Goal: Feedback & Contribution: Contribute content

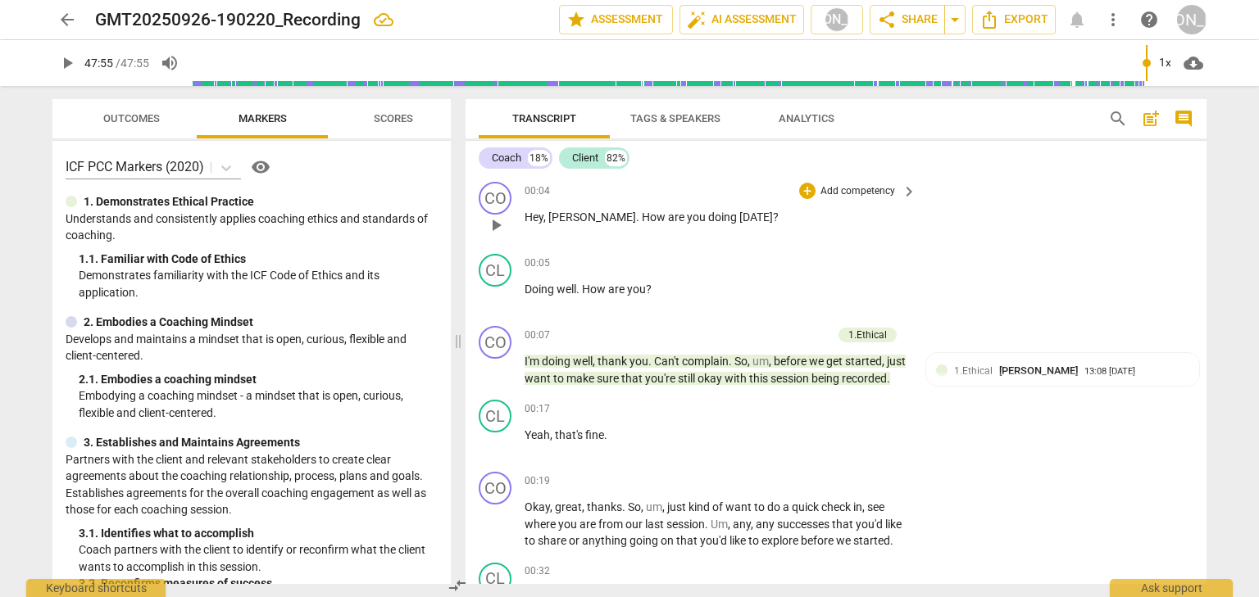
scroll to position [2135, 0]
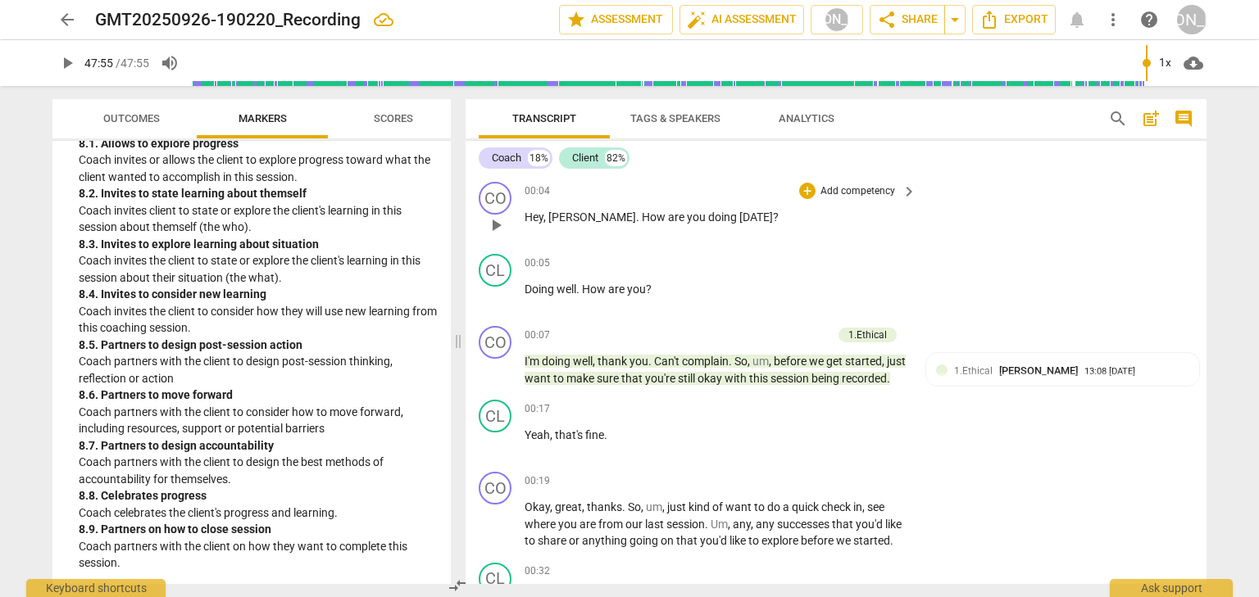
click at [502, 225] on span "play_arrow" at bounding box center [496, 226] width 20 height 20
click at [502, 225] on span "pause" at bounding box center [496, 226] width 20 height 20
type input "6"
click at [803, 193] on div "+" at bounding box center [807, 191] width 16 height 16
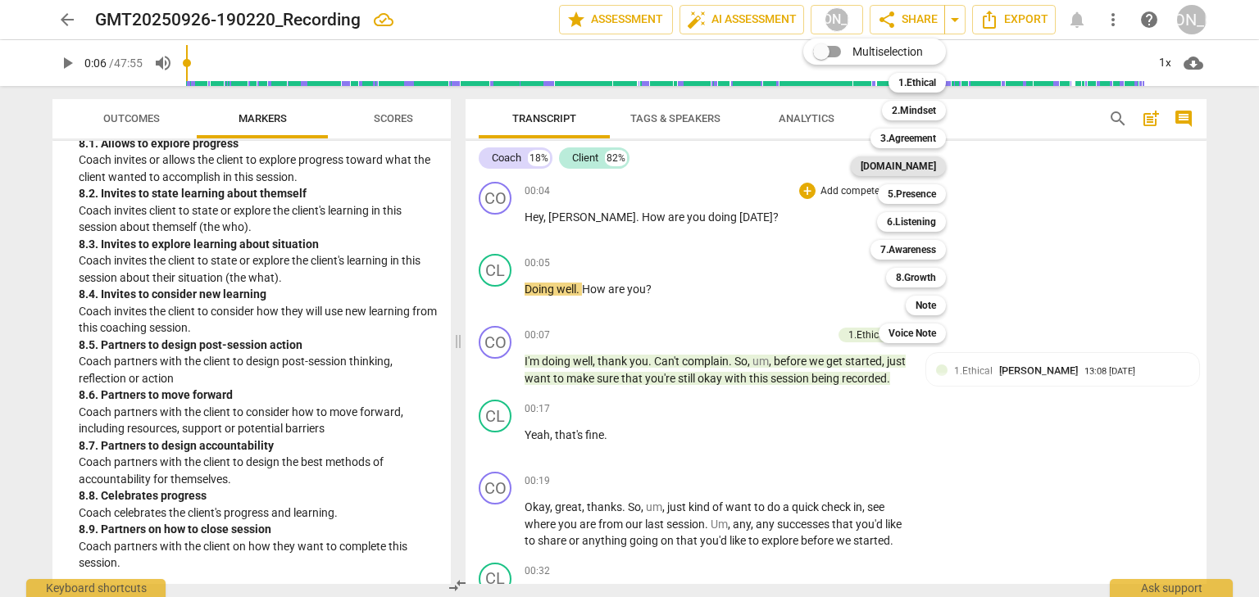
click at [927, 161] on b "[DOMAIN_NAME]" at bounding box center [898, 167] width 75 height 20
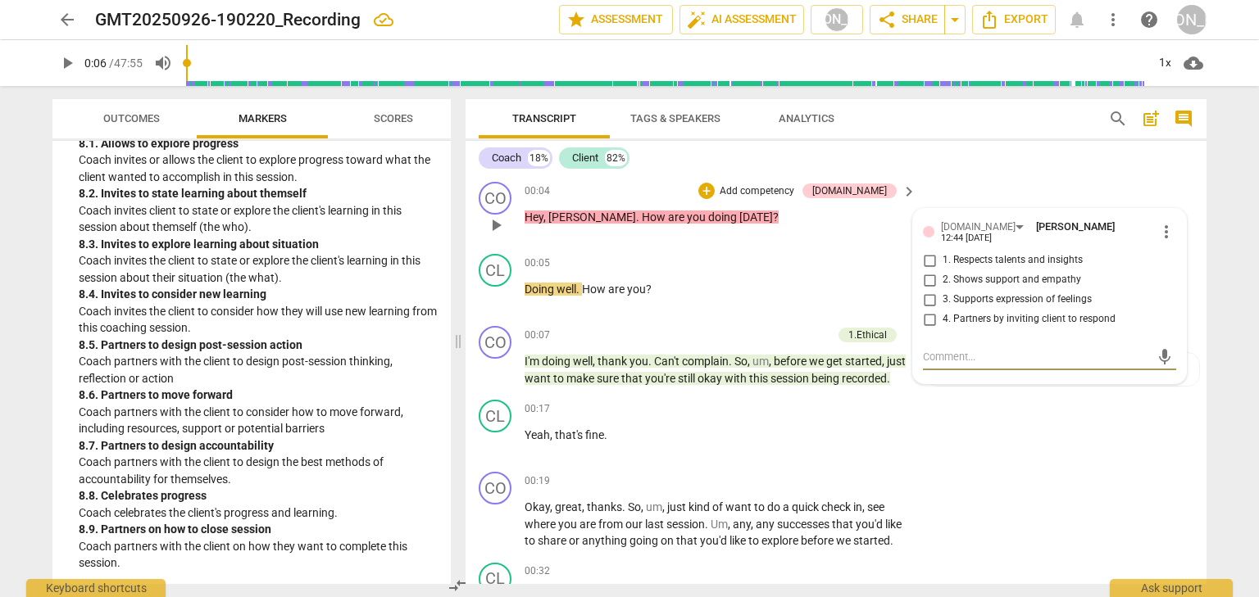
click at [929, 295] on input "3. Supports expression of feelings" at bounding box center [929, 300] width 26 height 20
checkbox input "true"
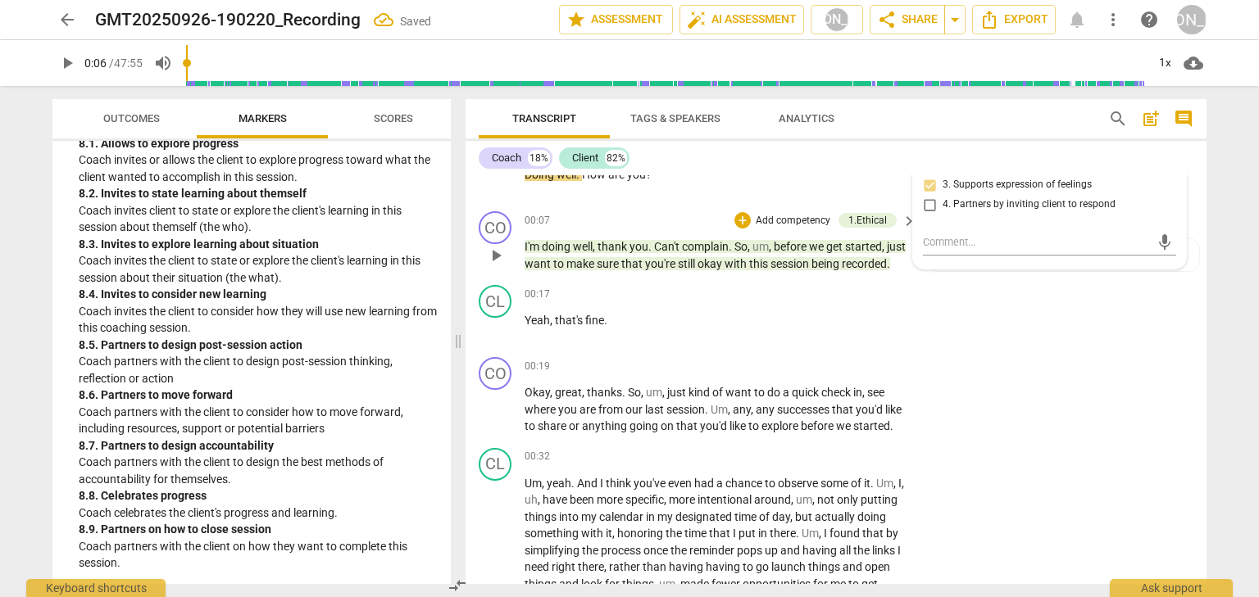
scroll to position [131, 0]
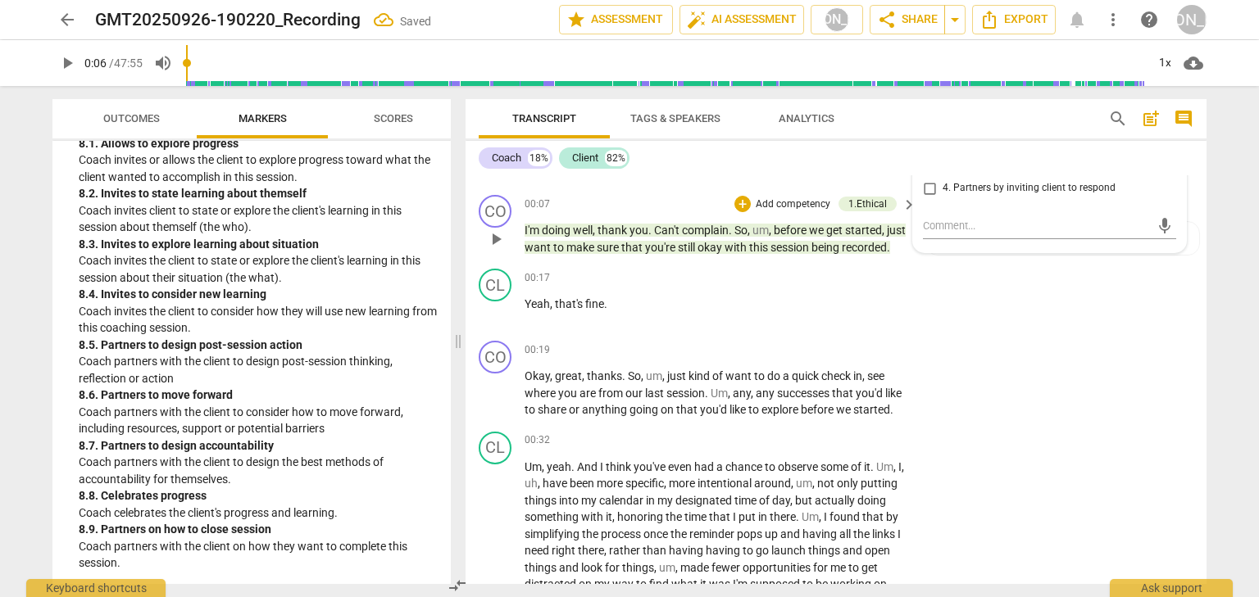
click at [505, 249] on span "play_arrow" at bounding box center [496, 239] width 20 height 20
click at [503, 249] on span "pause" at bounding box center [496, 239] width 20 height 20
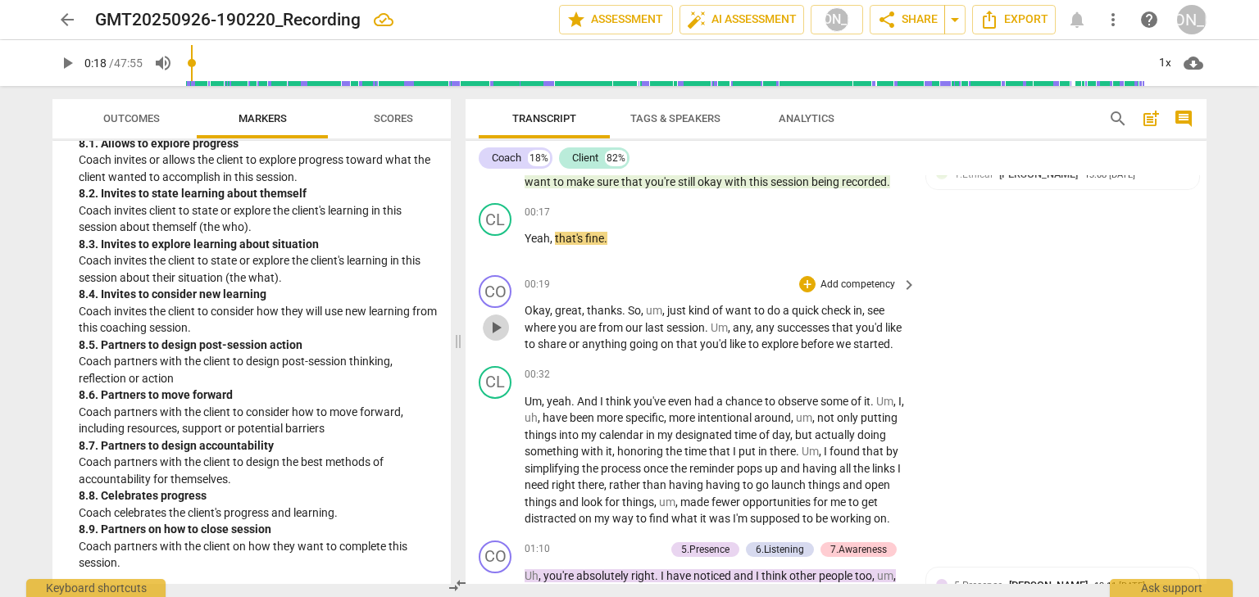
click at [497, 338] on span "play_arrow" at bounding box center [496, 328] width 20 height 20
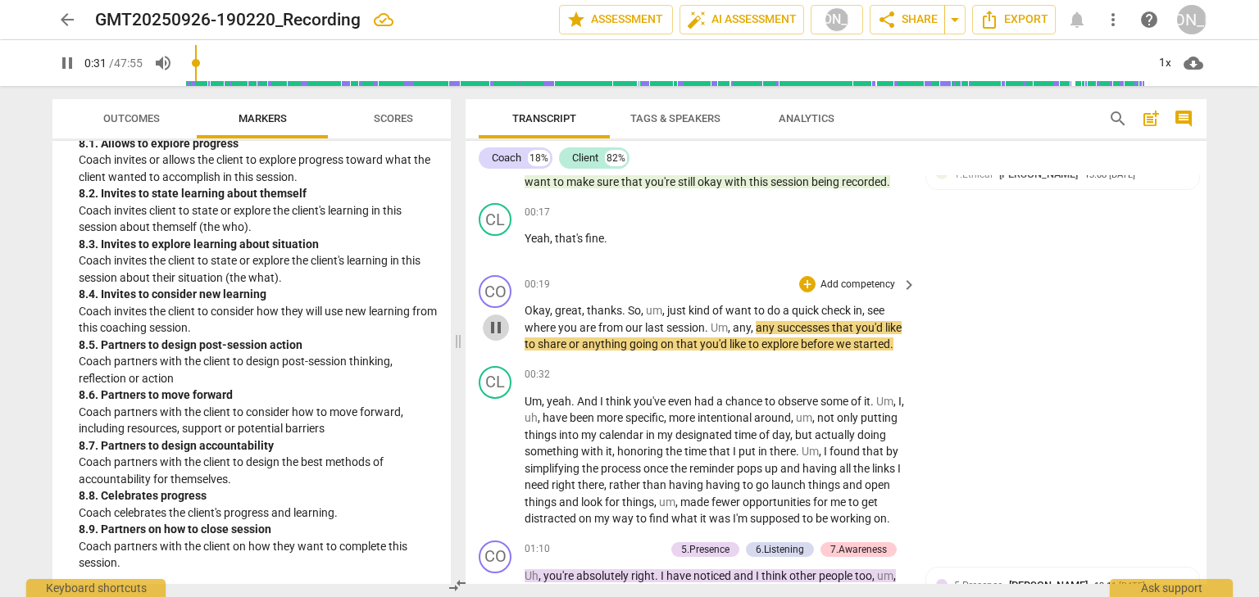
click at [497, 338] on span "pause" at bounding box center [496, 328] width 20 height 20
type input "32"
click at [807, 293] on div "+" at bounding box center [807, 284] width 16 height 16
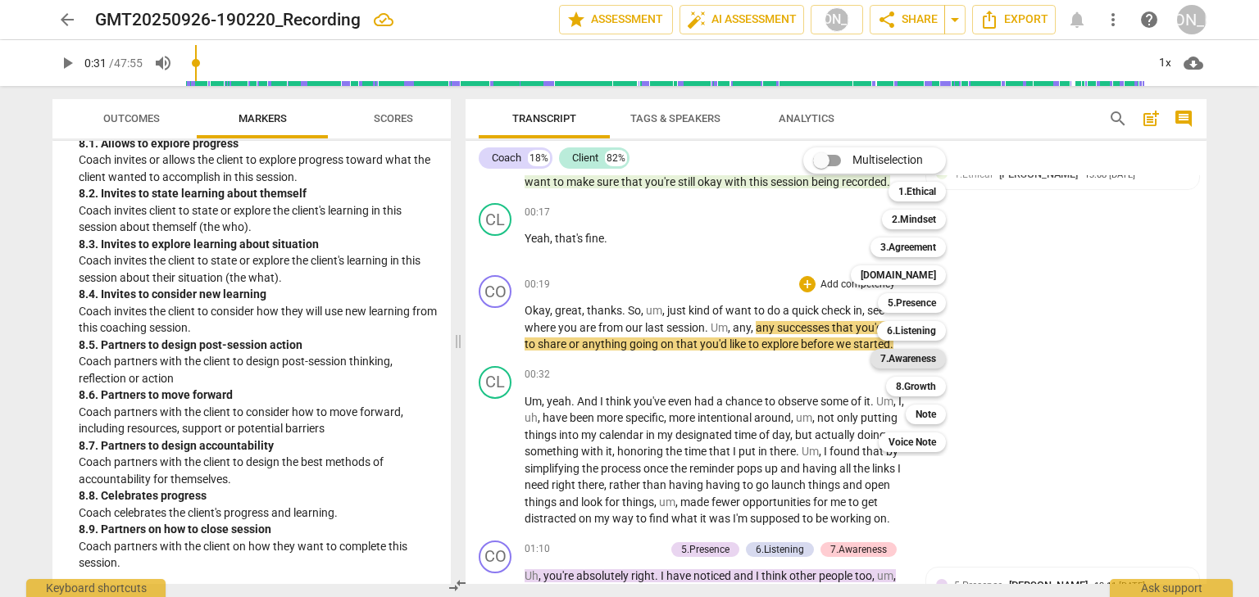
click at [911, 362] on b "7.Awareness" at bounding box center [908, 359] width 56 height 20
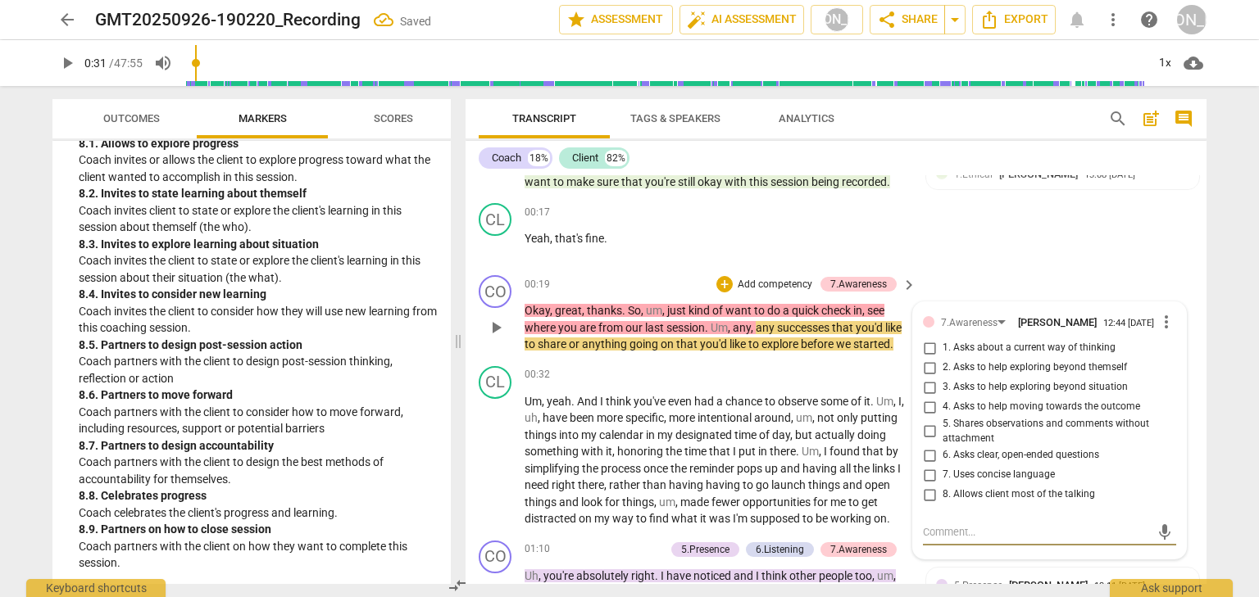
click at [927, 466] on input "6. Asks clear, open-ended questions" at bounding box center [929, 456] width 26 height 20
checkbox input "true"
click at [948, 540] on textarea at bounding box center [1036, 533] width 227 height 16
type textarea "Con"
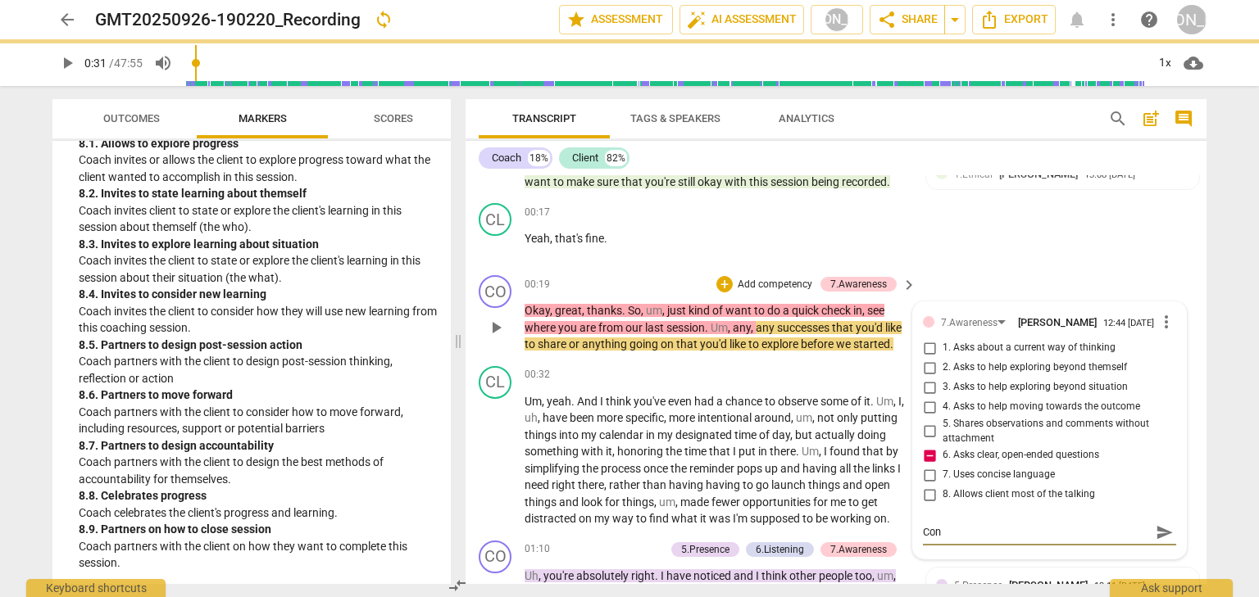
type textarea "Con"
type textarea "Conisd"
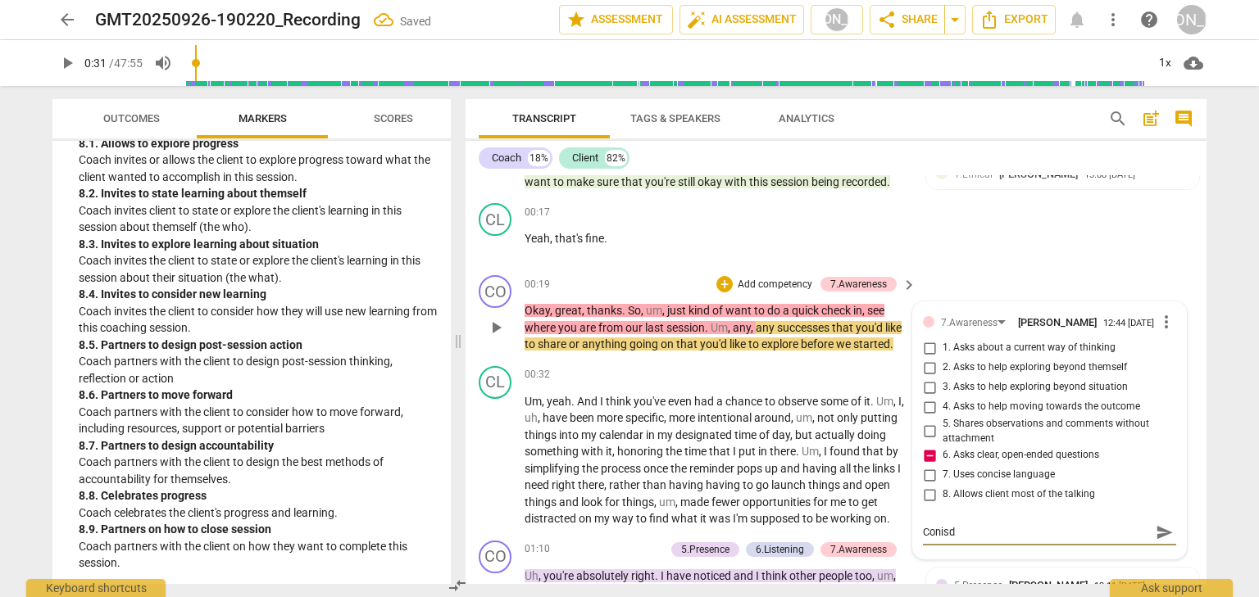
type textarea "Conis"
type textarea "Coni"
type textarea "Con"
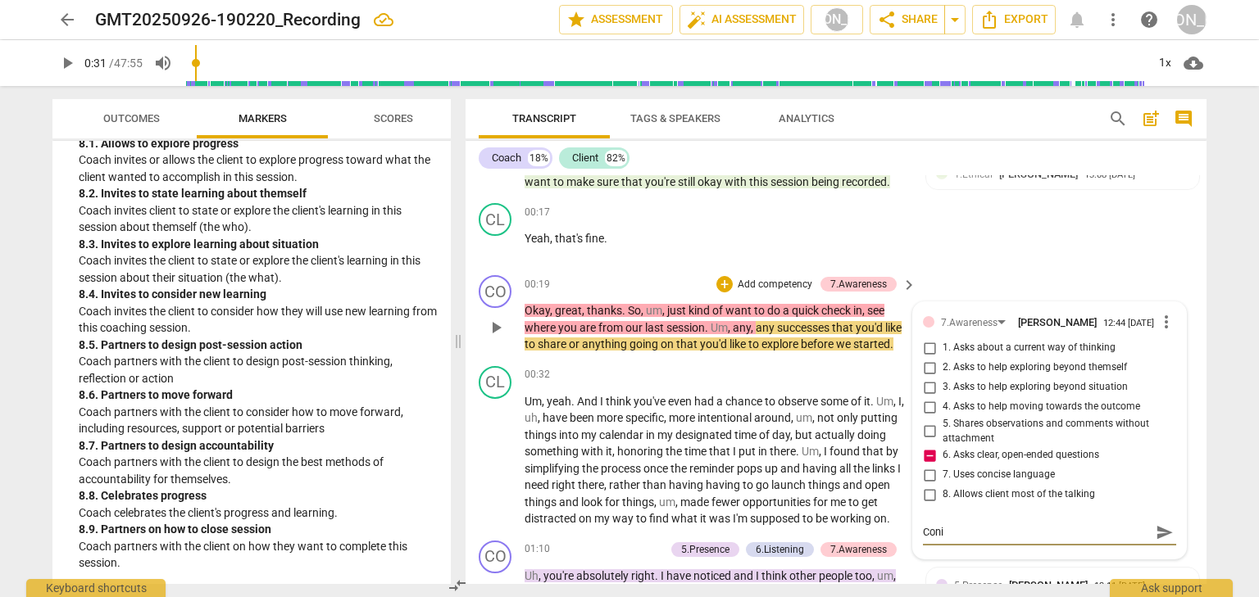
type textarea "Con"
type textarea "Cons"
type textarea "Consi"
type textarea "Consid"
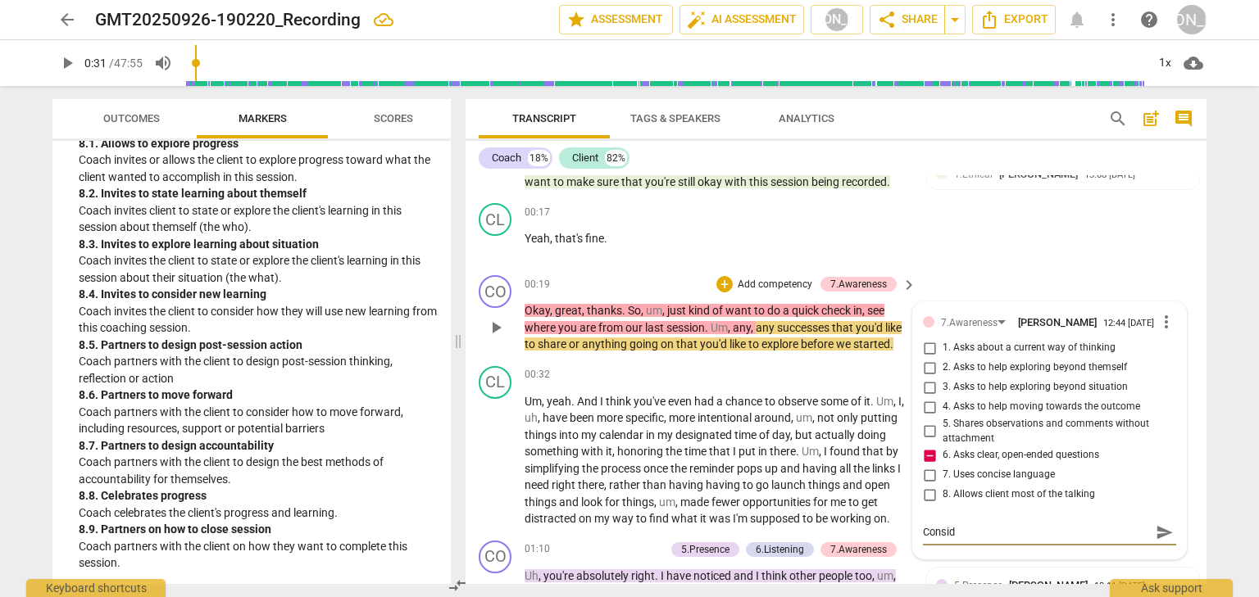
type textarea "Conside"
type textarea "Consider"
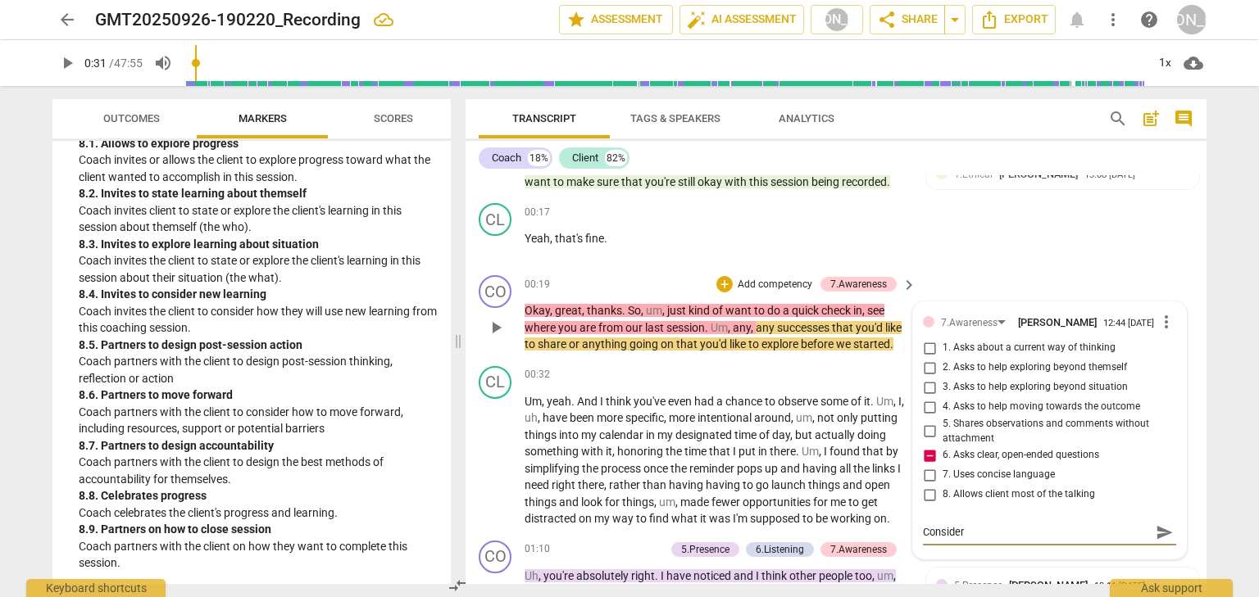
type textarea "Consider"
type textarea "Consider p"
type textarea "Consider pr"
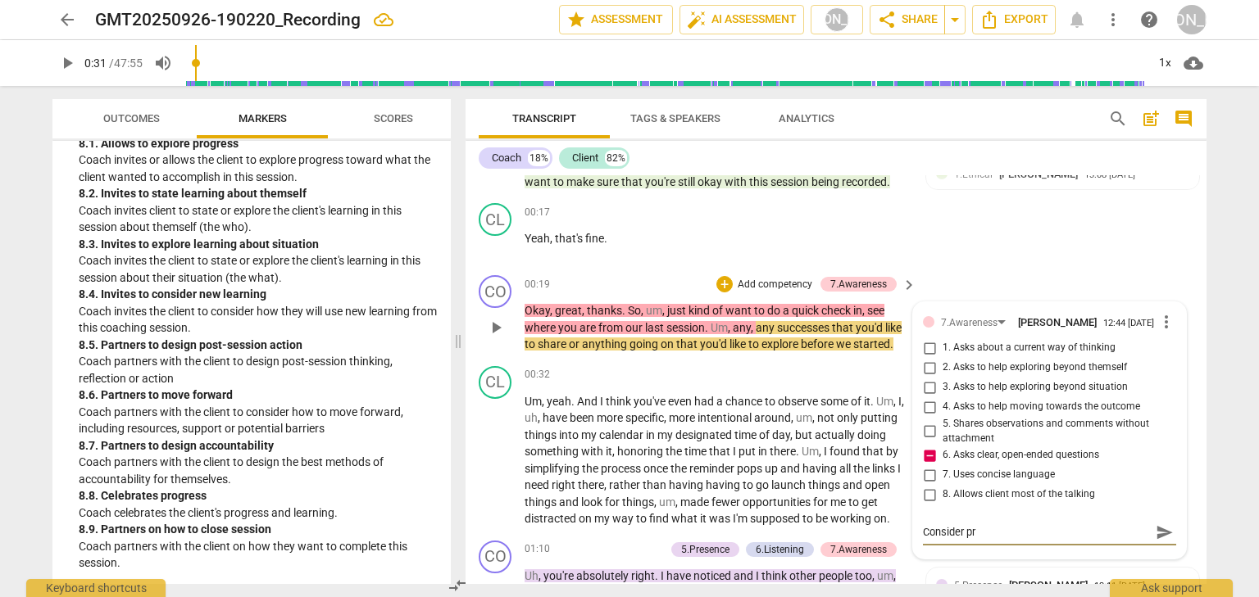
type textarea "Consider prh"
type textarea "Consider pr"
type textarea "Consider p"
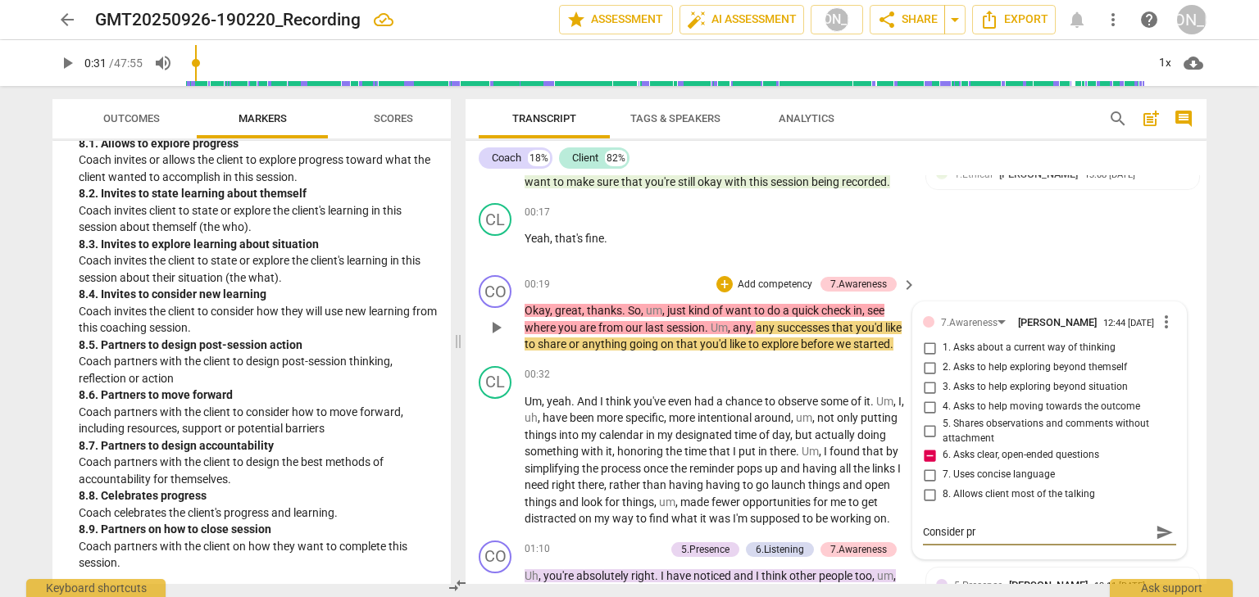
type textarea "Consider p"
type textarea "Consider"
type textarea "Consider r"
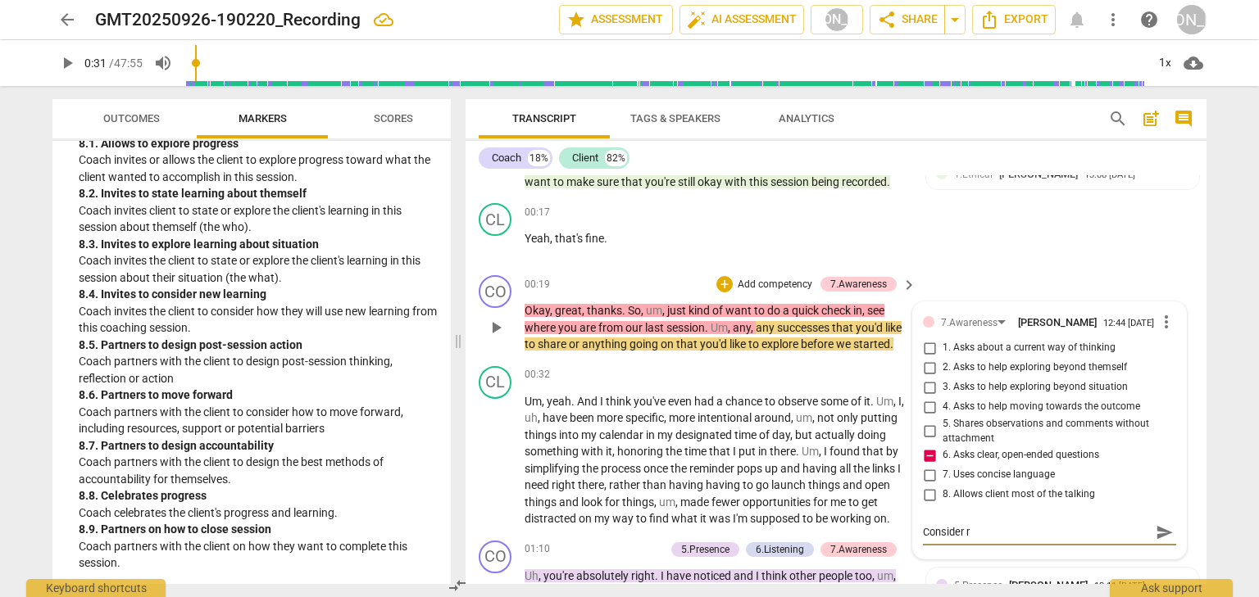
type textarea "Consider re"
type textarea "Consider re-"
type textarea "Consider re-p"
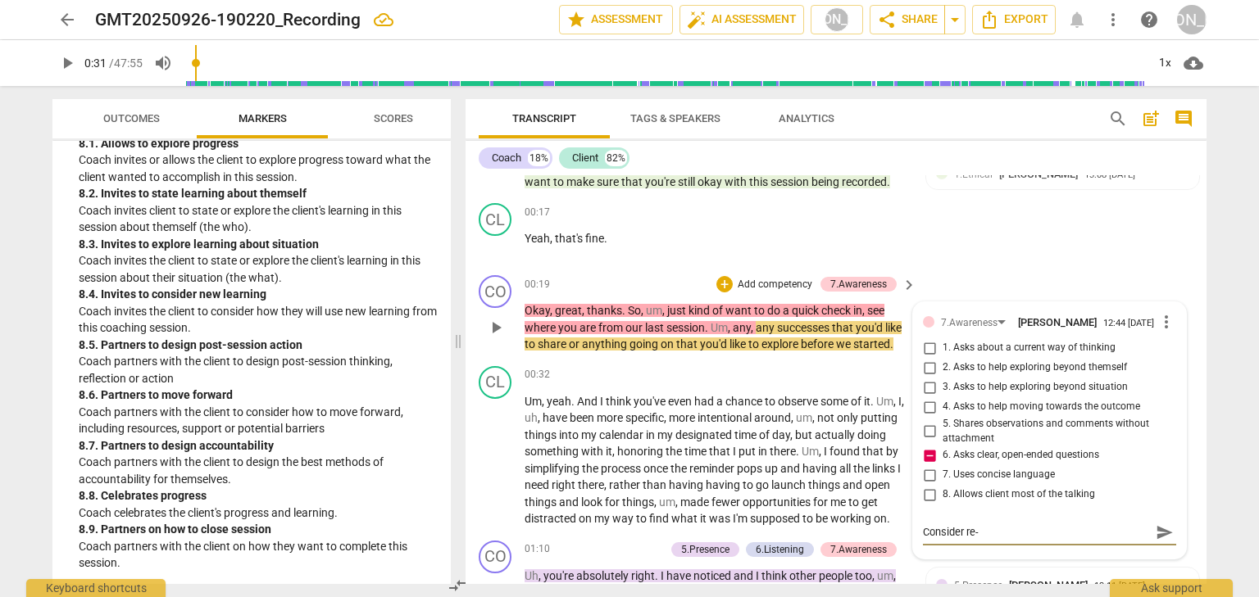
type textarea "Consider re-p"
type textarea "Consider re-ph"
type textarea "Consider re-phr"
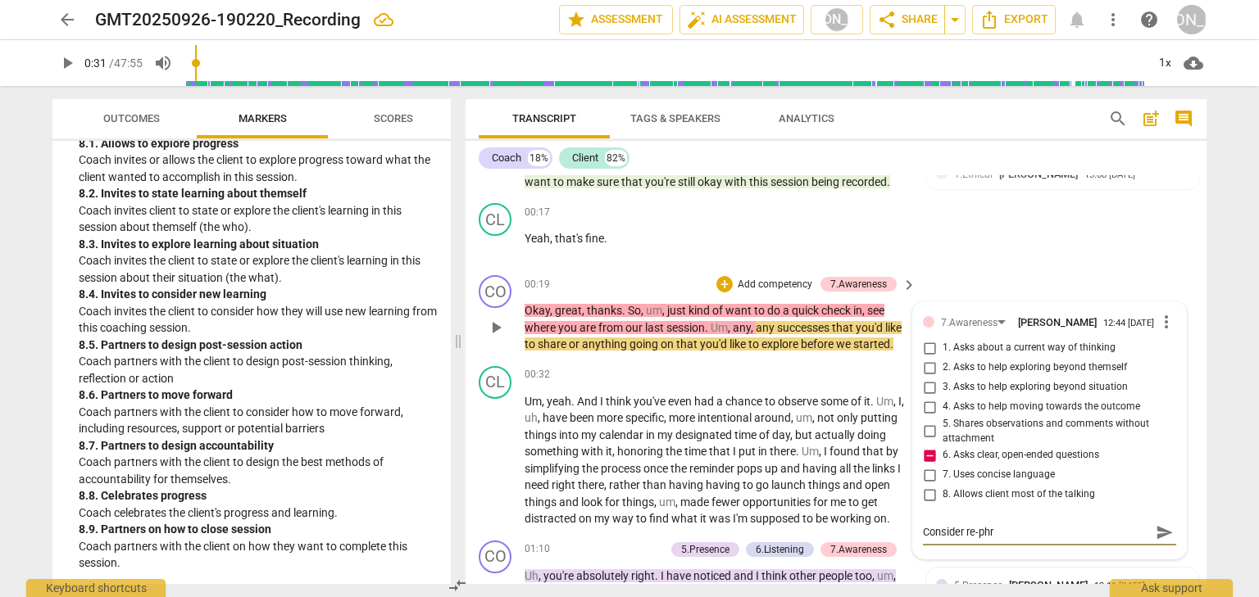
type textarea "Consider re-phra"
type textarea "Consider re-phras"
type textarea "Consider re-phrasi"
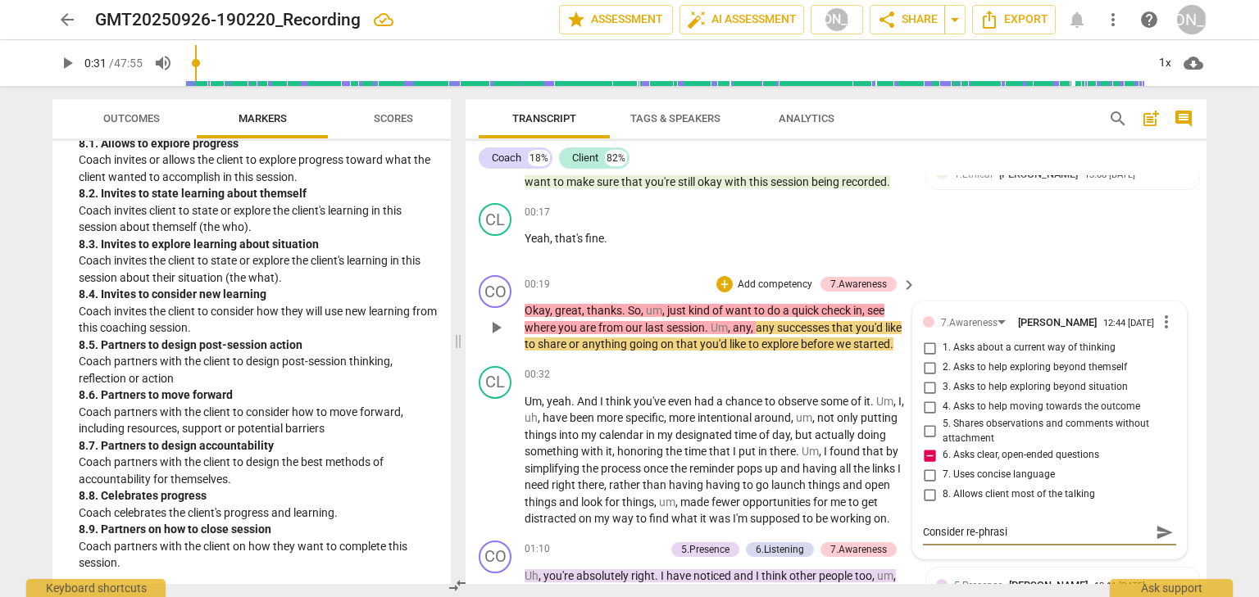
type textarea "Consider re-phrasin"
type textarea "Consider re-phrasing"
type textarea "Consider re-phrasing y"
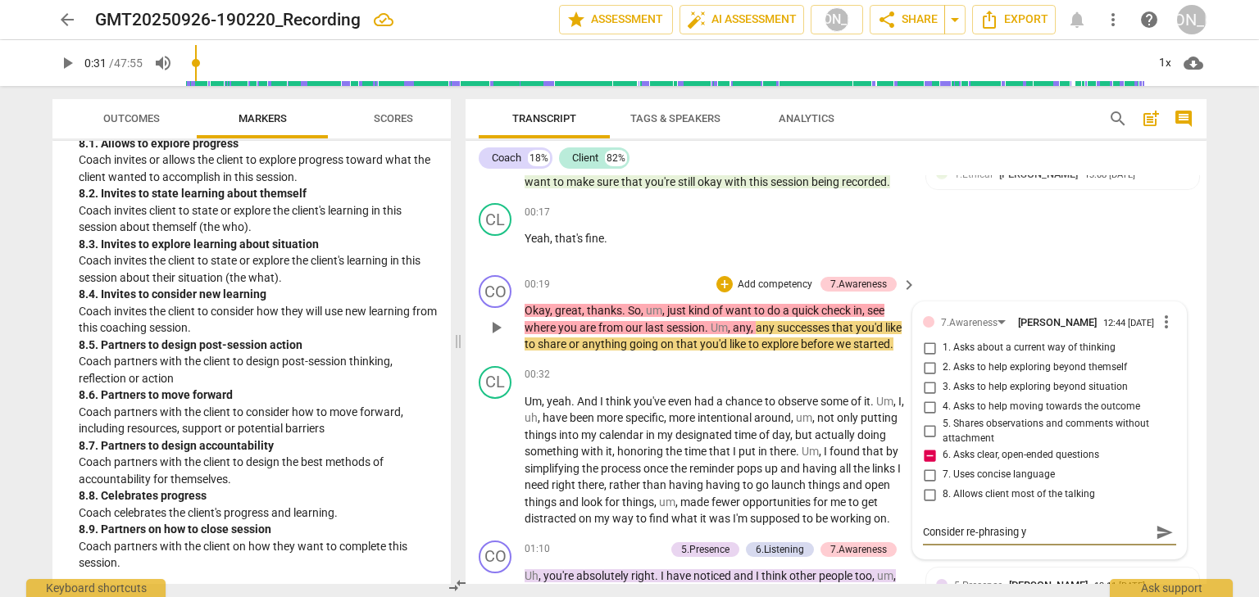
type textarea "Consider re-phrasing yo"
type textarea "Consider re-phrasing you"
type textarea "Consider re-phrasing your"
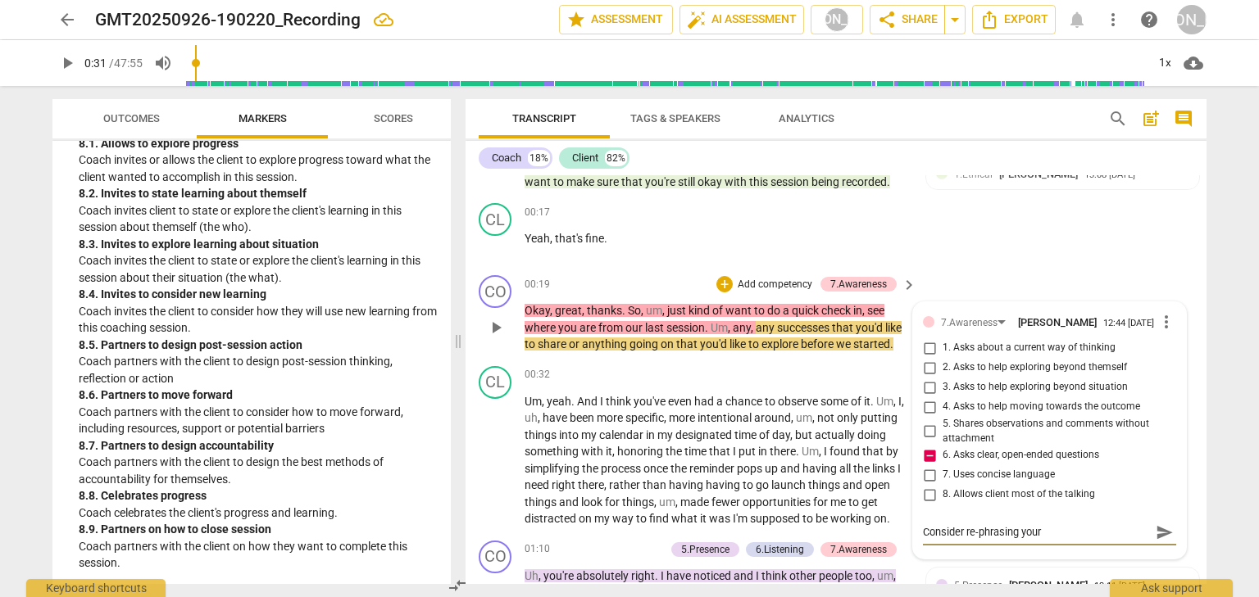
type textarea "Consider re-phrasing your"
type textarea "Consider re-phrasing your q"
type textarea "Consider re-phrasing your qu"
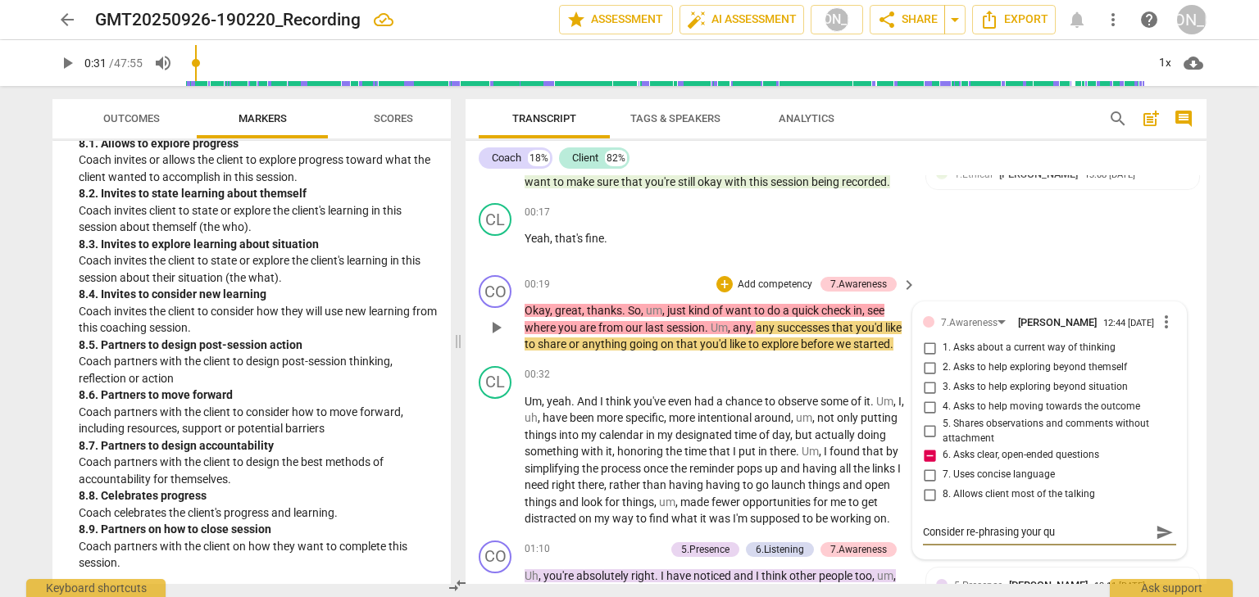
type textarea "Consider re-phrasing your que"
type textarea "Consider re-phrasing your ques"
type textarea "Consider re-phrasing your quest"
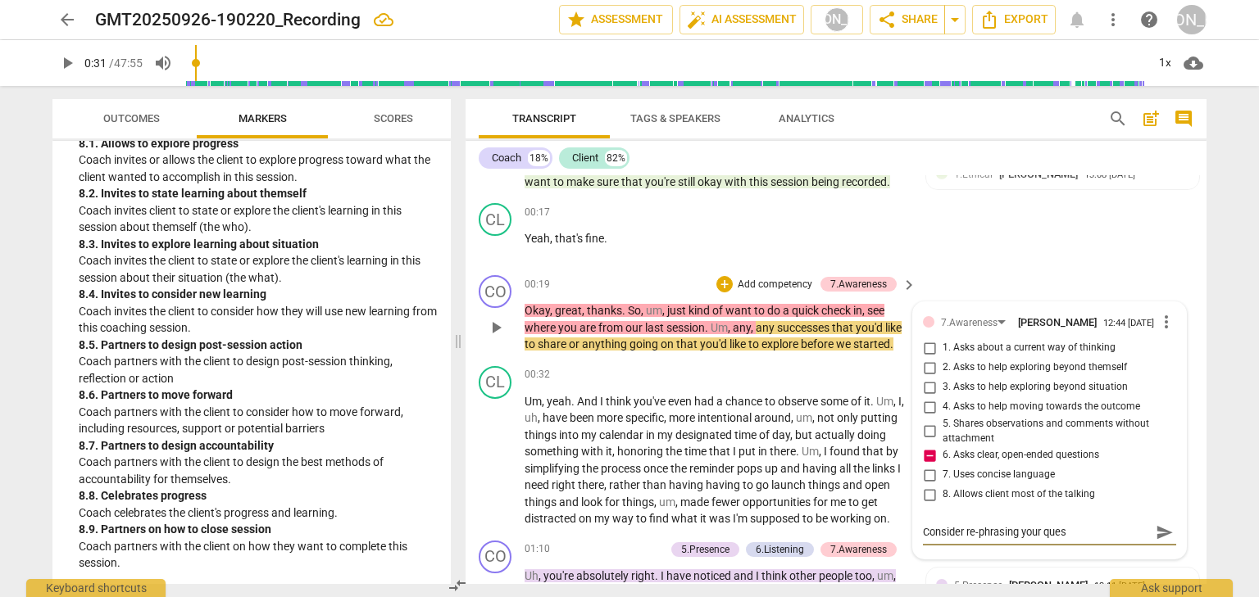
type textarea "Consider re-phrasing your quest"
type textarea "Consider re-phrasing your questi"
type textarea "Consider re-phrasing your questio"
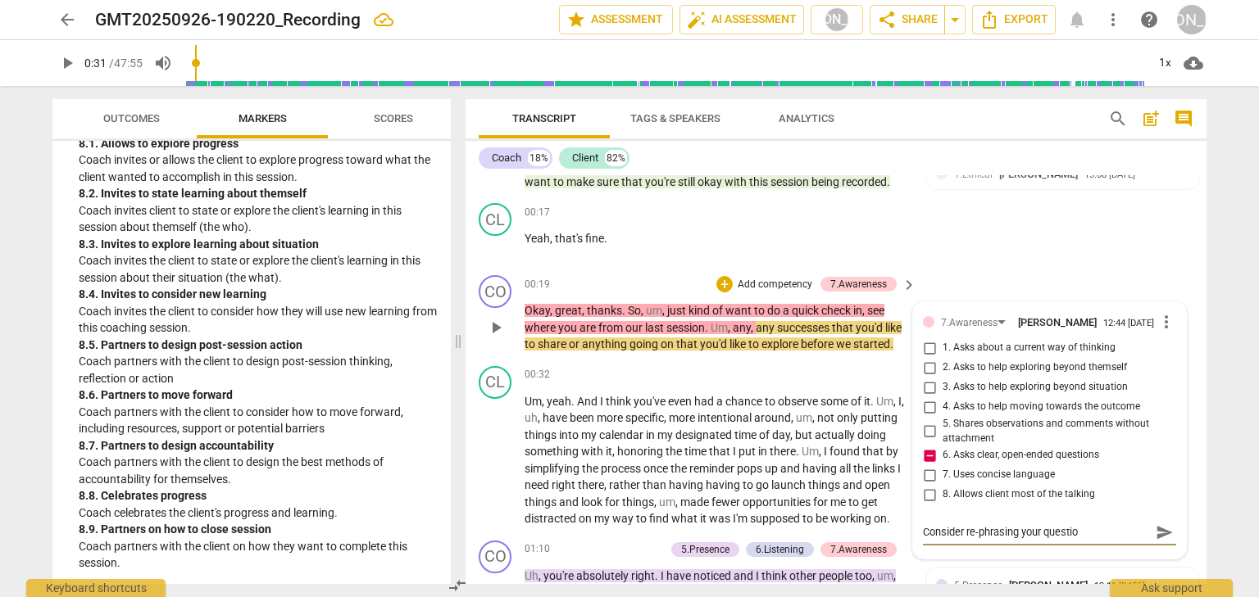
type textarea "Consider re-phrasing your question"
type textarea "Consider re-phrasing your question s"
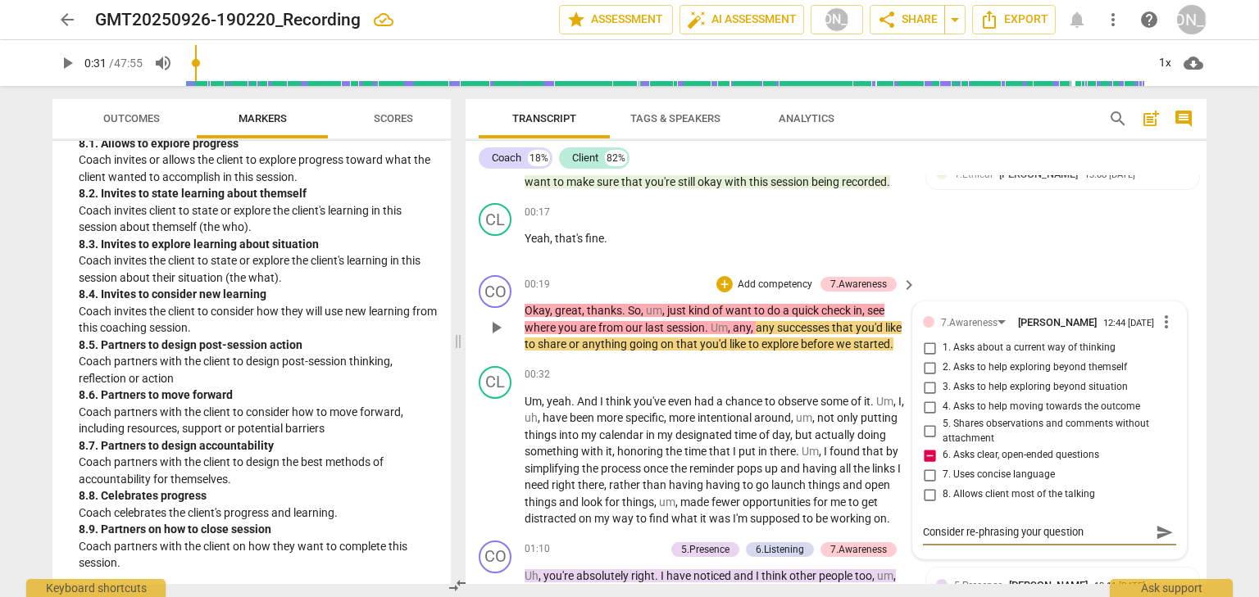
type textarea "Consider re-phrasing your question s"
type textarea "Consider re-phrasing your question so"
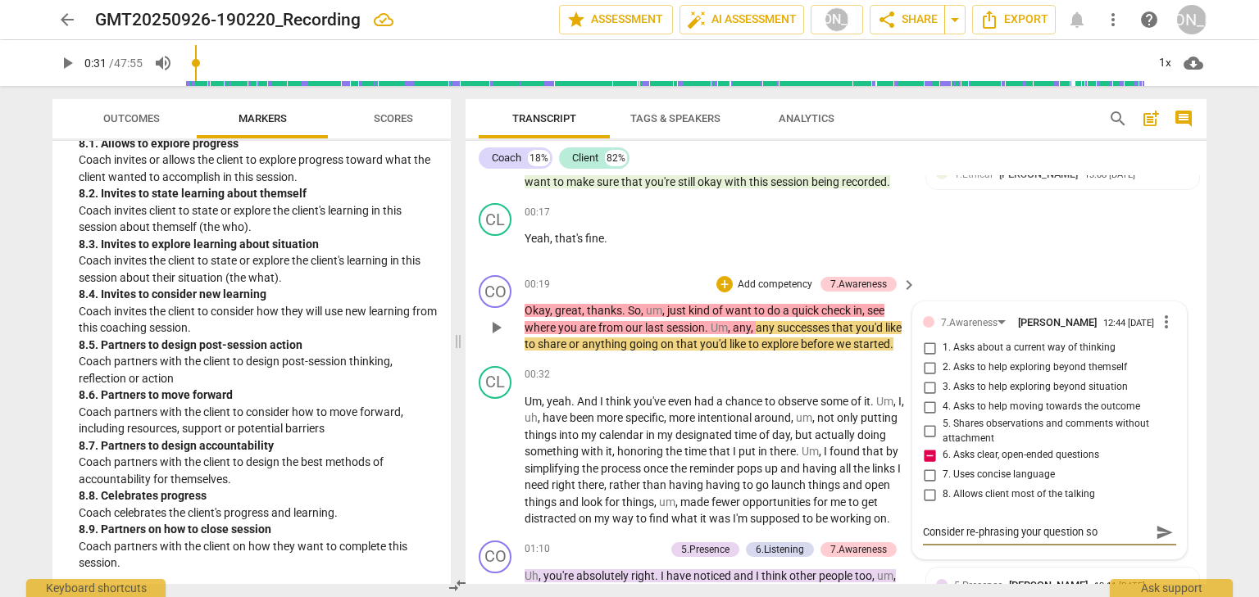
type textarea "Consider re-phrasing your question so t"
type textarea "Consider re-phrasing your question so th"
type textarea "Consider re-phrasing your question so tha"
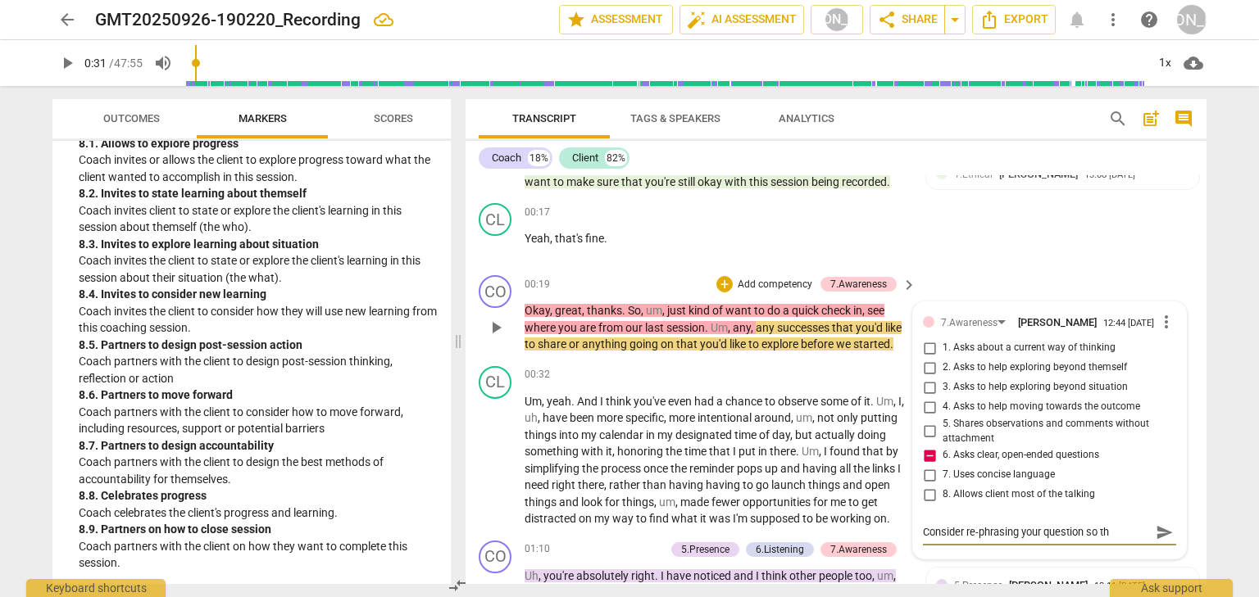
type textarea "Consider re-phrasing your question so tha"
type textarea "Consider re-phrasing your question so that"
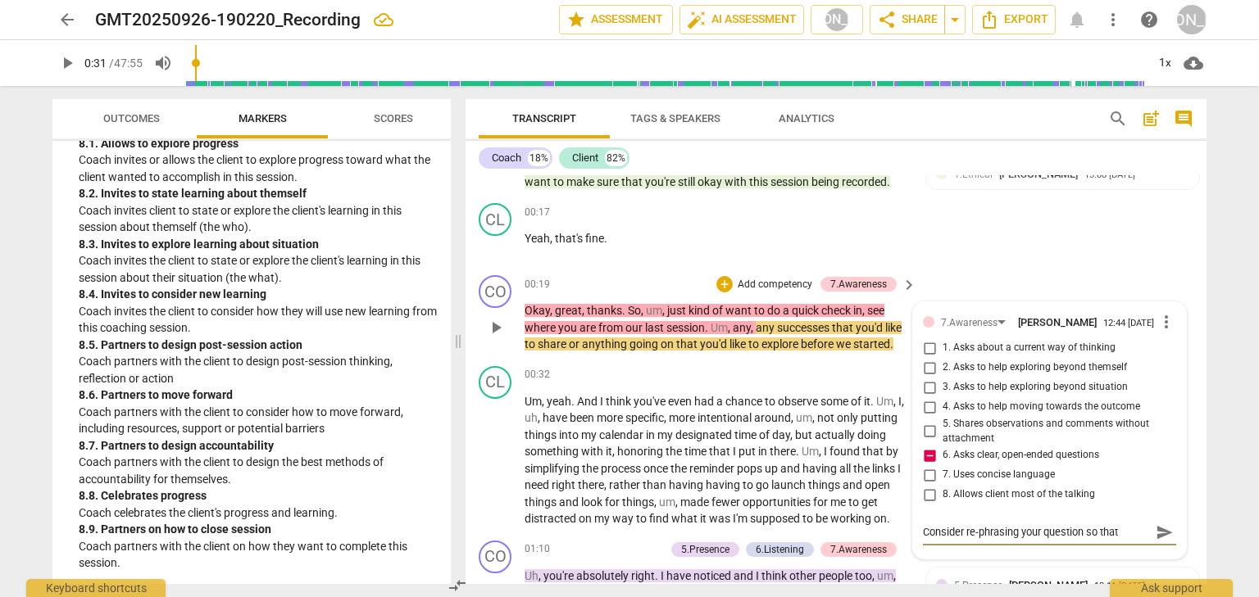
type textarea "Consider re-phrasing your question so that i"
type textarea "Consider re-phrasing your question so that it"
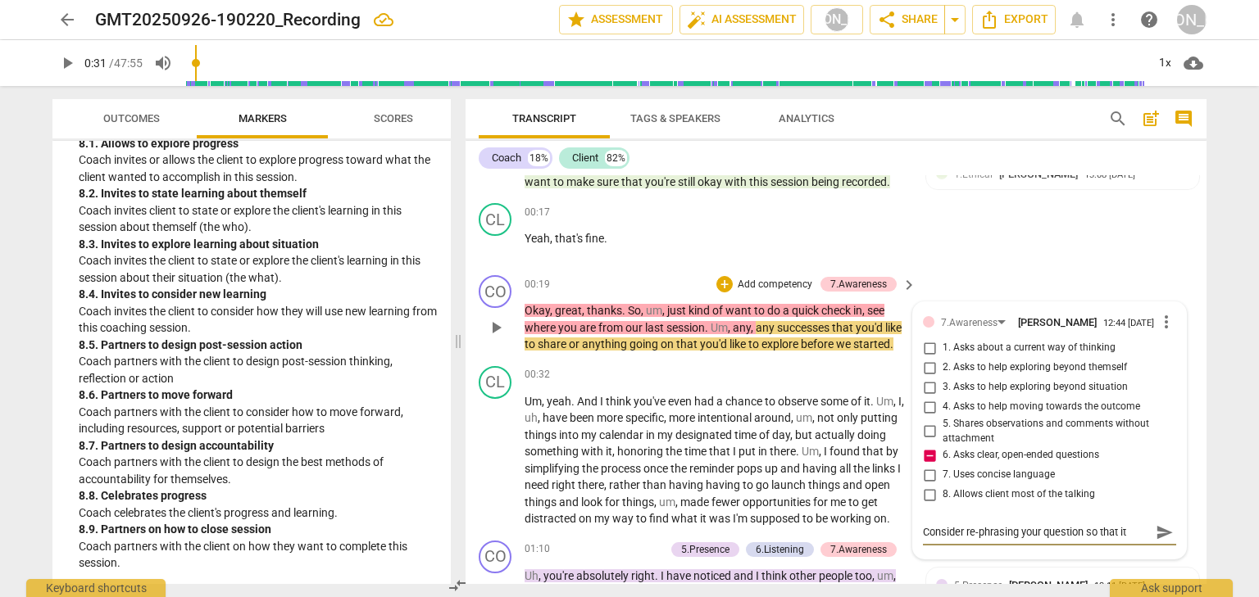
type textarea "Consider re-phrasing your question so that it"
type textarea "Consider re-phrasing your question so that it i"
type textarea "Consider re-phrasing your question so that it is"
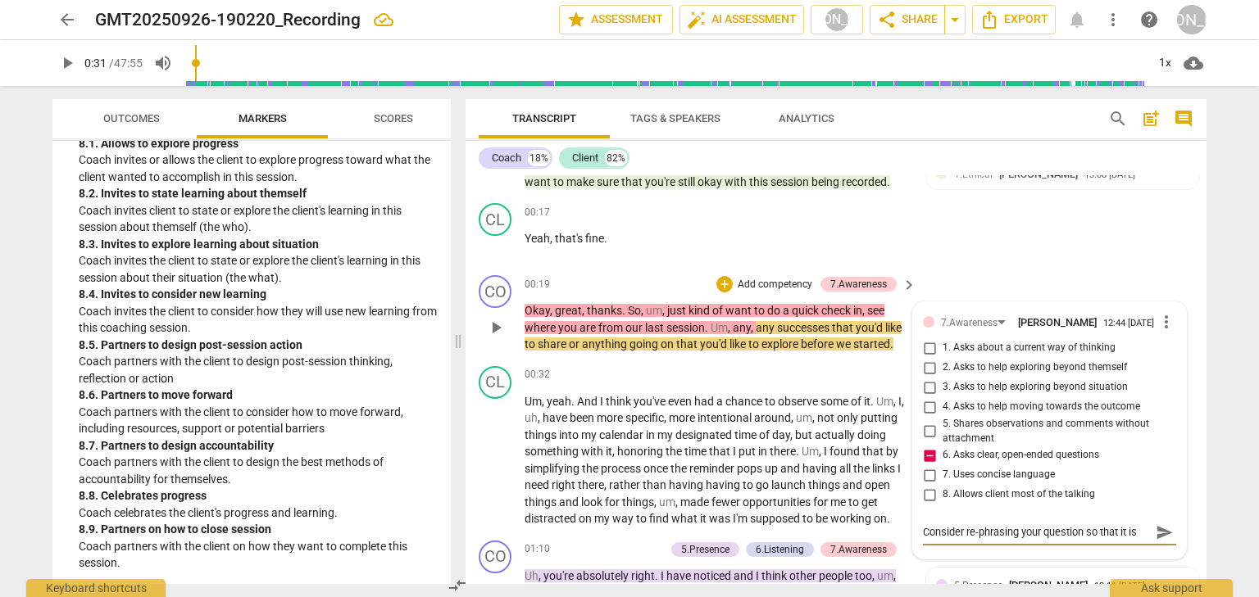
type textarea "Consider re-phrasing your question so that it is"
type textarea "Consider re-phrasing your question so that it is a"
type textarea "Consider re-phrasing your question so that it is an"
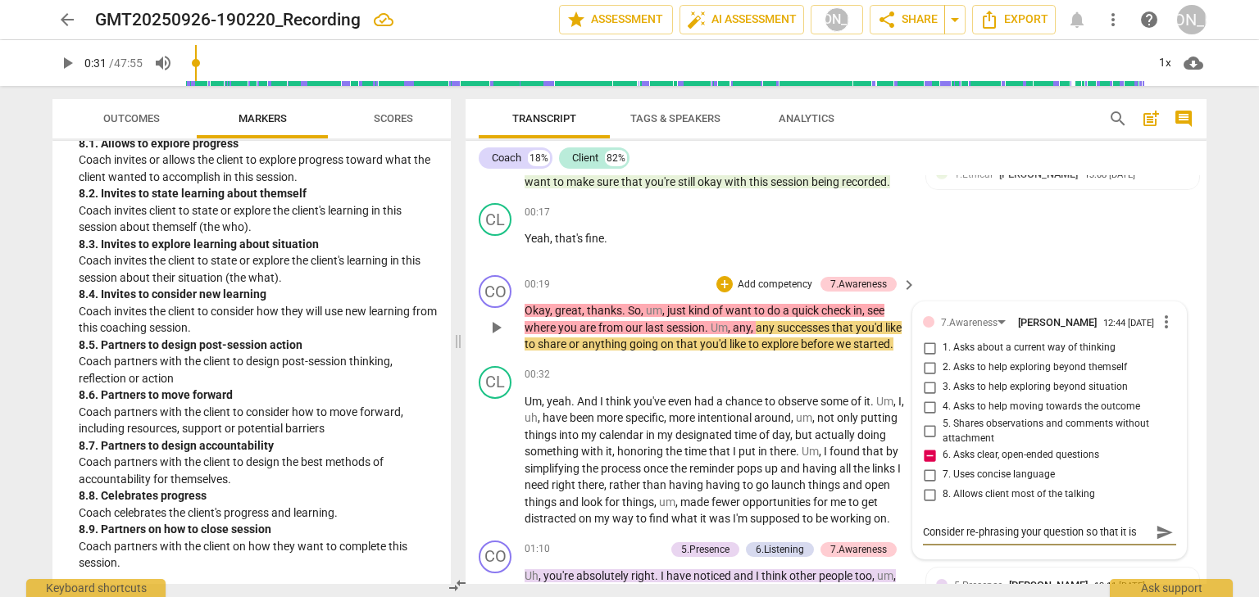
type textarea "Consider re-phrasing your question so that it is an"
type textarea "Consider re-phrasing your question so that it is an o"
type textarea "Consider re-phrasing your question so that it is an op"
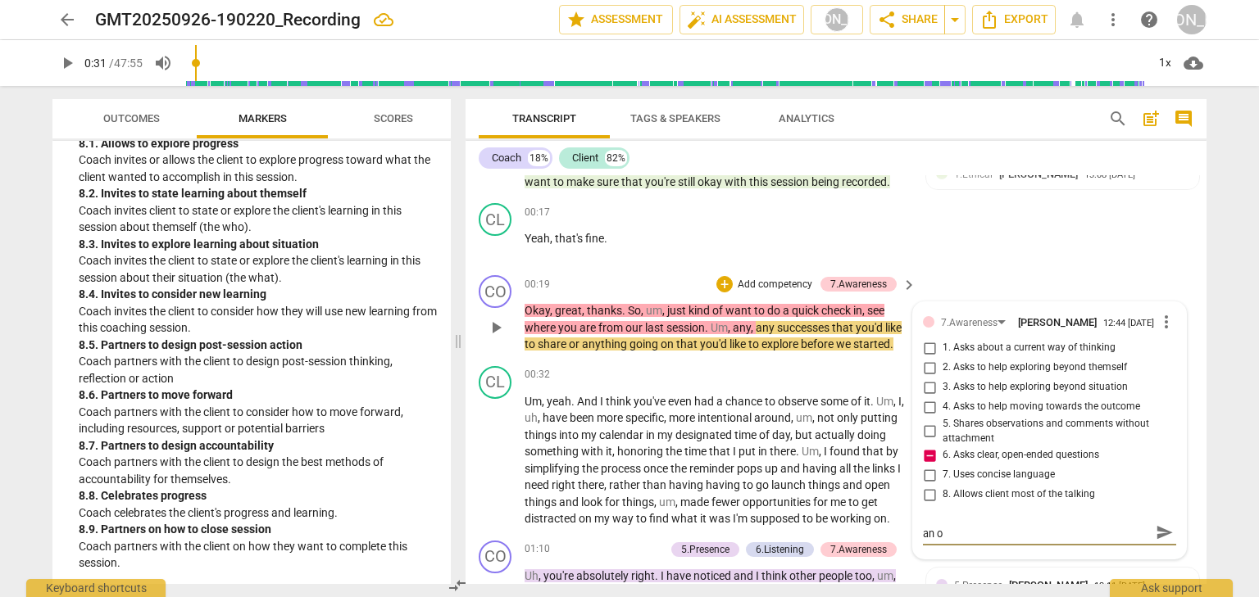
type textarea "Consider re-phrasing your question so that it is an op"
type textarea "Consider re-phrasing your question so that it is an ope"
type textarea "Consider re-phrasing your question so that it is an open"
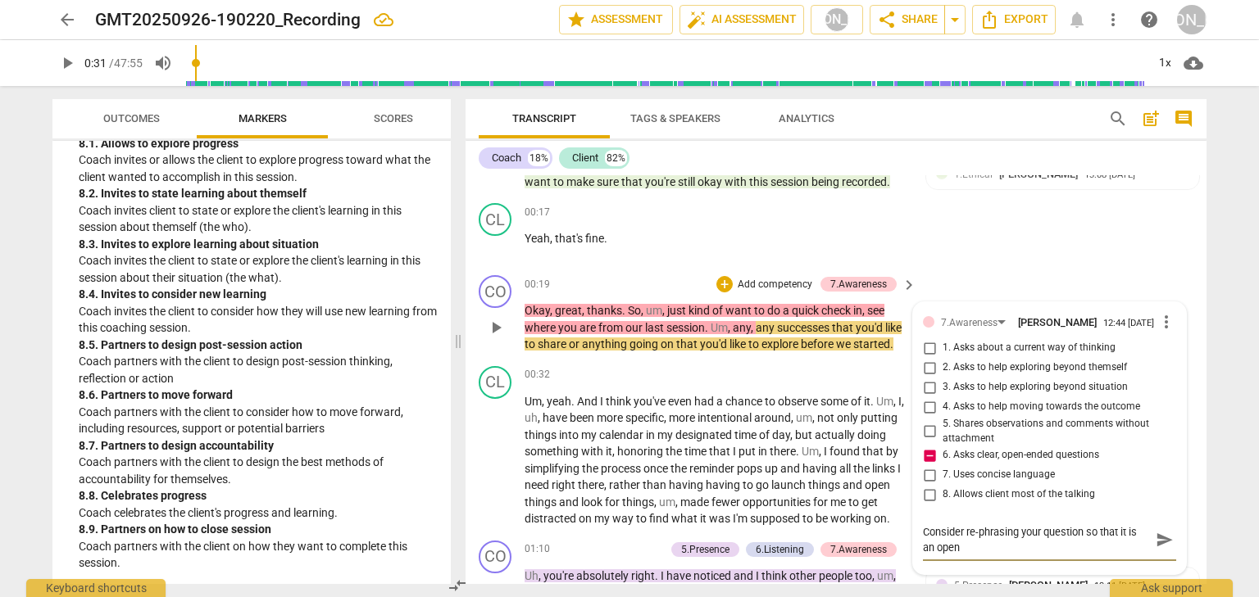
scroll to position [0, 0]
type textarea "Consider re-phrasing your question so that it is an open-"
type textarea "Consider re-phrasing your question so that it is an open-e"
type textarea "Consider re-phrasing your question so that it is an open-en"
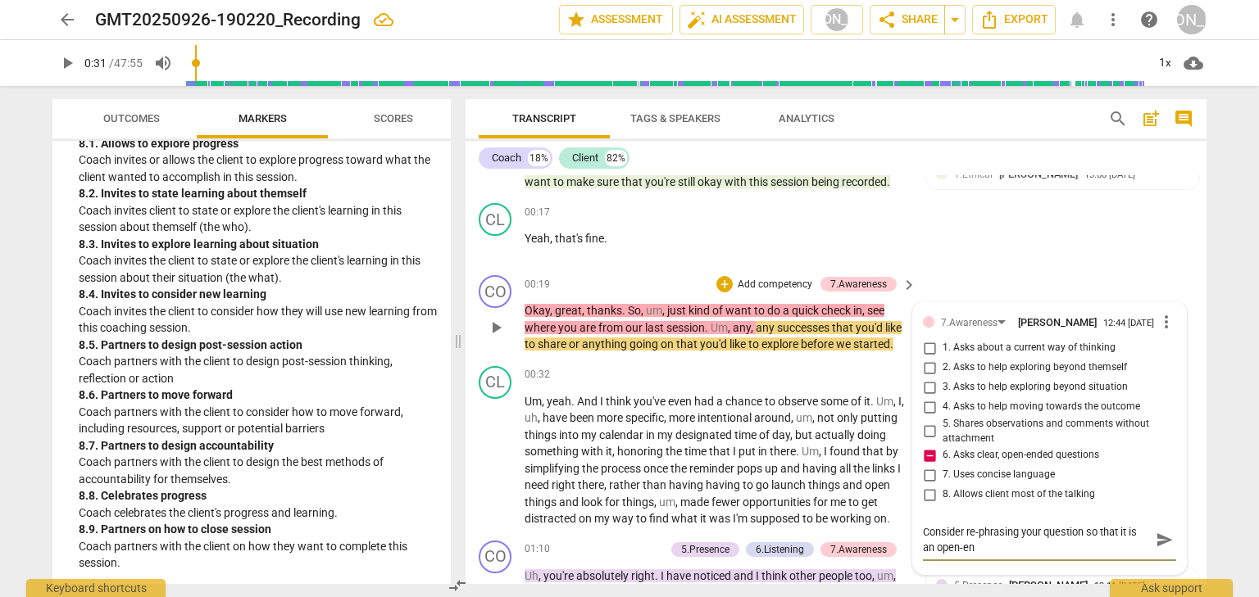
type textarea "Consider re-phrasing your question so that it is an open-ene"
type textarea "Consider re-phrasing your question so that it is an open-ened"
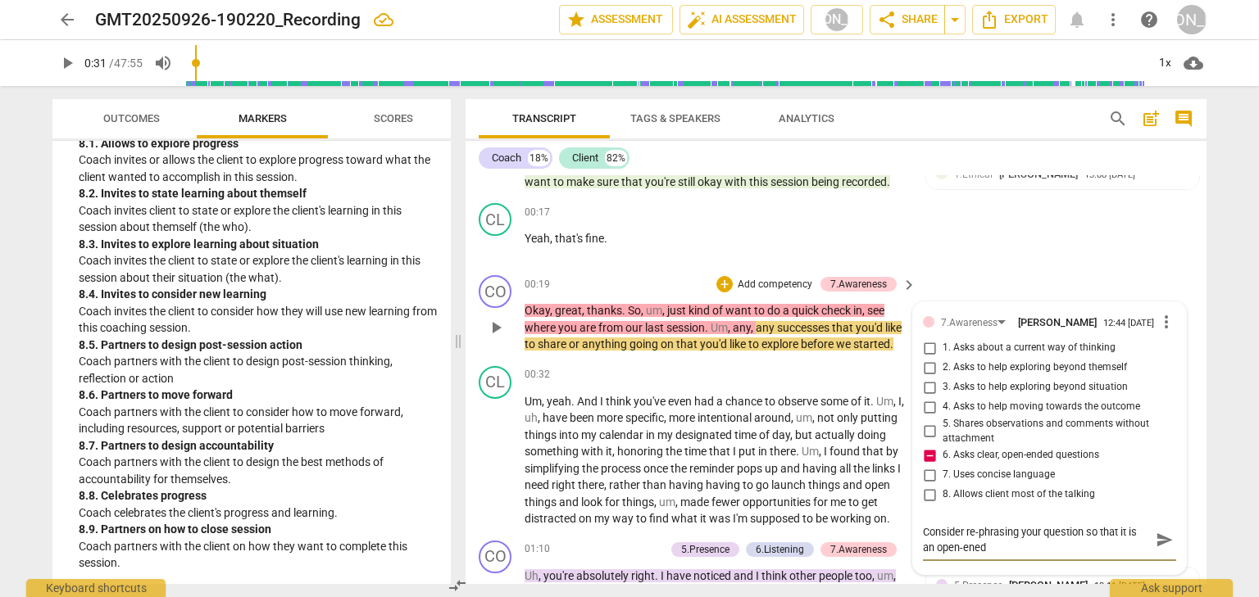
type textarea "Consider re-phrasing your question so that it is an open-ened"
type textarea "Consider re-phrasing your question so that it is an open-ene"
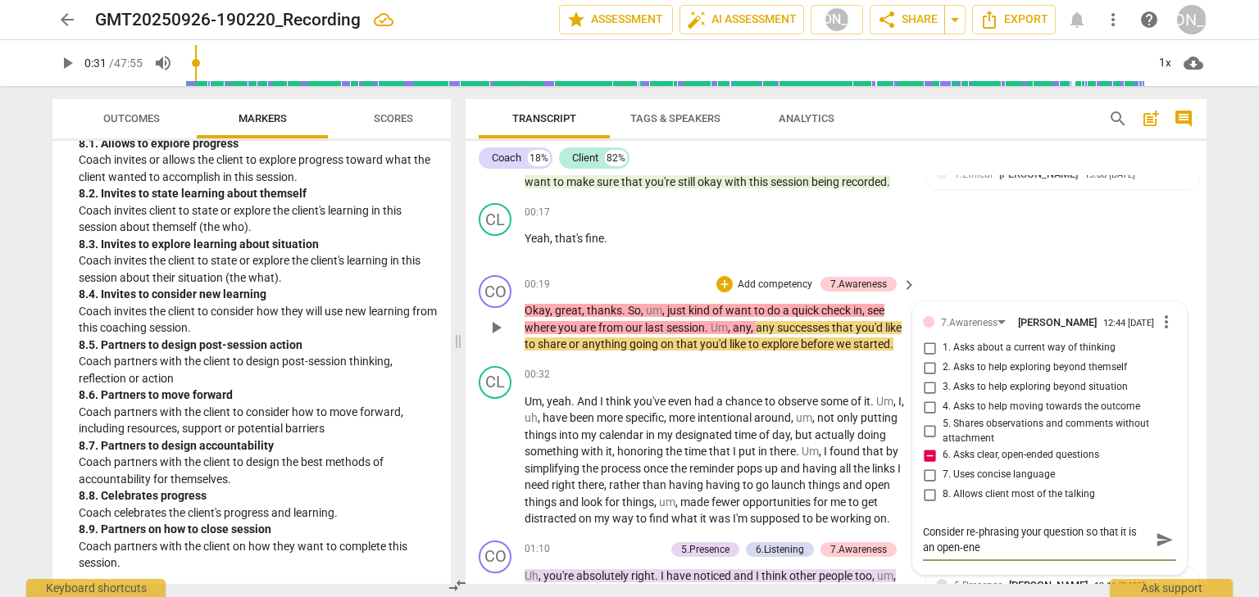
type textarea "Consider re-phrasing your question so that it is an open-en"
type textarea "Consider re-phrasing your question so that it is an open-end"
type textarea "Consider re-phrasing your question so that it is an open-ende"
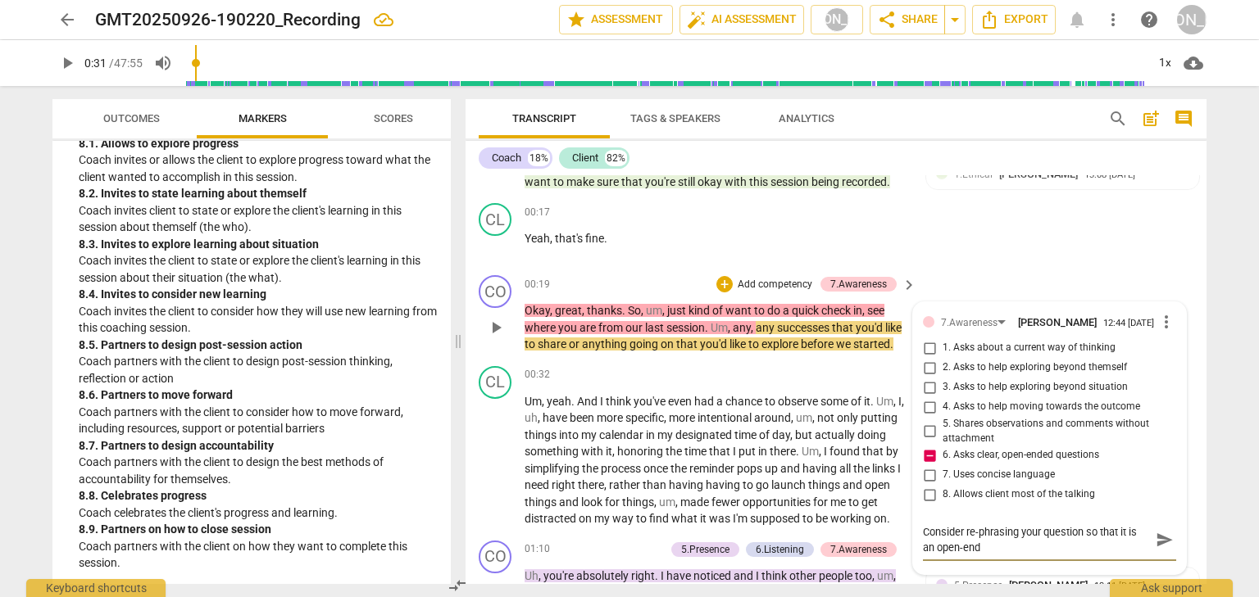
type textarea "Consider re-phrasing your question so that it is an open-ende"
type textarea "Consider re-phrasing your question so that it is an open-ended"
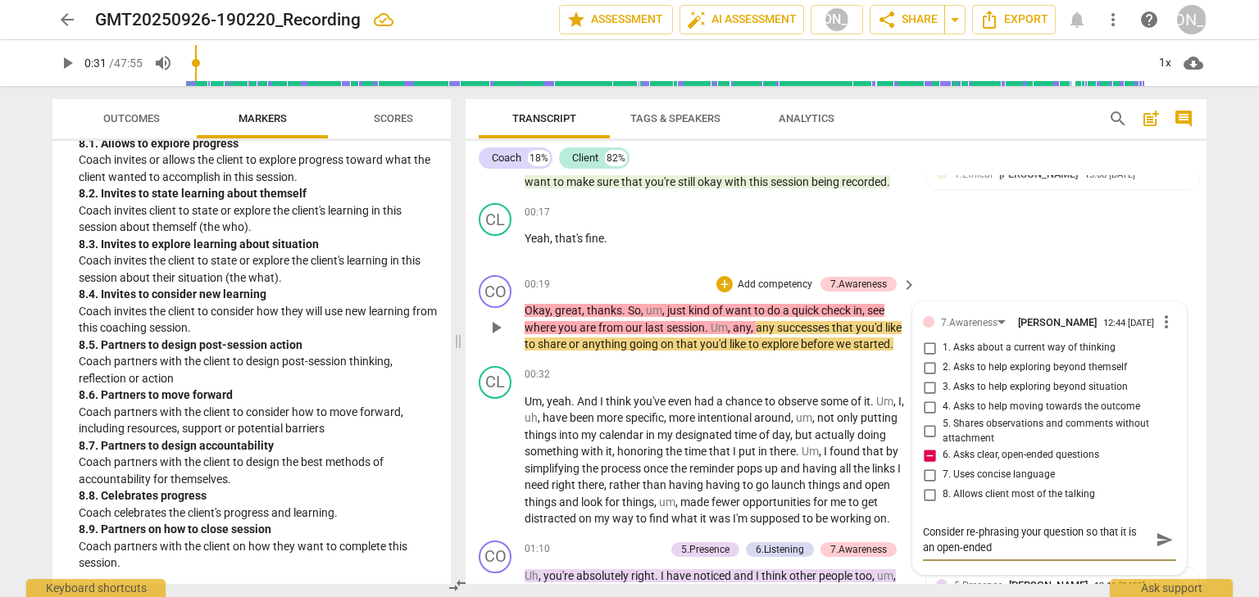
type textarea "Consider re-phrasing your question so that it is an open-ended q"
type textarea "Consider re-phrasing your question so that it is an open-ended qu"
type textarea "Consider re-phrasing your question so that it is an open-ended que"
type textarea "Consider re-phrasing your question so that it is an open-ended ques"
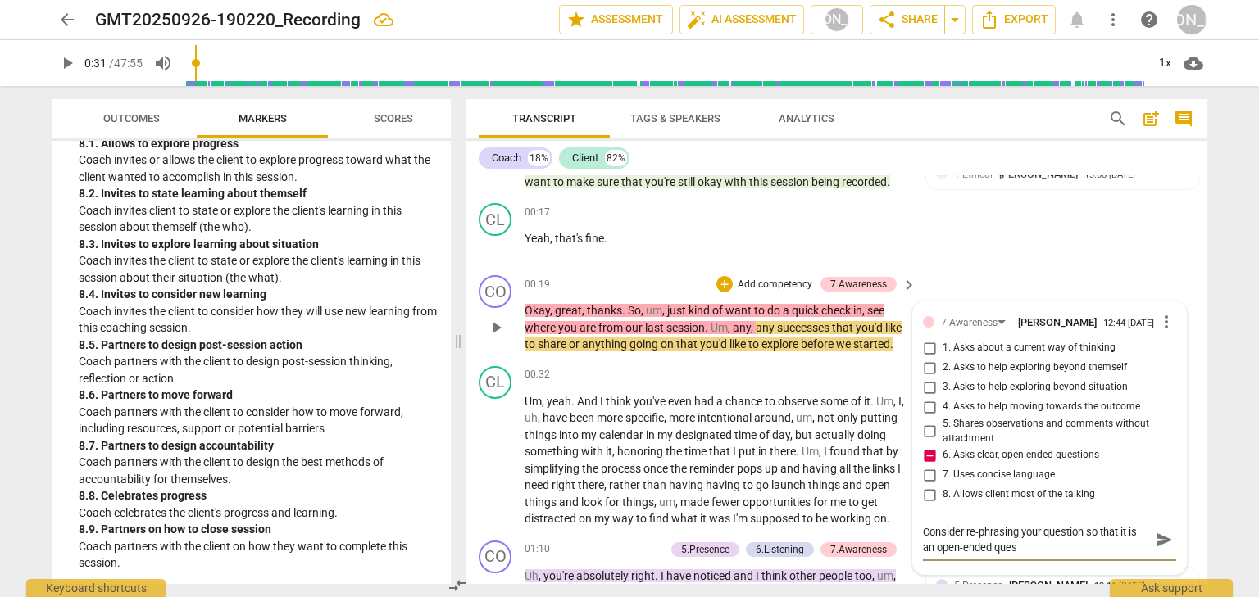
type textarea "Consider re-phrasing your question so that it is an open-ended quest"
type textarea "Consider re-phrasing your question so that it is an open-ended questi"
type textarea "Consider re-phrasing your question so that it is an open-ended questio"
type textarea "Consider re-phrasing your question so that it is an open-ended question"
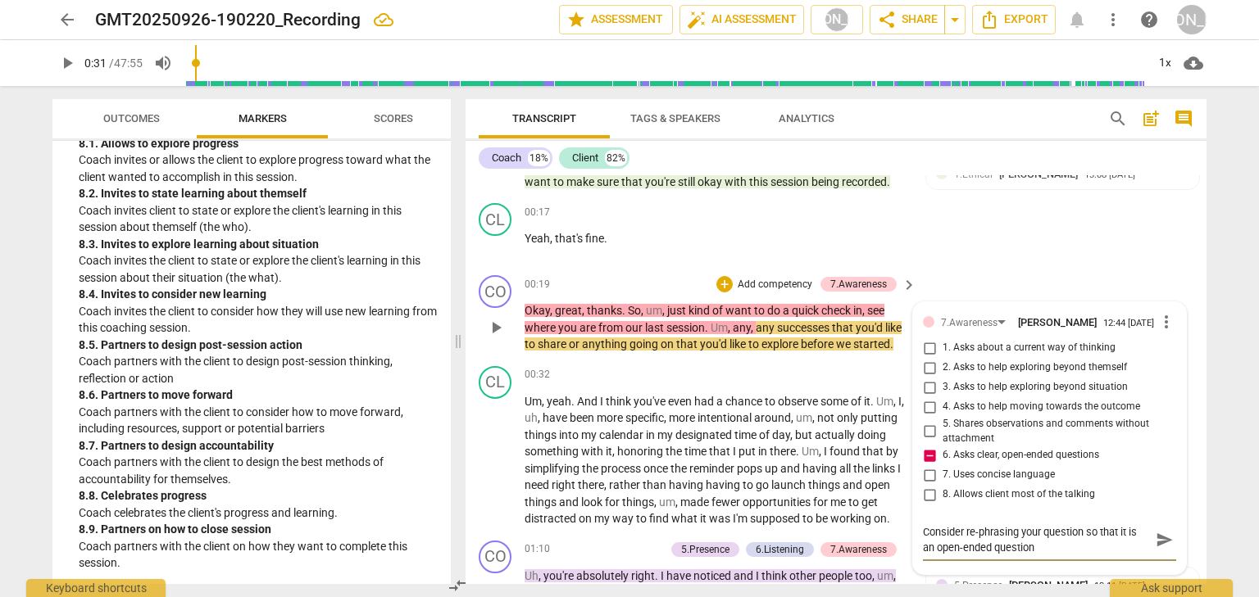
type textarea "Consider re-phrasing your question so that it is an open-ended question."
type textarea "Consider re-phrasing your question so that it is an open-ended question. E"
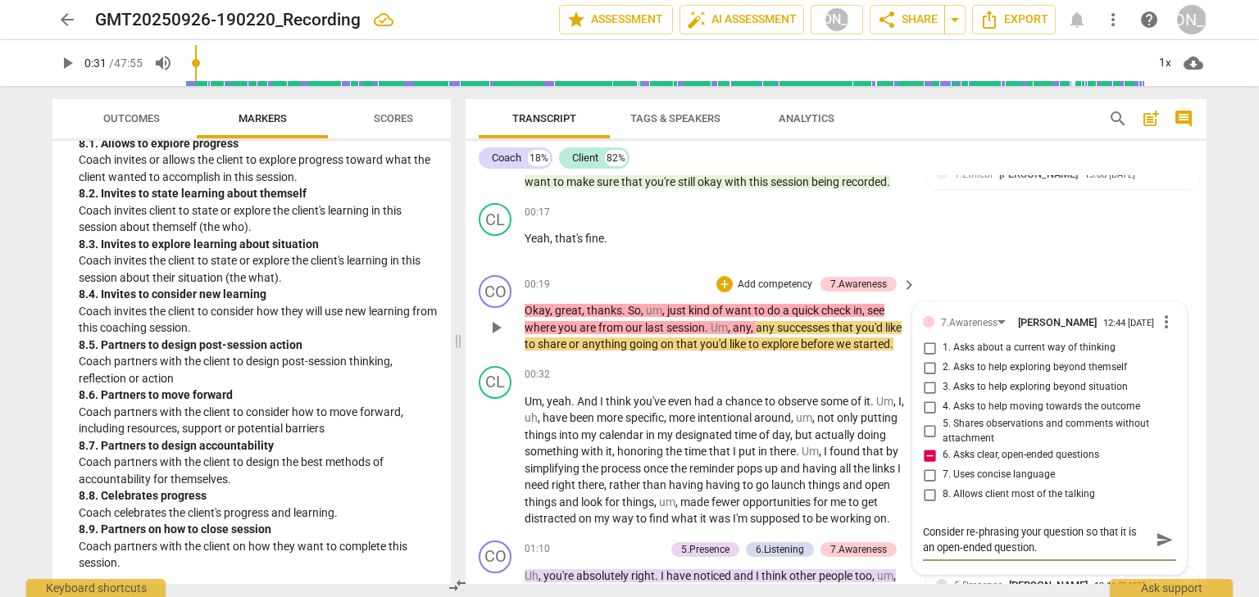
type textarea "Consider re-phrasing your question so that it is an open-ended question. E"
type textarea "Consider re-phrasing your question so that it is an open-ended question. Ex"
type textarea "Consider re-phrasing your question so that it is an open-ended question. Exa"
type textarea "Consider re-phrasing your question so that it is an open-ended question. Exam"
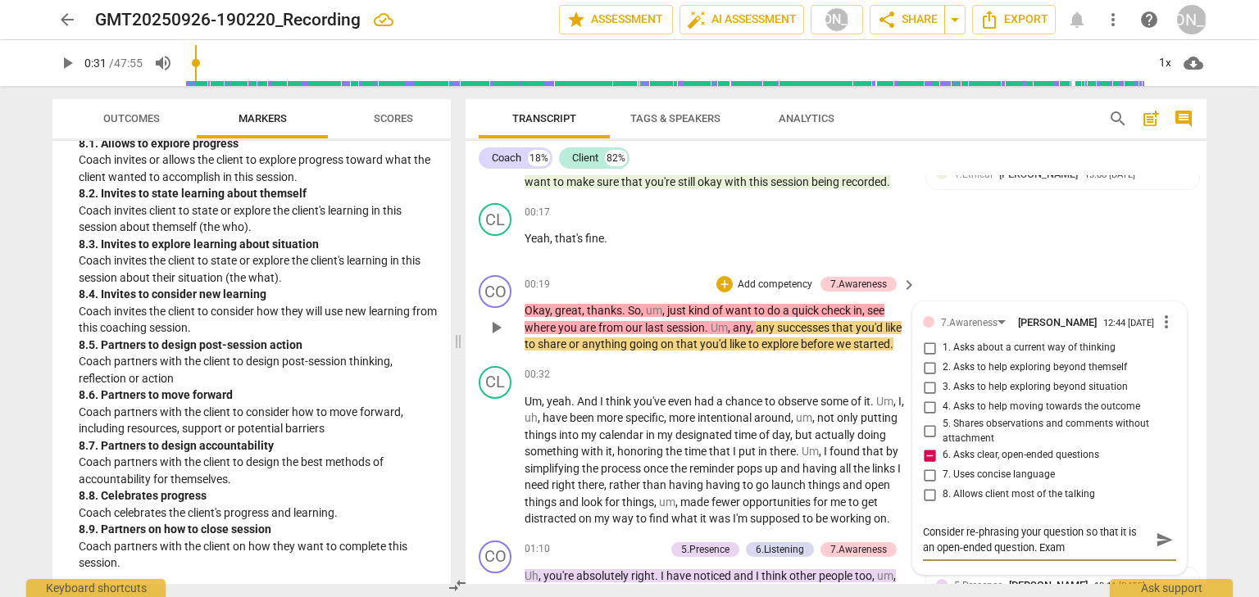
type textarea "Consider re-phrasing your question so that it is an open-ended question. Examp"
type textarea "Consider re-phrasing your question so that it is an open-ended question. Exampl"
type textarea "Consider re-phrasing your question so that it is an open-ended question. Example"
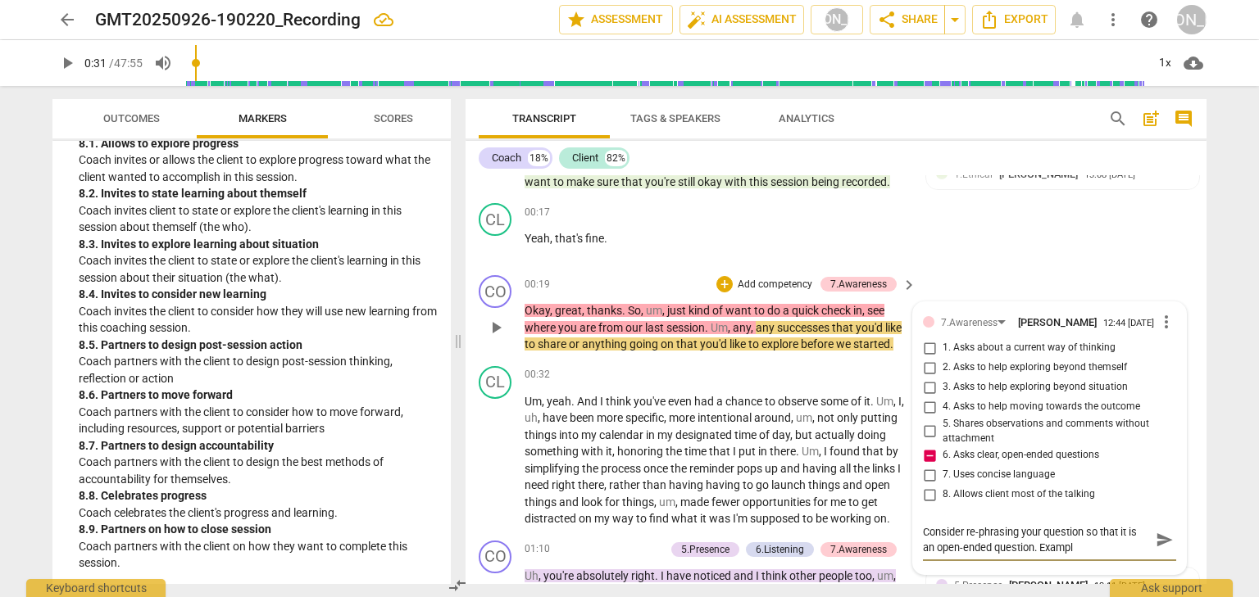
type textarea "Consider re-phrasing your question so that it is an open-ended question. Example"
type textarea "Consider re-phrasing your question so that it is an open-ended question. Exampl…"
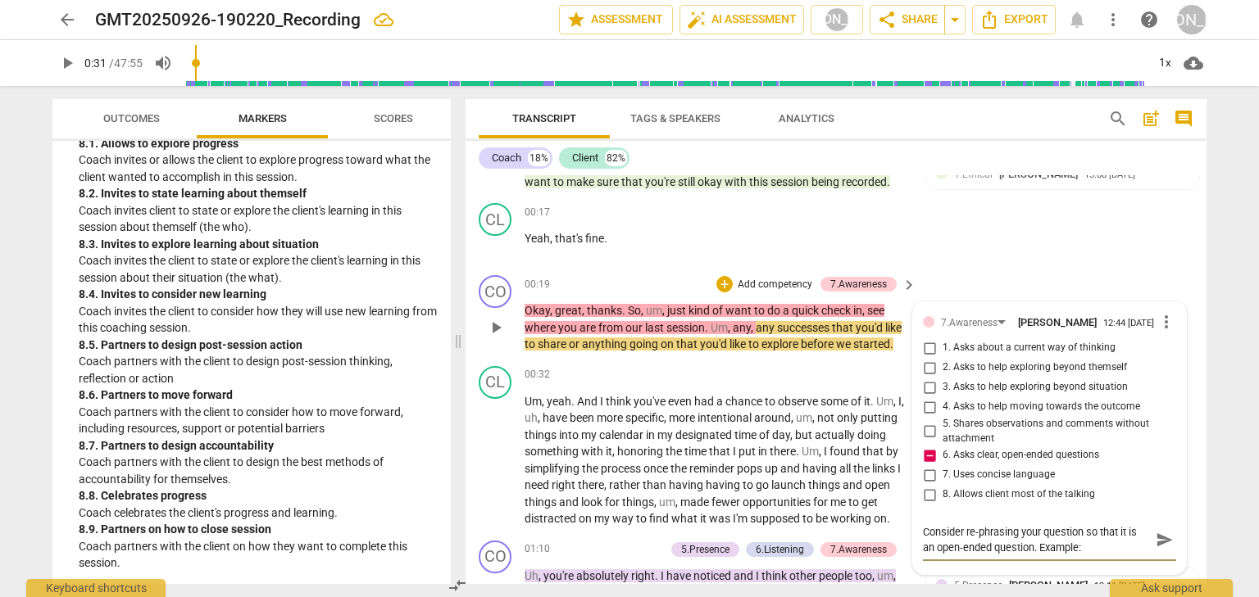
type textarea "Consider re-phrasing your question so that it is an open-ended question. Exampl…"
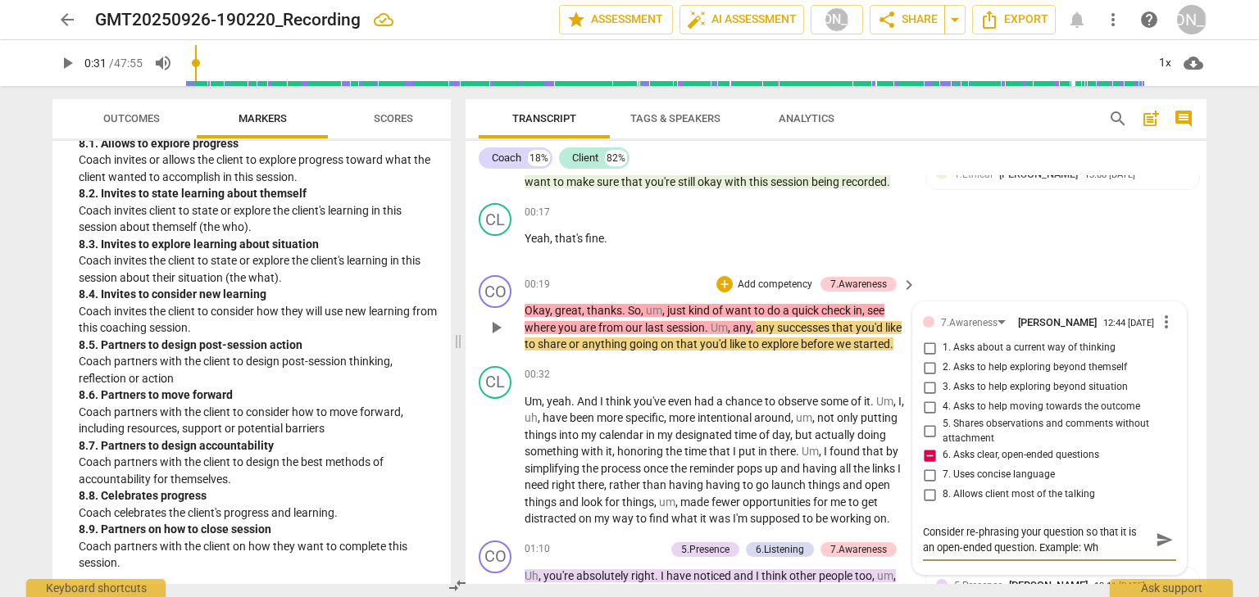
type textarea "Consider re-phrasing your question so that it is an open-ended question. Exampl…"
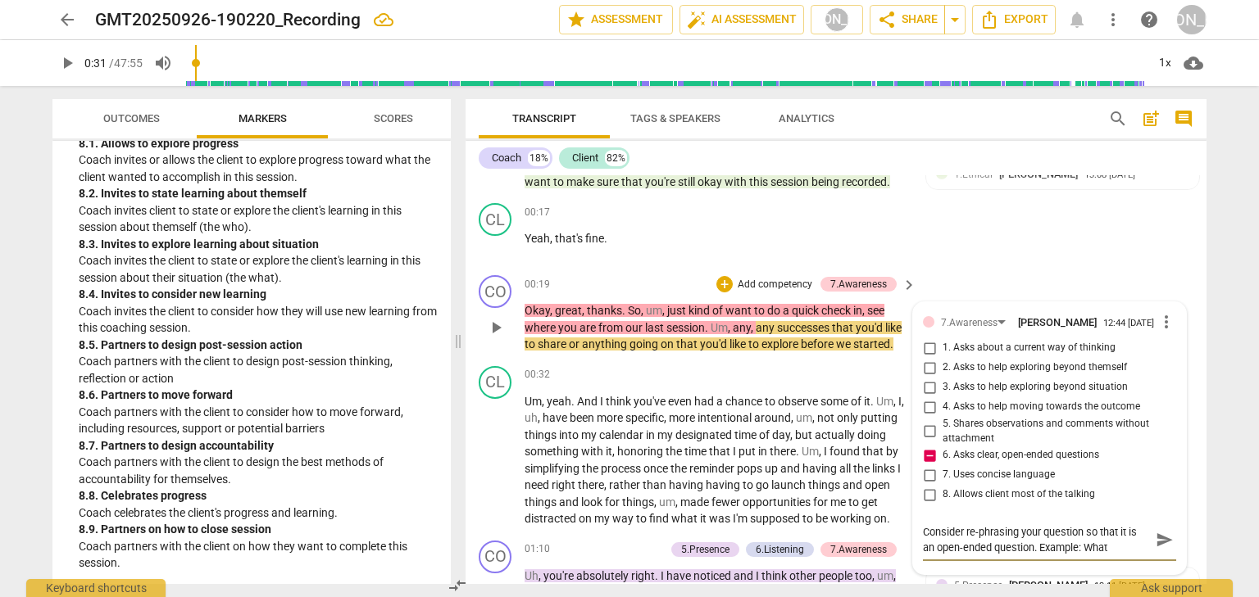
type textarea "Consider re-phrasing your question so that it is an open-ended question. Exampl…"
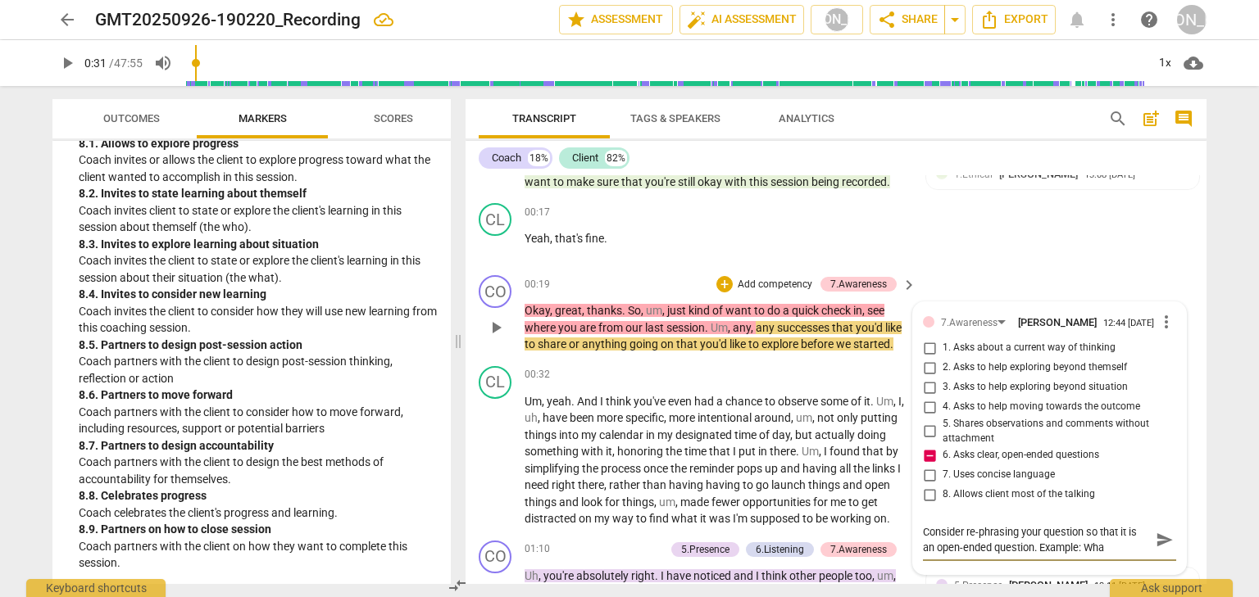
type textarea "Consider re-phrasing your question so that it is an open-ended question. Exampl…"
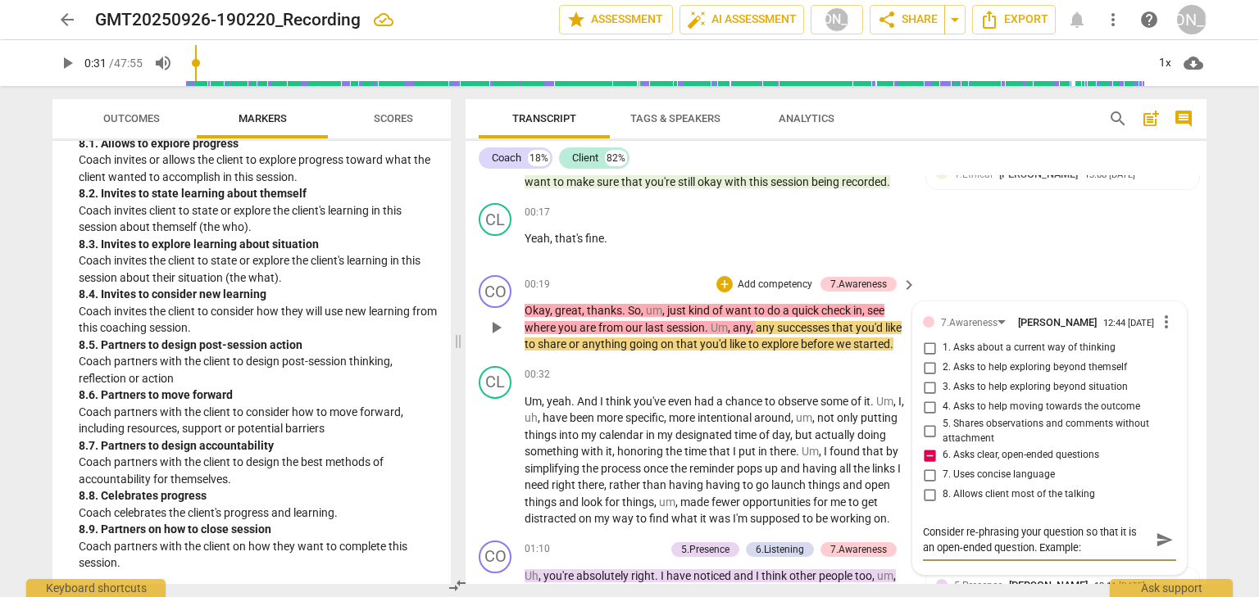
type textarea "Consider re-phrasing your question so that it is an open-ended question. Exampl…"
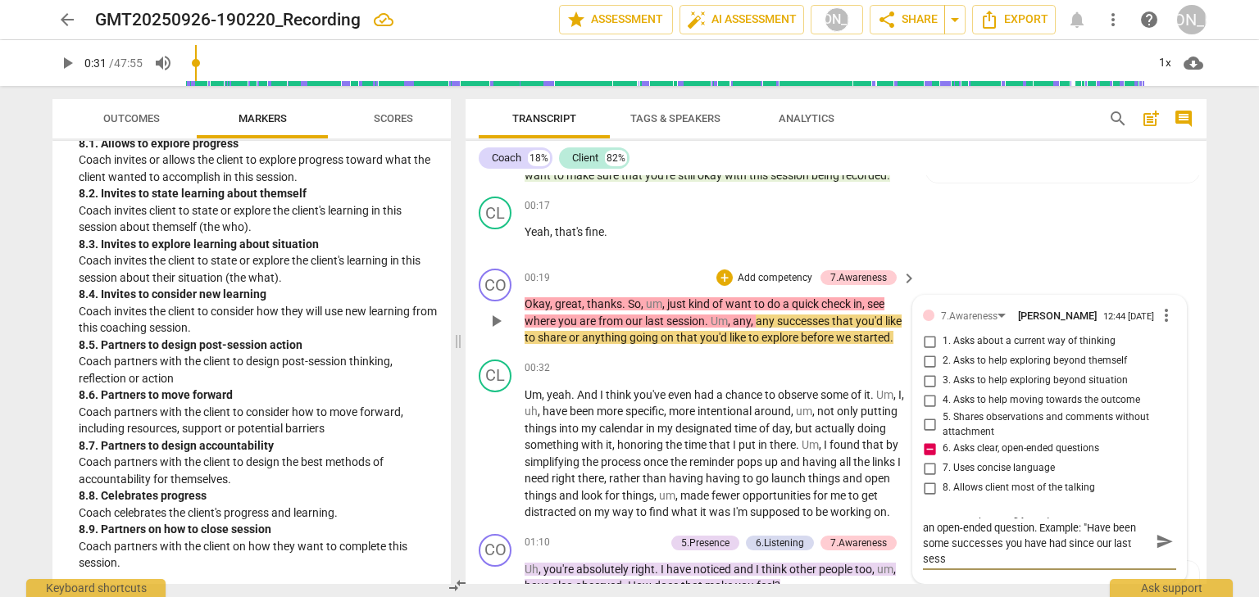
scroll to position [205, 0]
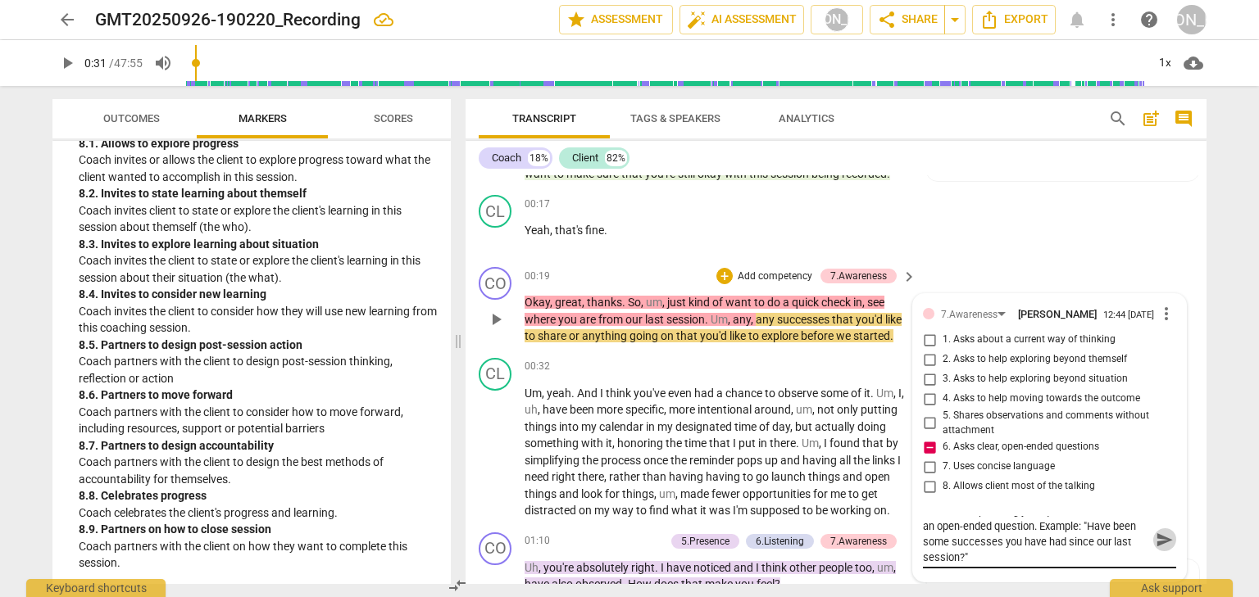
click at [1157, 549] on span "send" at bounding box center [1165, 540] width 18 height 18
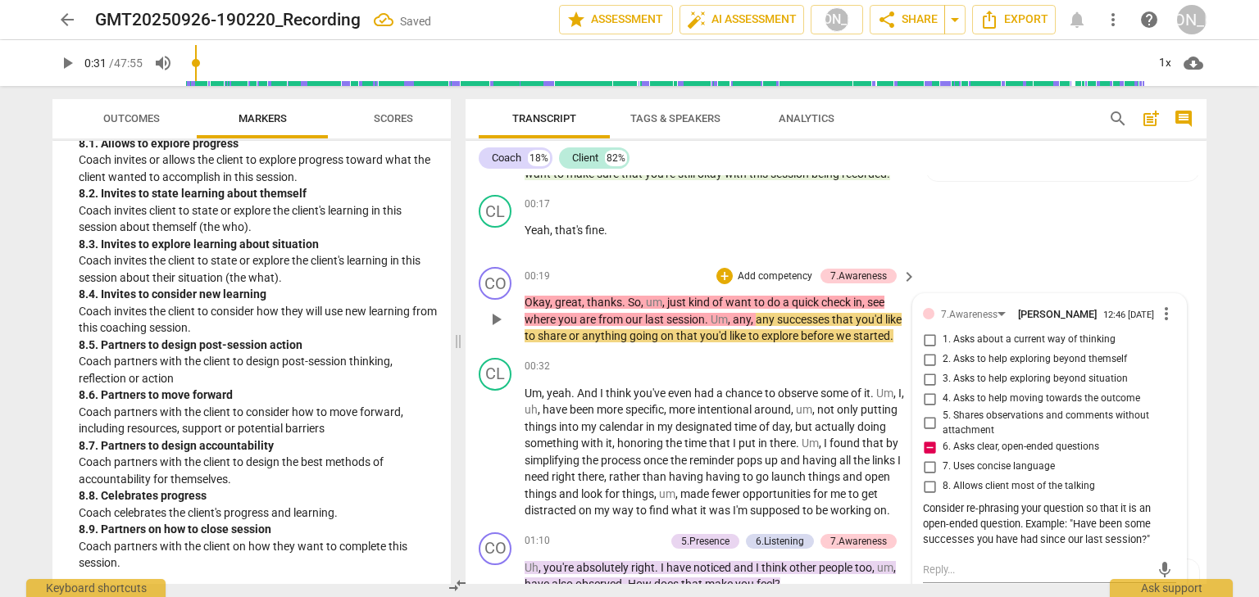
scroll to position [0, 0]
click at [751, 284] on p "Add competency" at bounding box center [775, 277] width 78 height 15
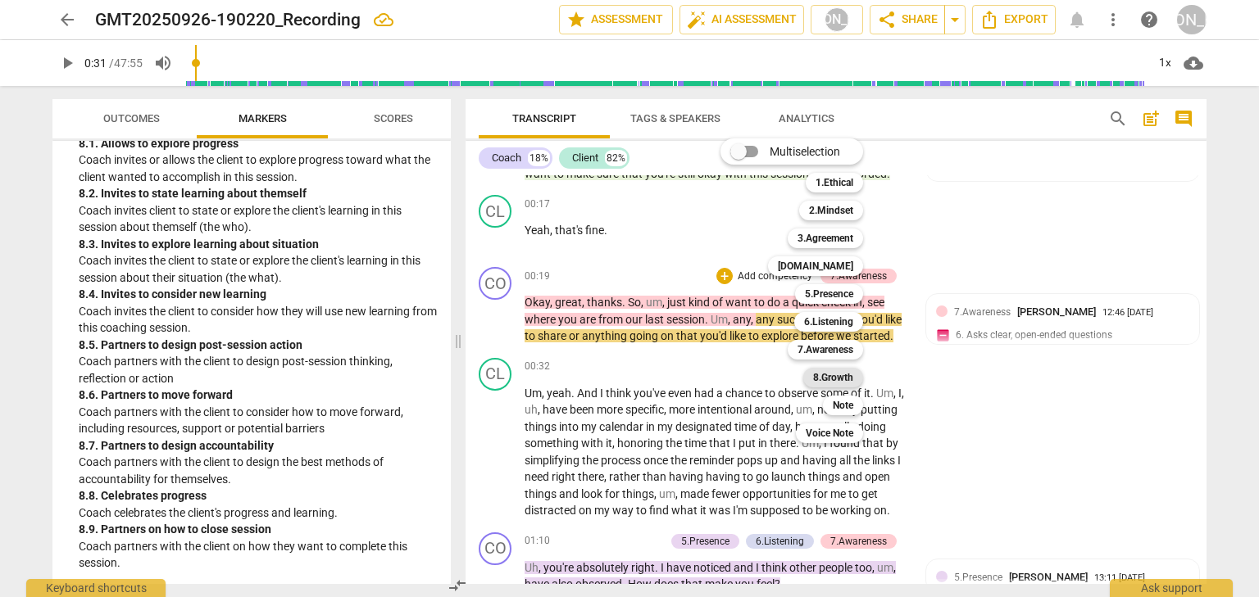
click at [844, 379] on b "8.Growth" at bounding box center [833, 378] width 40 height 20
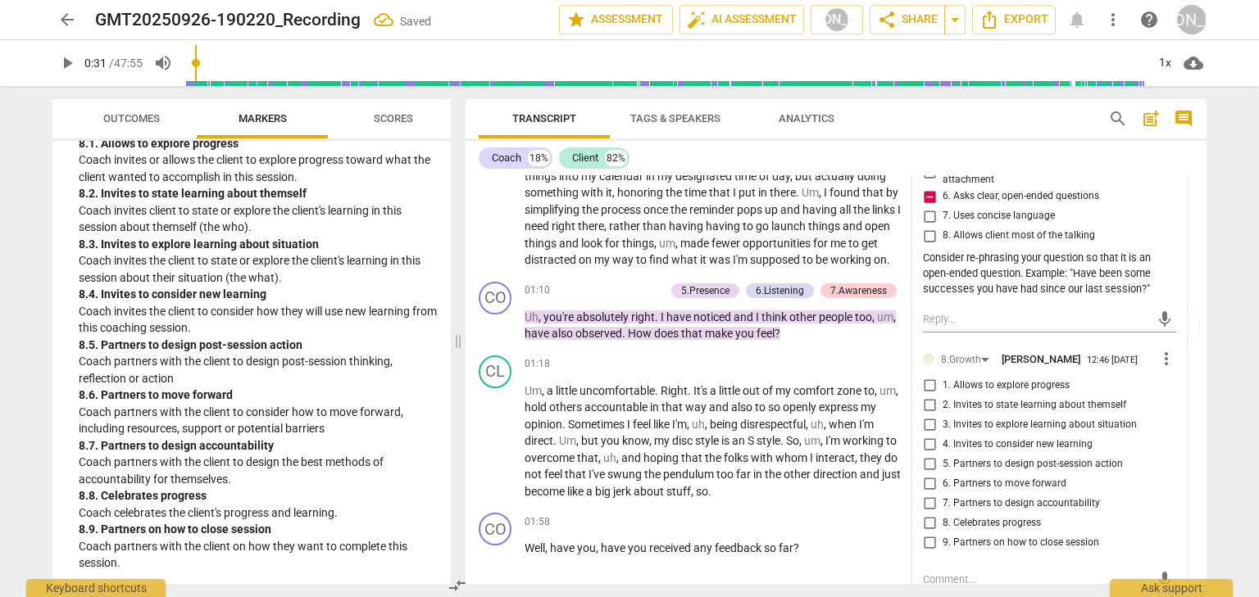
scroll to position [467, 0]
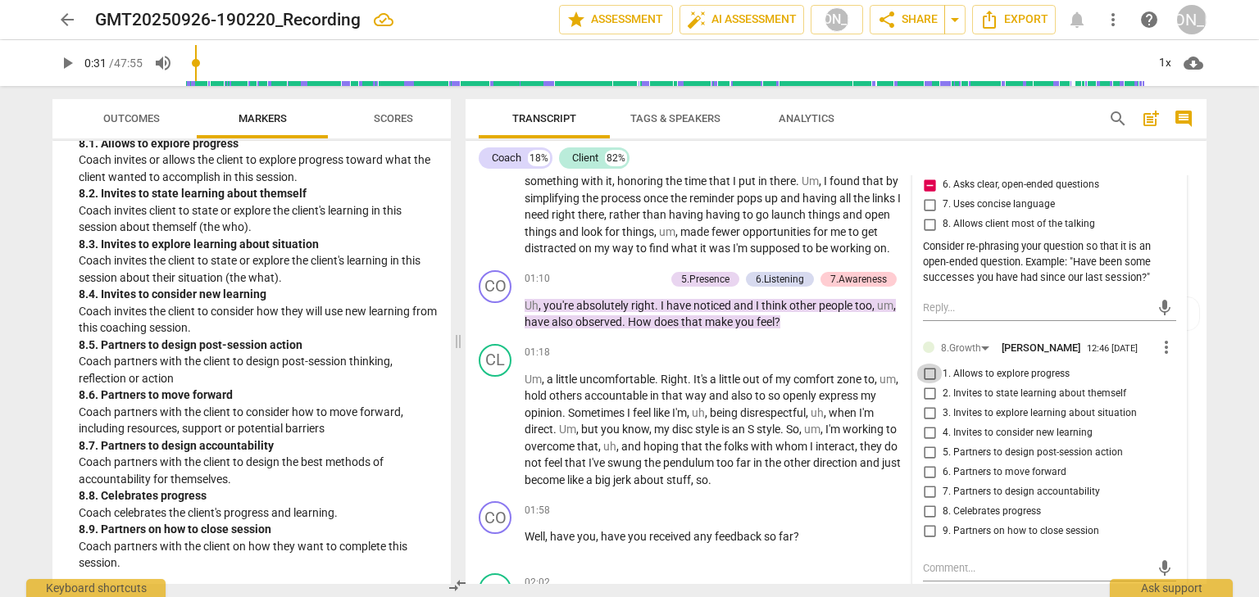
click at [929, 384] on input "1. Allows to explore progress" at bounding box center [929, 374] width 26 height 20
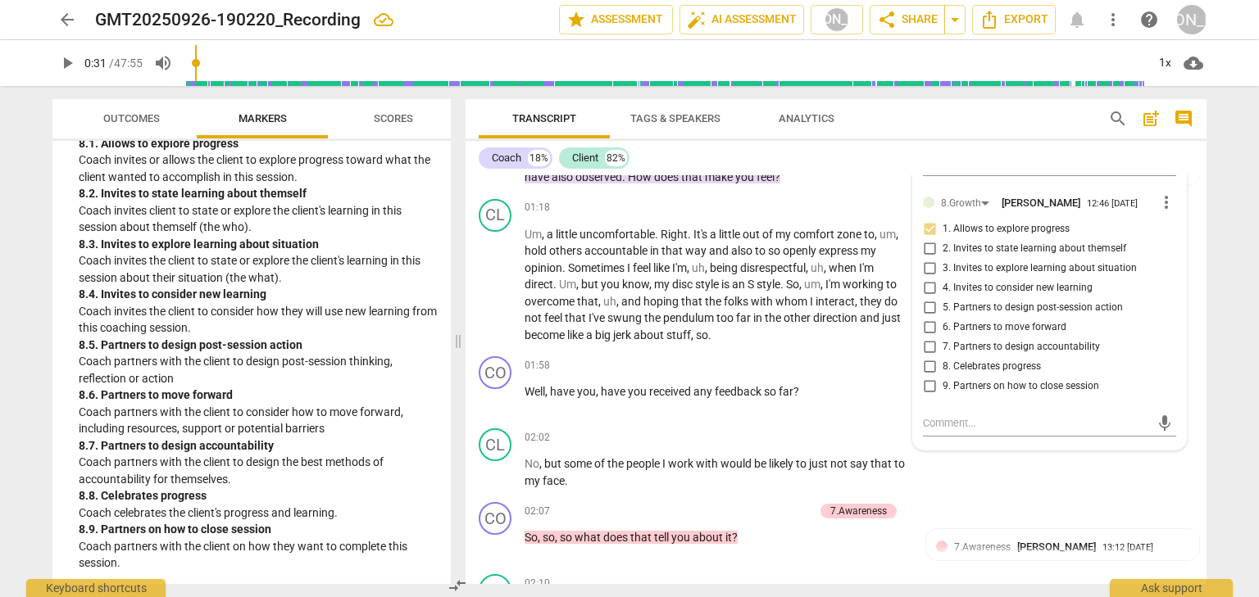
scroll to position [664, 0]
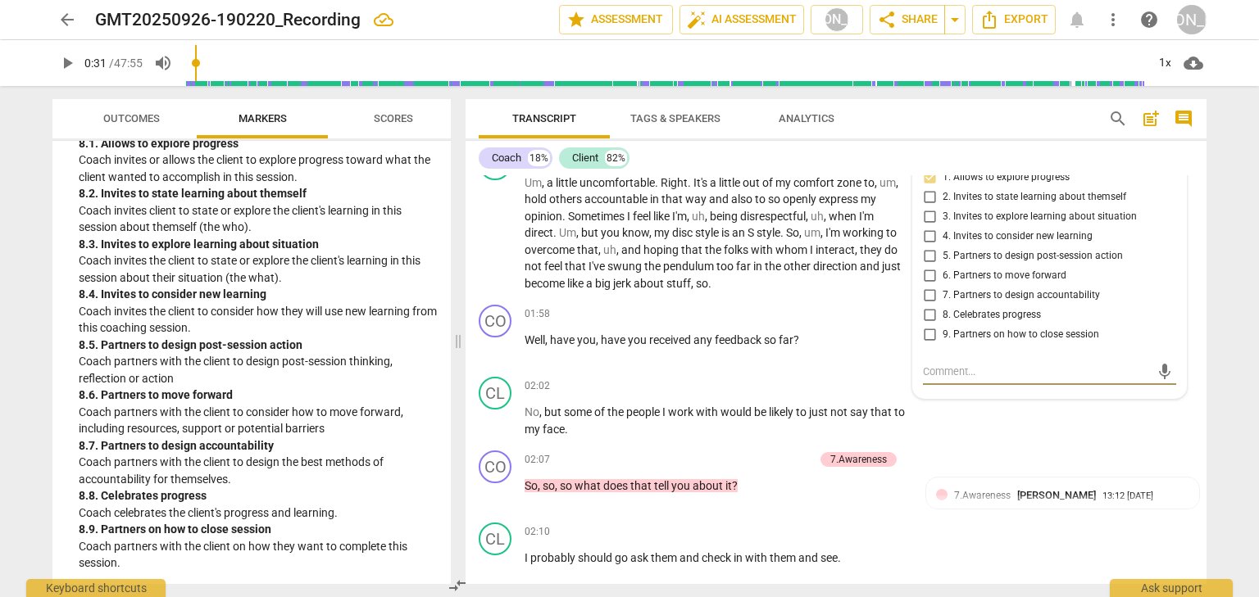
click at [943, 379] on textarea at bounding box center [1036, 372] width 227 height 16
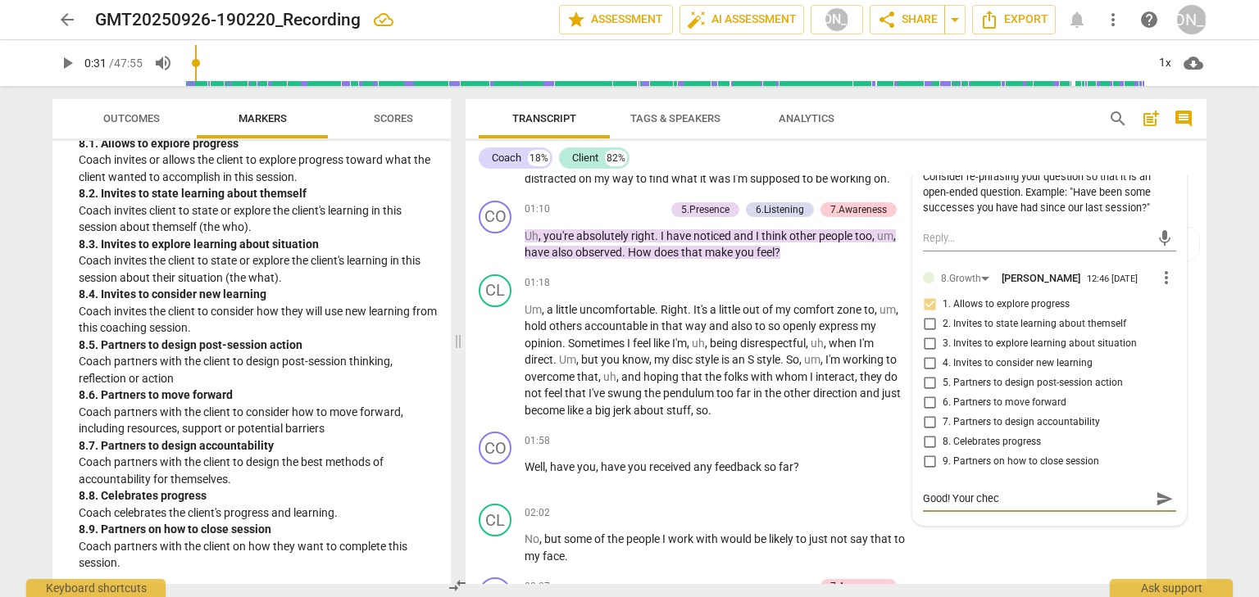
scroll to position [533, 0]
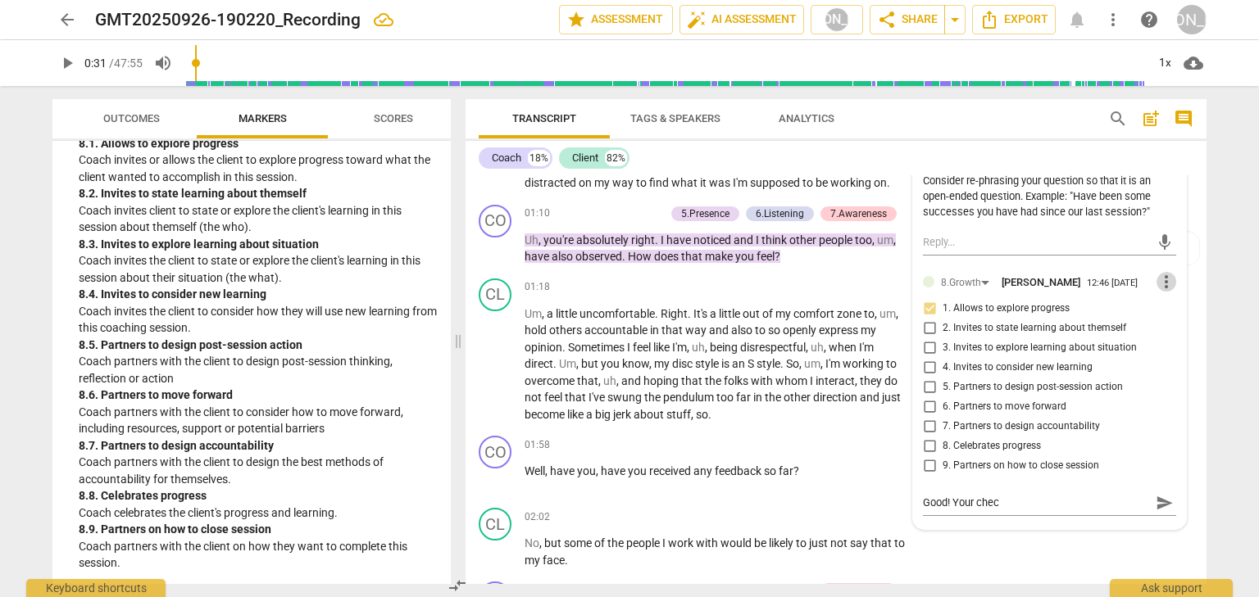
click at [1161, 292] on span "more_vert" at bounding box center [1166, 282] width 20 height 20
click at [1180, 335] on li "Delete" at bounding box center [1180, 333] width 57 height 31
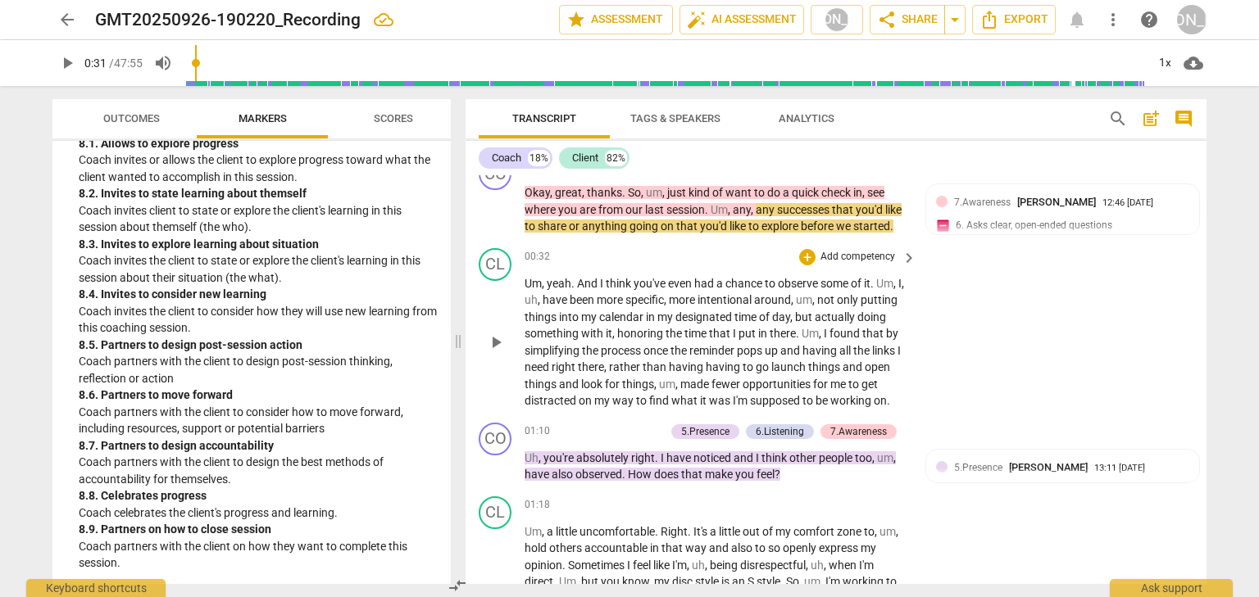
scroll to position [336, 0]
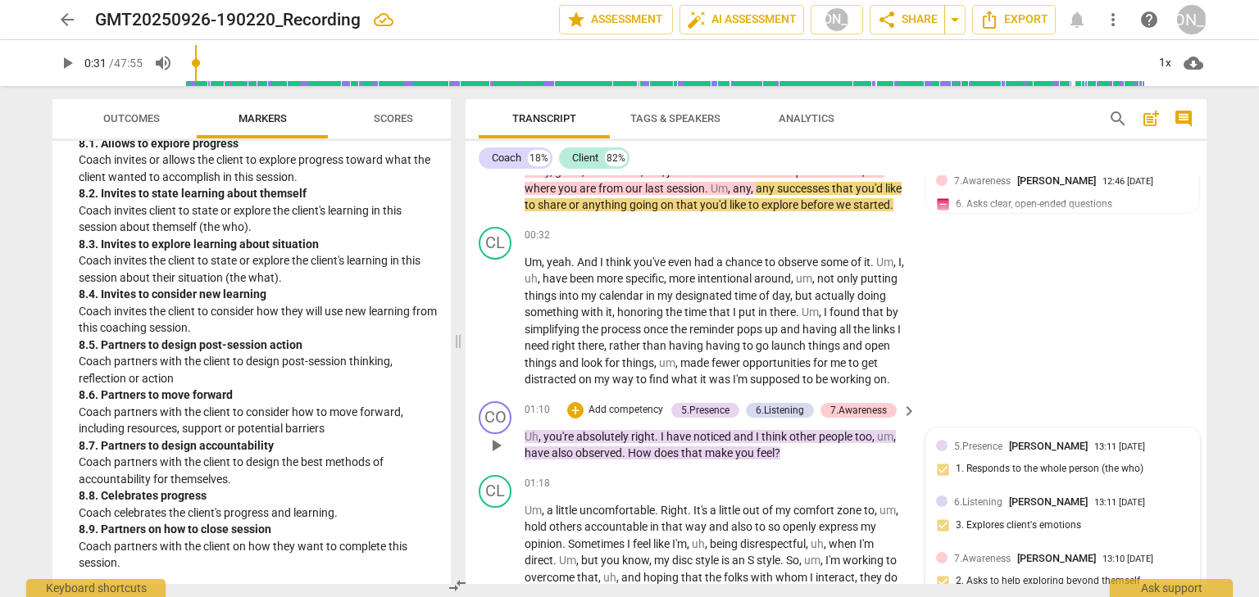
click at [949, 454] on div "5.Presence [PERSON_NAME] 13:11 [DATE]" at bounding box center [1062, 446] width 253 height 16
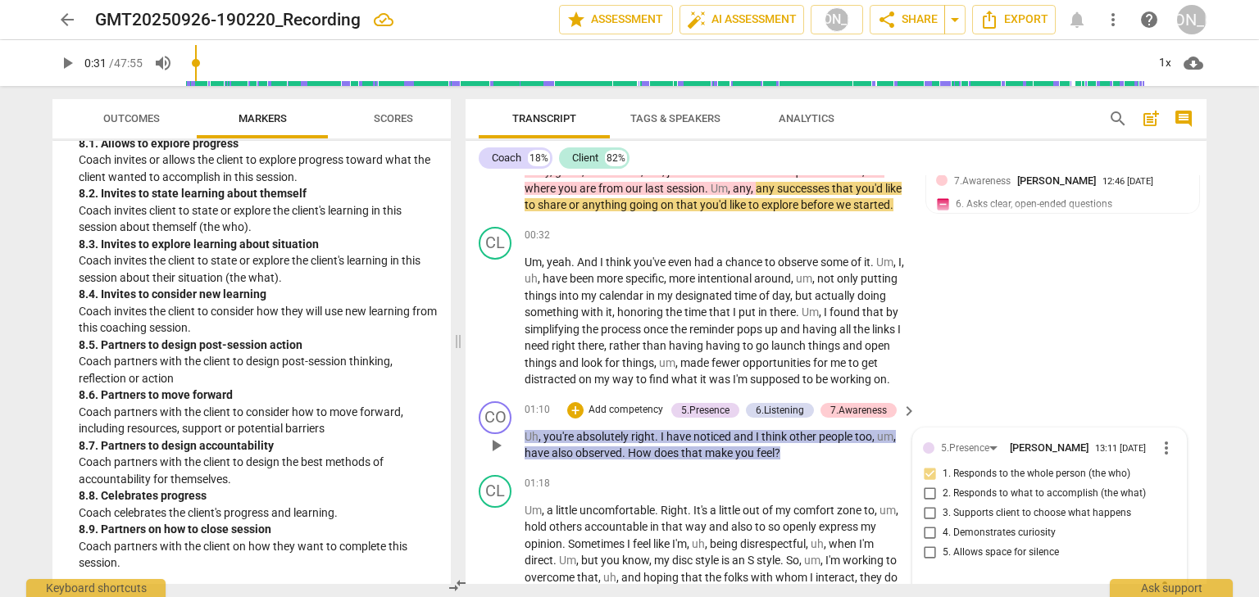
scroll to position [584, 0]
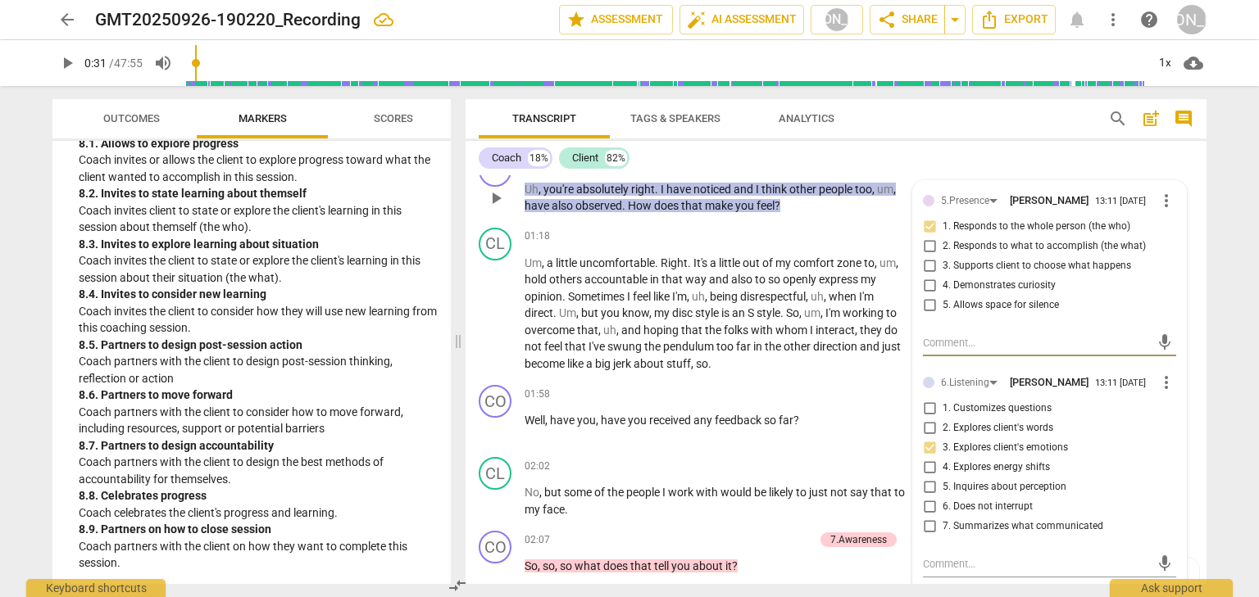
click at [977, 351] on textarea at bounding box center [1036, 343] width 227 height 16
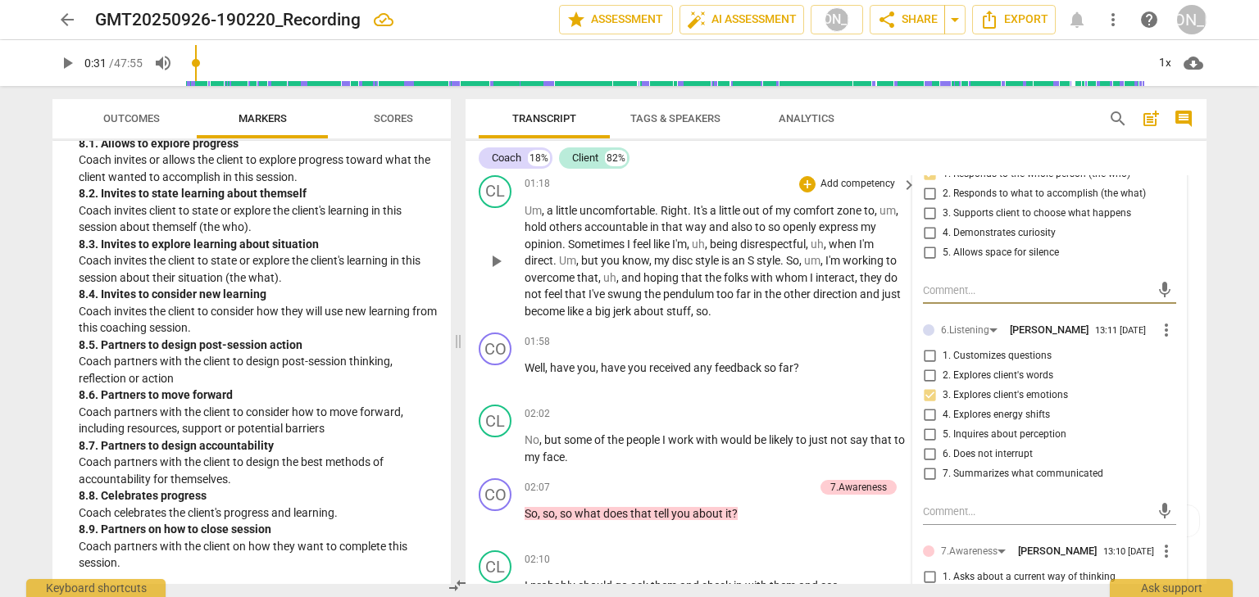
scroll to position [649, 0]
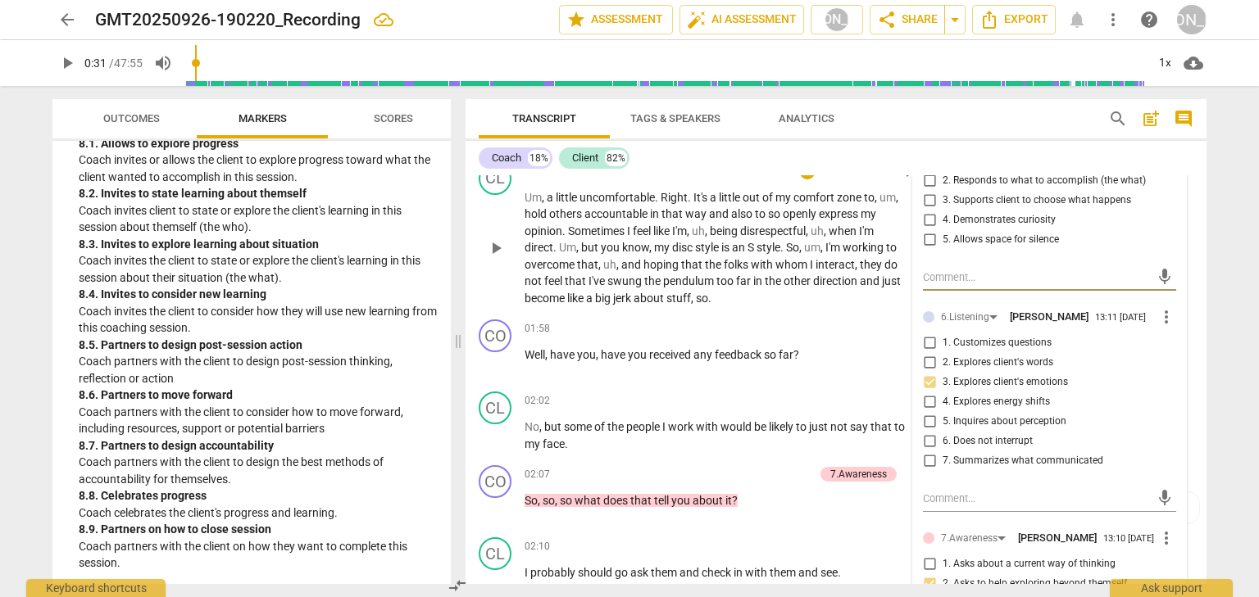
click at [739, 307] on p "Um , a little uncomfortable . Right . It's a little out of my comfort zone to ,…" at bounding box center [717, 248] width 384 height 118
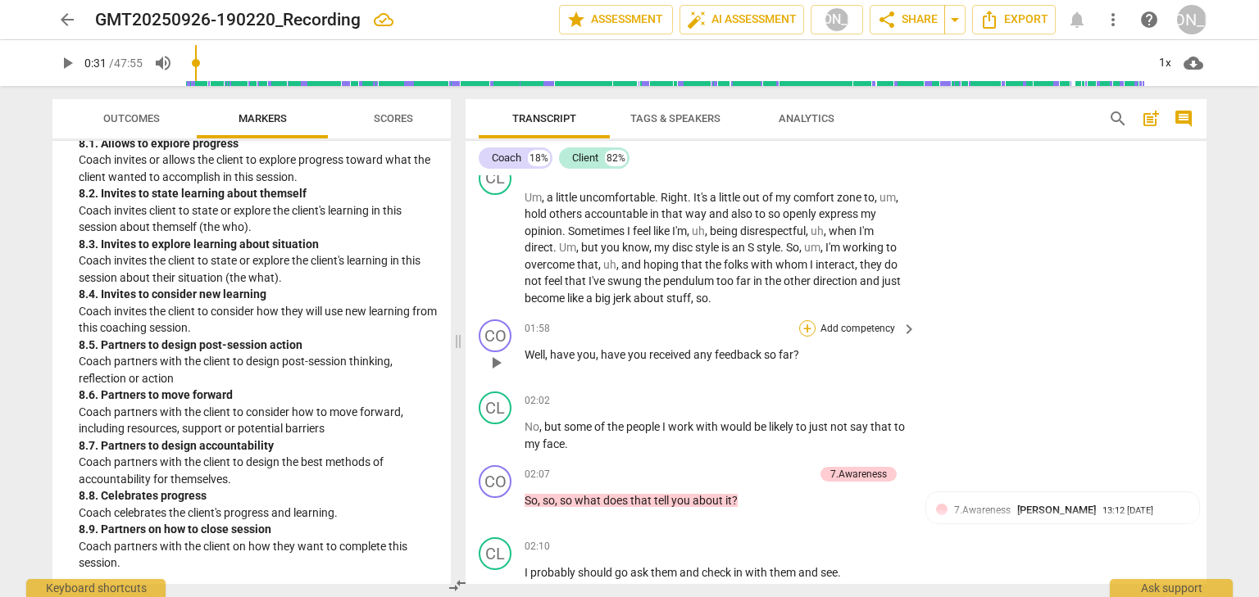
click at [806, 337] on div "+" at bounding box center [807, 328] width 16 height 16
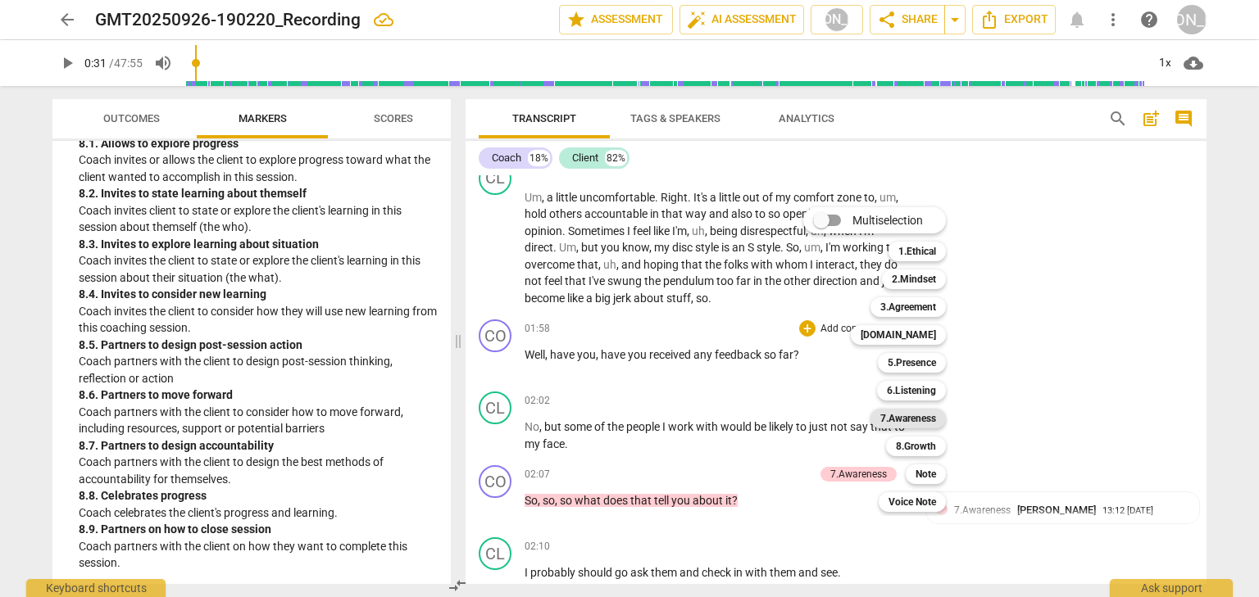
click at [910, 416] on b "7.Awareness" at bounding box center [908, 419] width 56 height 20
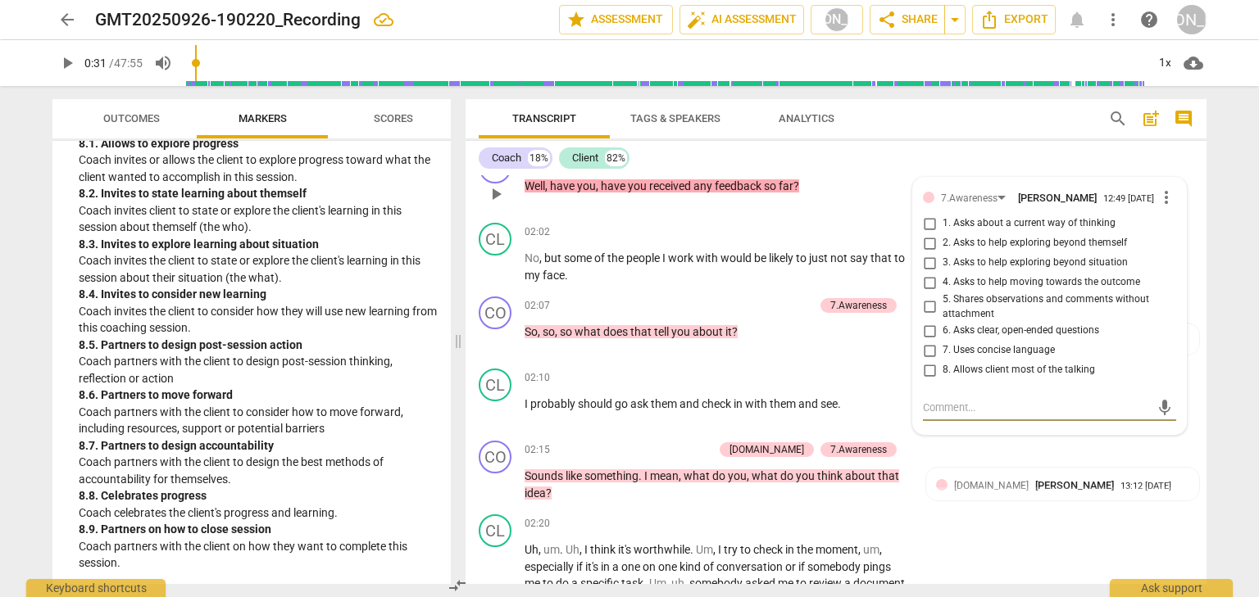
scroll to position [752, 0]
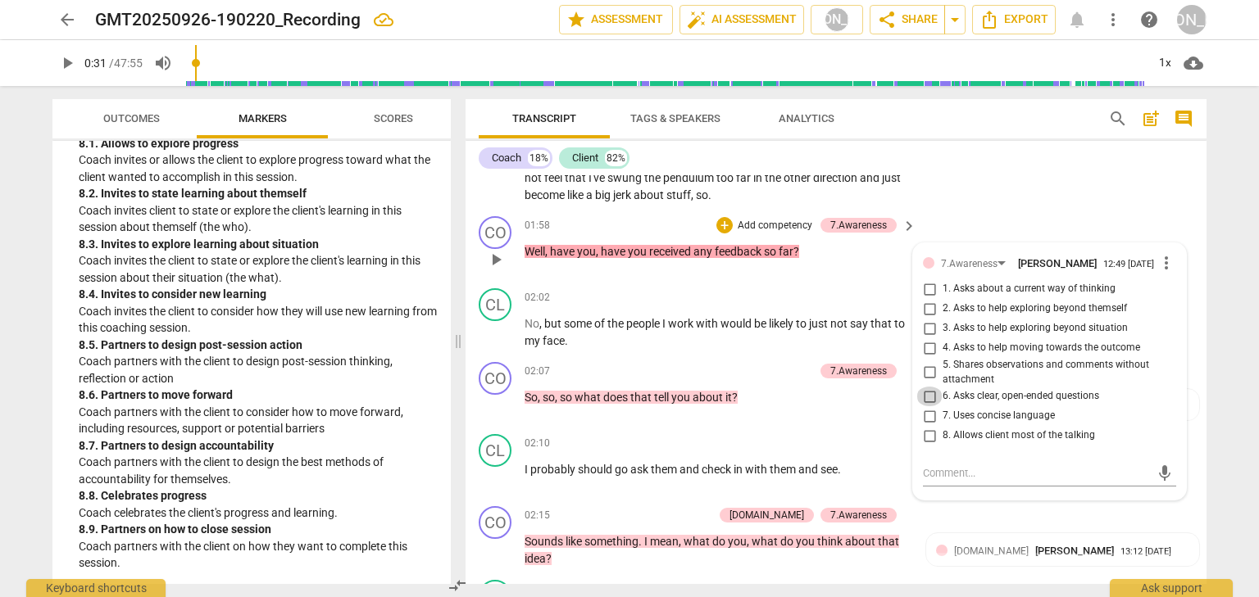
click at [933, 407] on input "6. Asks clear, open-ended questions" at bounding box center [929, 397] width 26 height 20
click at [956, 481] on textarea at bounding box center [1036, 474] width 227 height 16
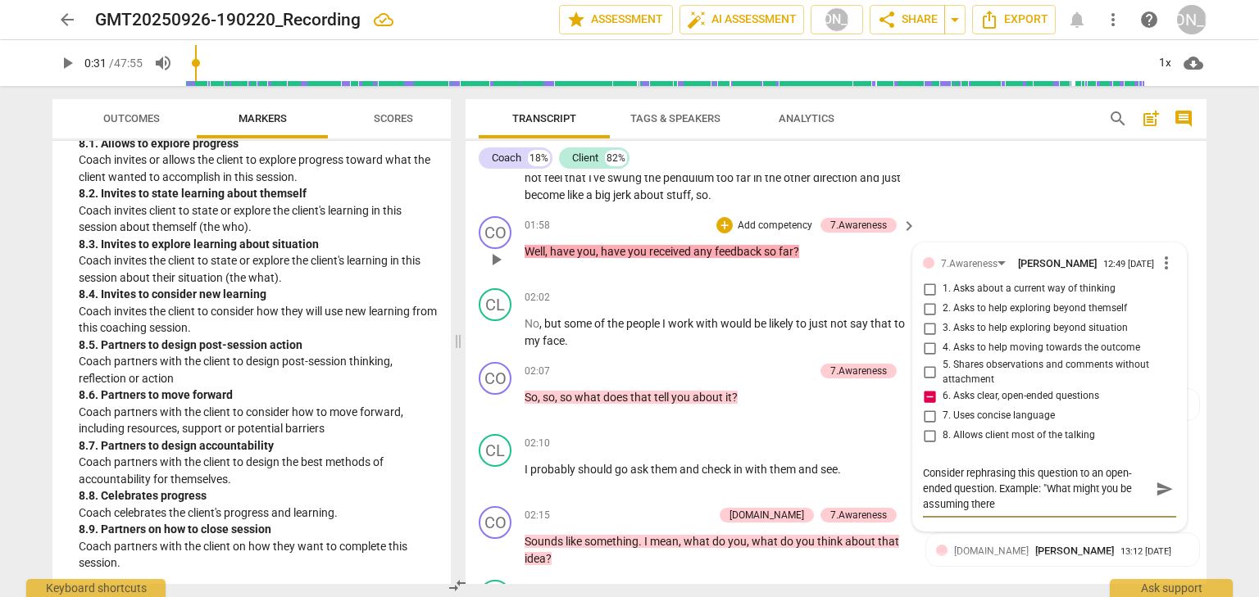
scroll to position [0, 0]
click at [1158, 498] on span "send" at bounding box center [1165, 489] width 18 height 18
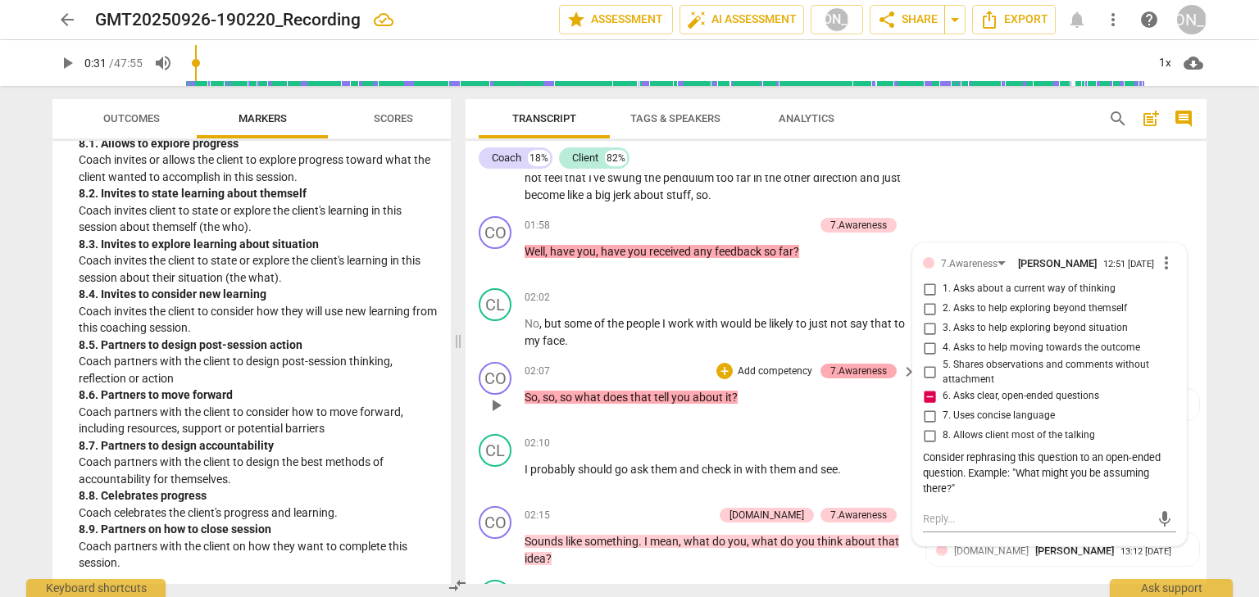
click at [834, 379] on div "7.Awareness" at bounding box center [858, 371] width 57 height 15
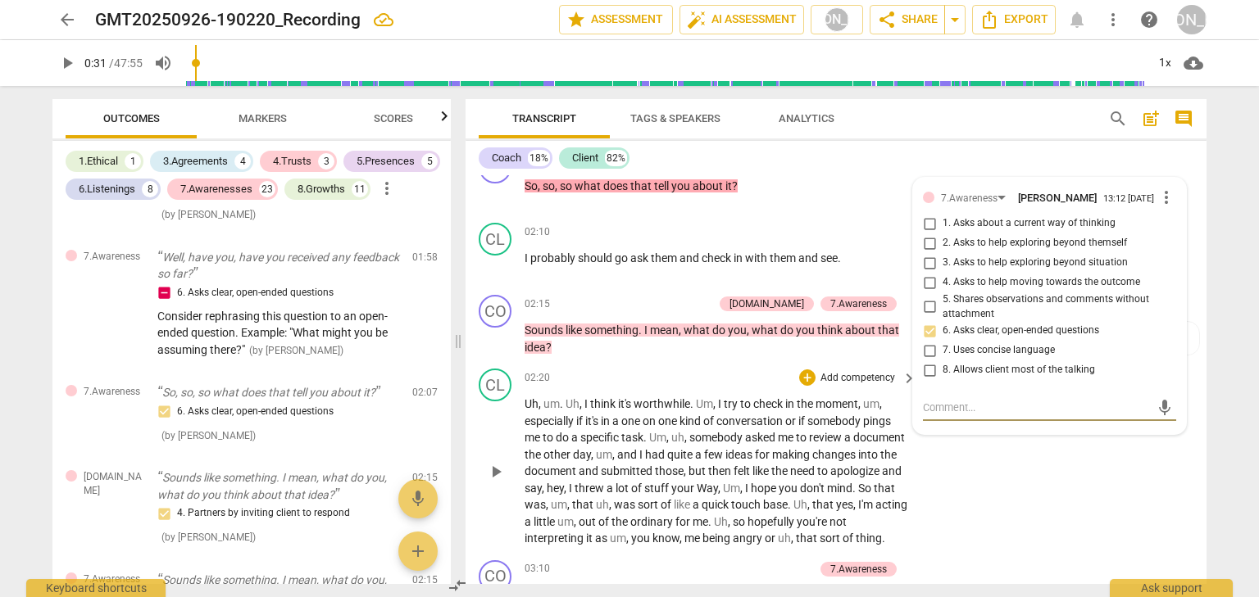
scroll to position [898, 0]
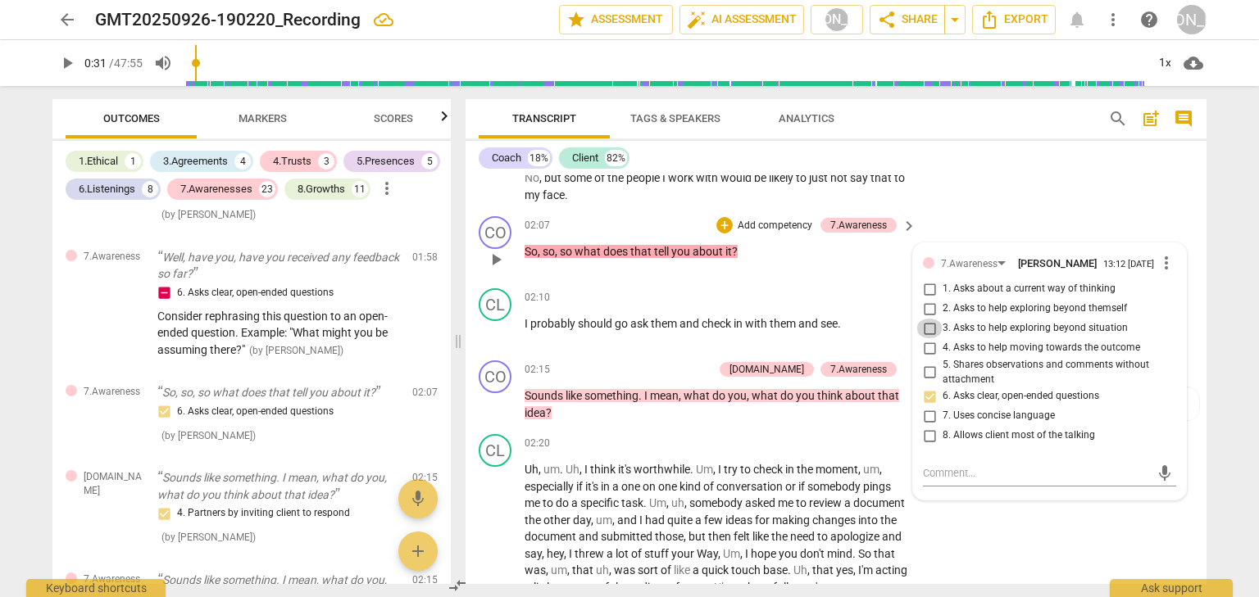
click at [929, 338] on input "3. Asks to help exploring beyond situation" at bounding box center [929, 329] width 26 height 20
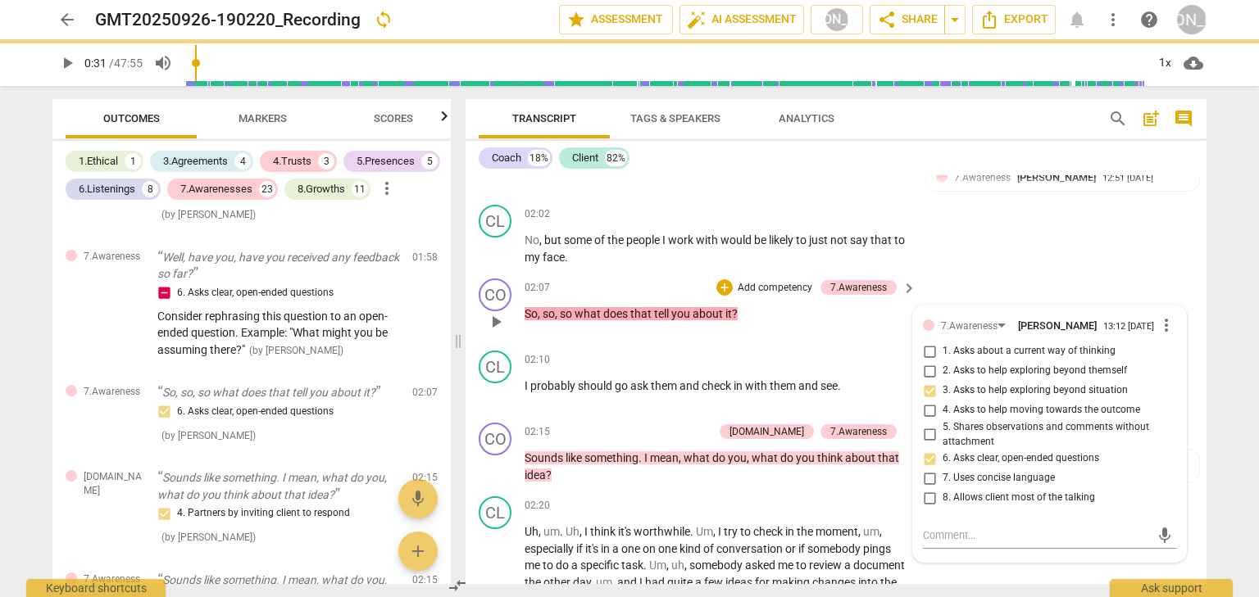
scroll to position [833, 0]
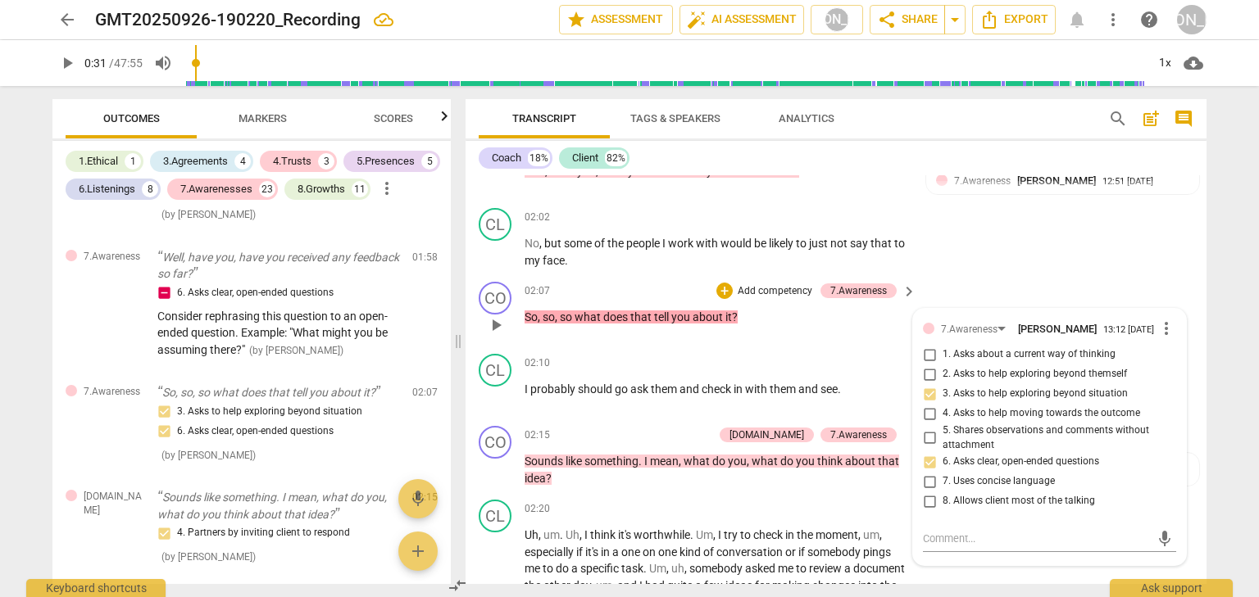
click at [793, 299] on p "Add competency" at bounding box center [775, 291] width 78 height 15
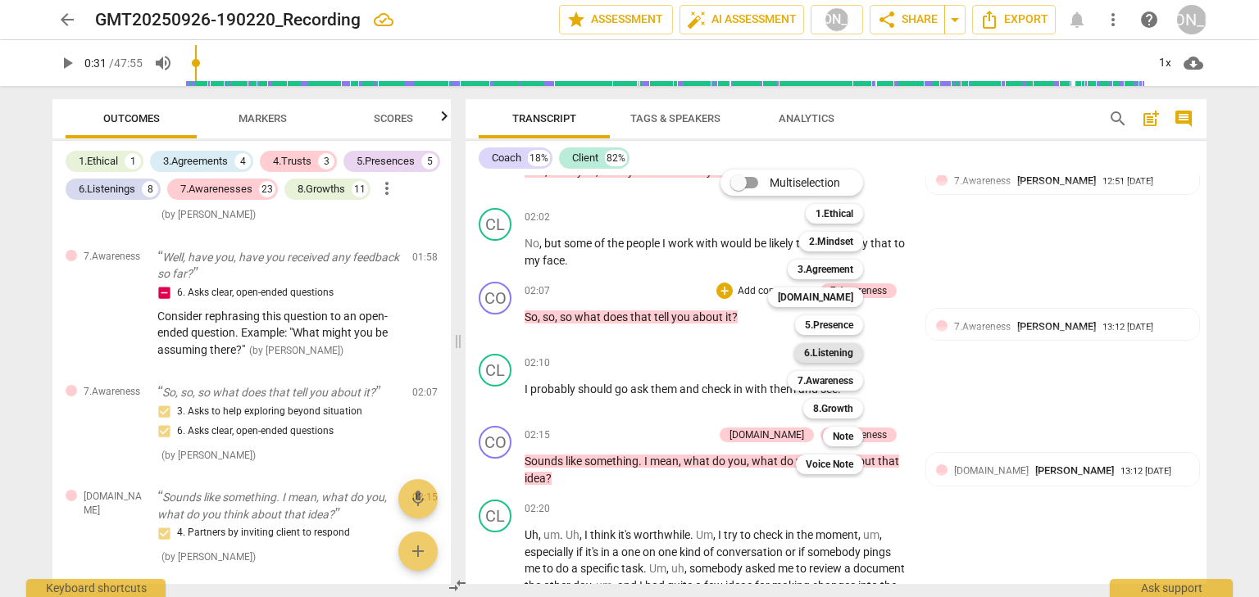
click at [846, 349] on b "6.Listening" at bounding box center [828, 353] width 49 height 20
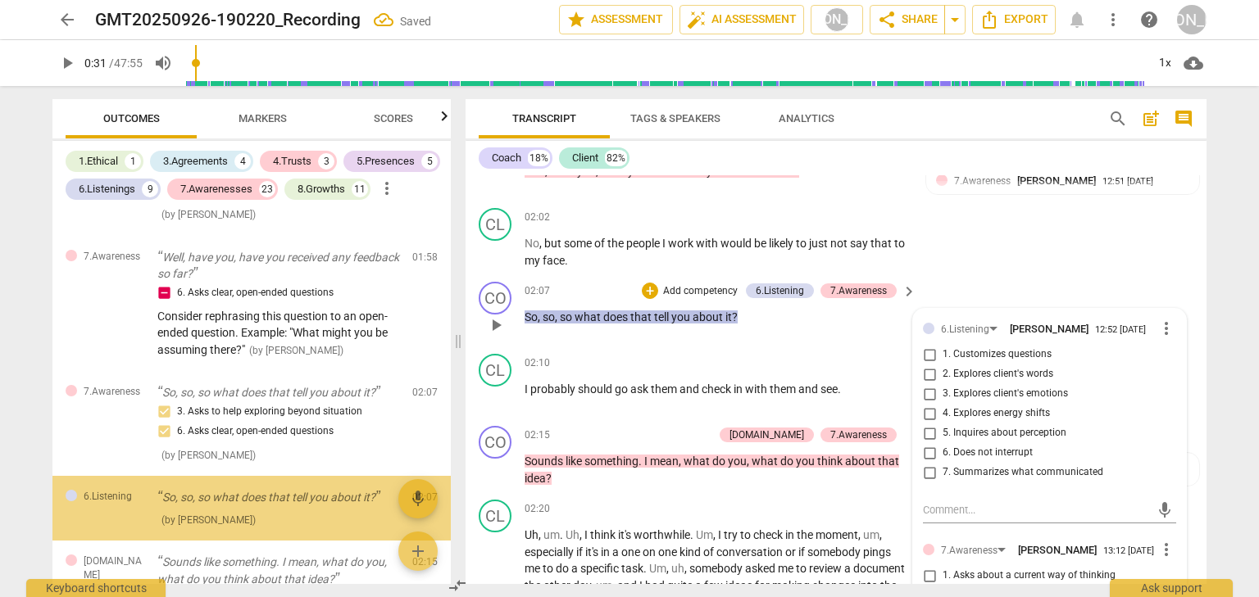
scroll to position [885, 0]
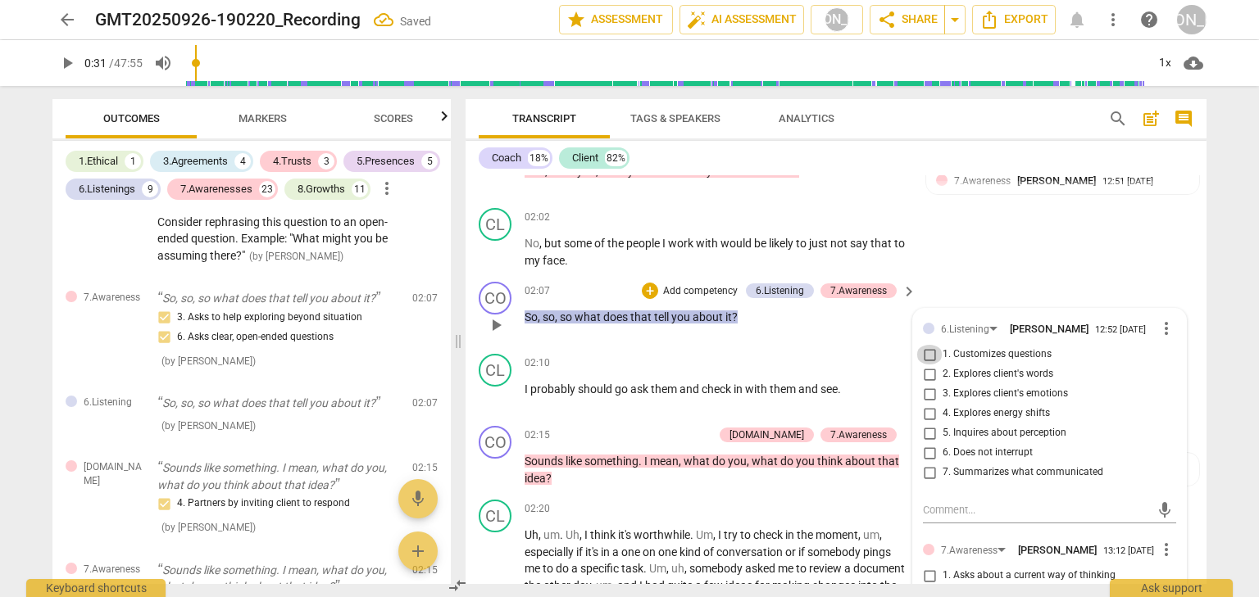
click at [930, 365] on input "1. Customizes questions" at bounding box center [929, 355] width 26 height 20
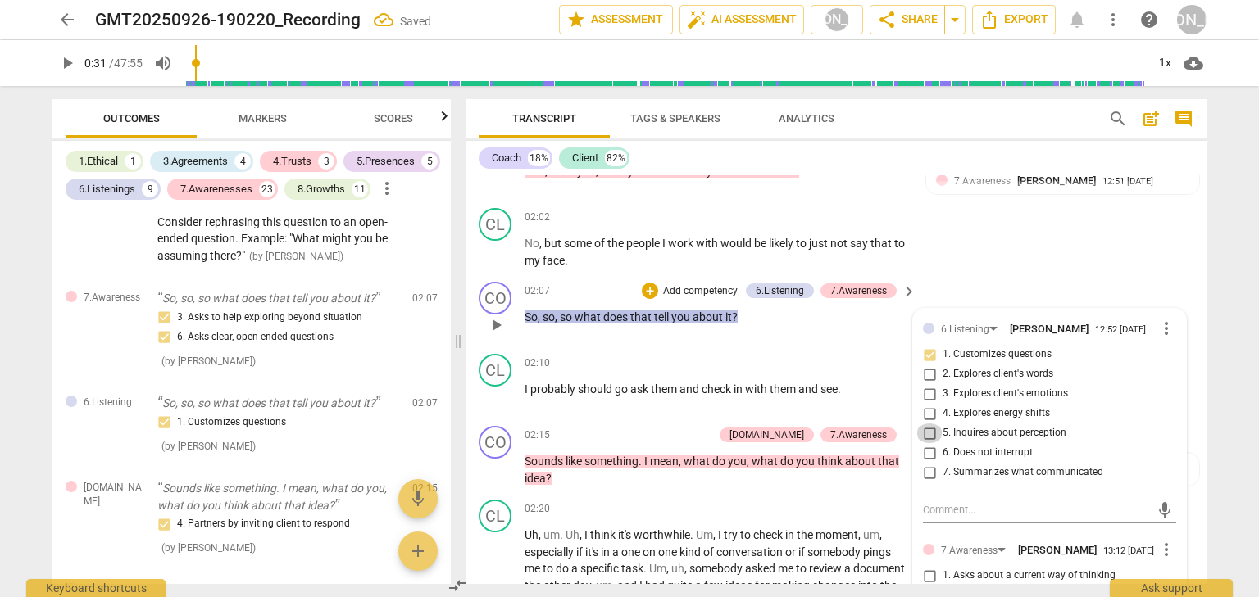
click at [931, 443] on input "5. Inquires about perception" at bounding box center [929, 434] width 26 height 20
click at [239, 121] on span "Markers" at bounding box center [263, 118] width 48 height 12
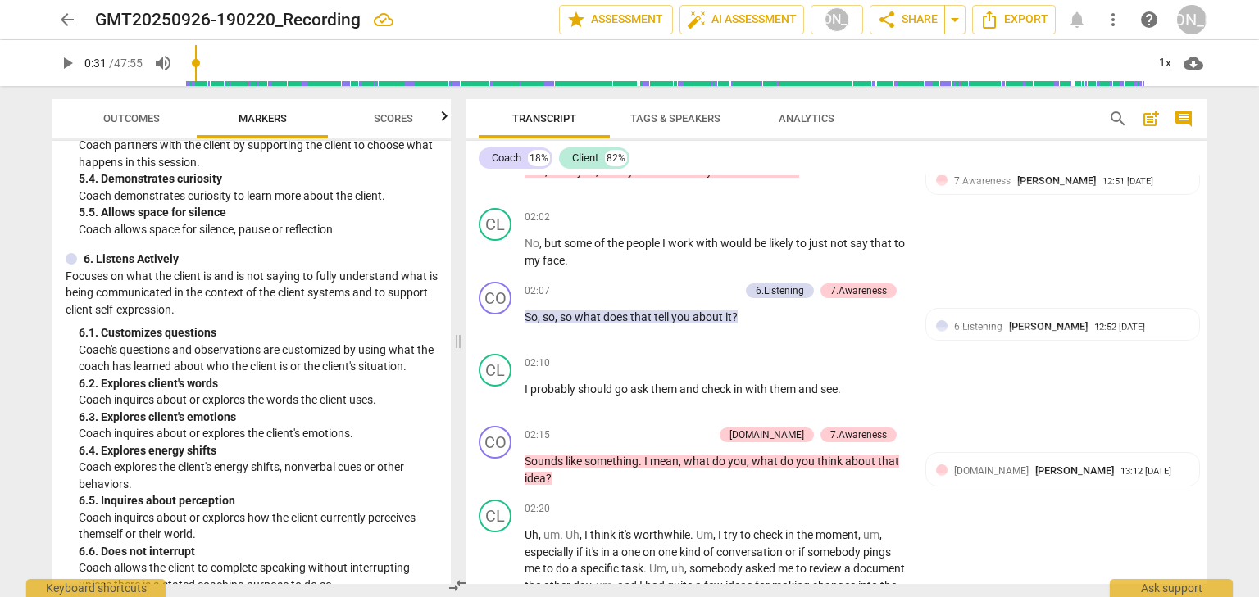
scroll to position [984, 0]
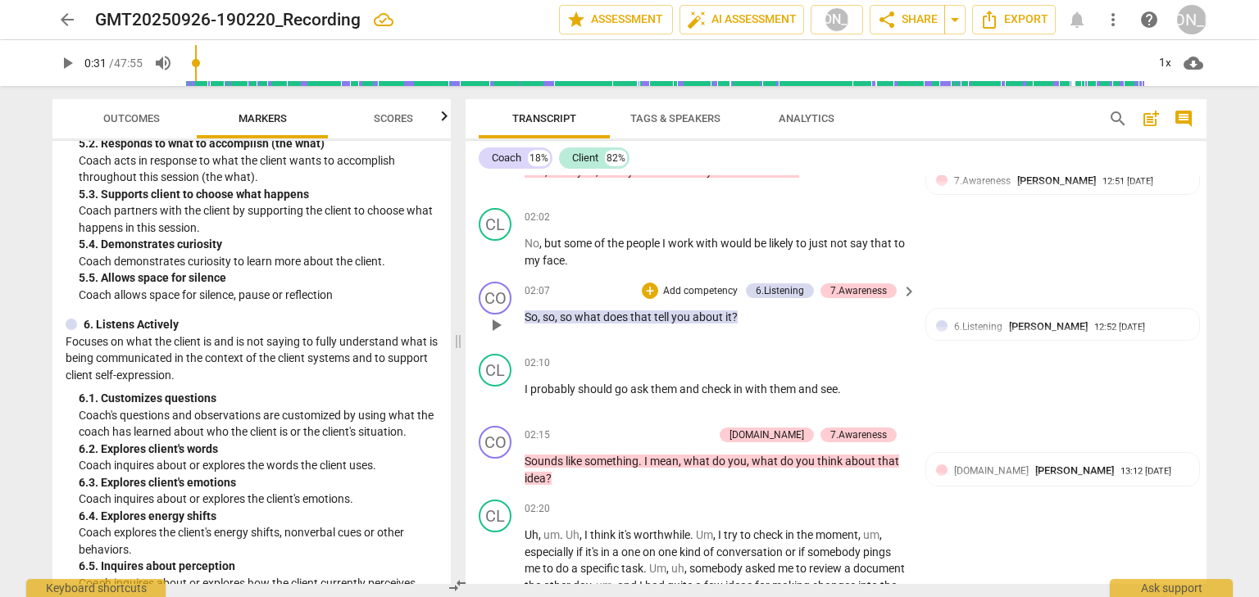
click at [661, 299] on p "Add competency" at bounding box center [700, 291] width 78 height 15
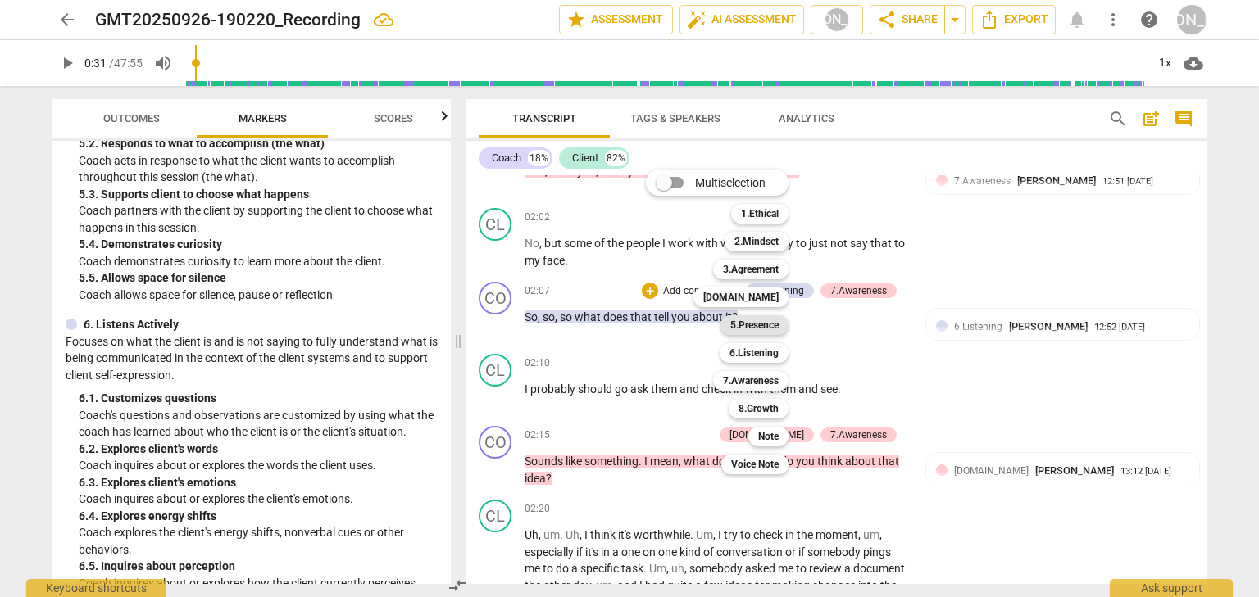
click at [725, 321] on div "5.Presence" at bounding box center [754, 326] width 68 height 20
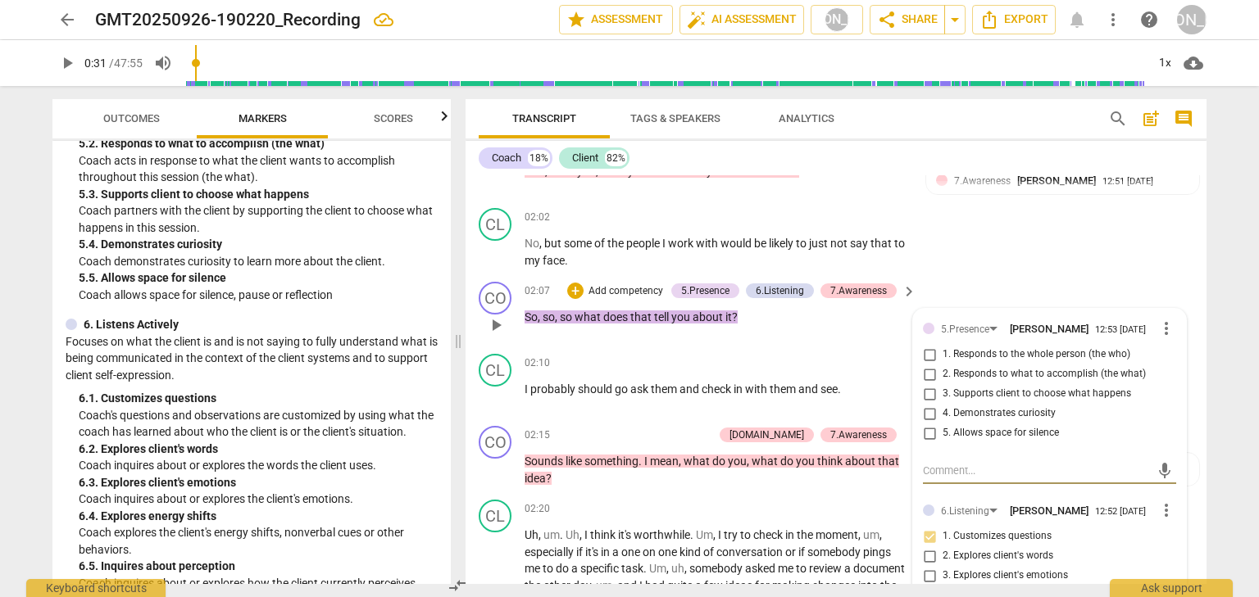
click at [930, 424] on input "4. Demonstrates curiosity" at bounding box center [929, 414] width 26 height 20
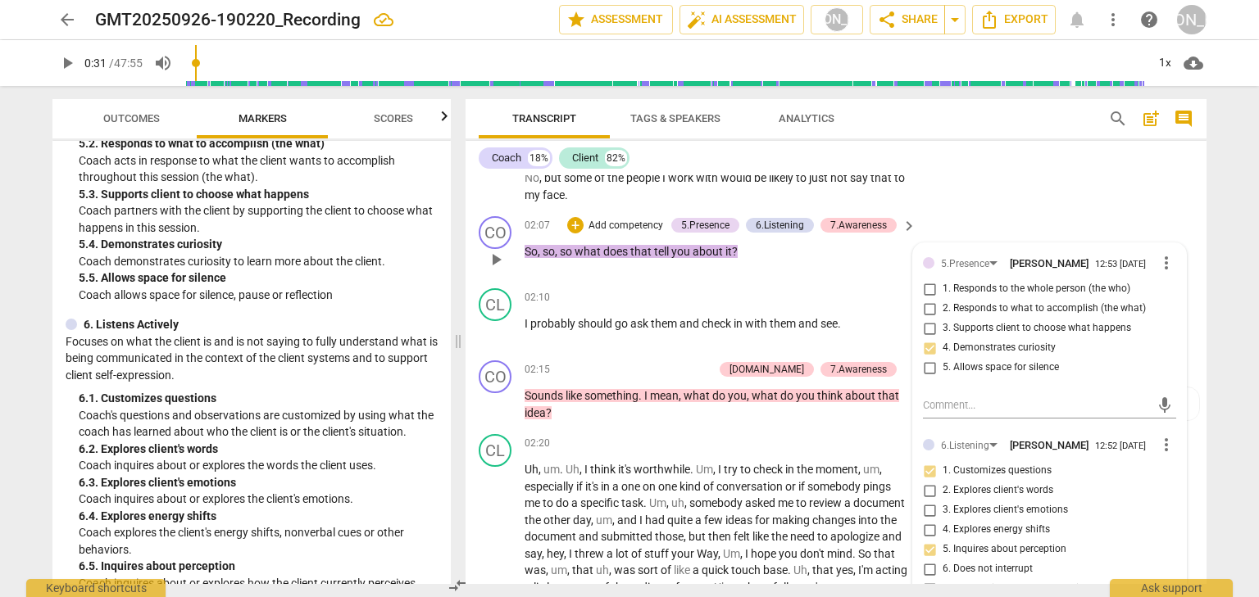
scroll to position [964, 0]
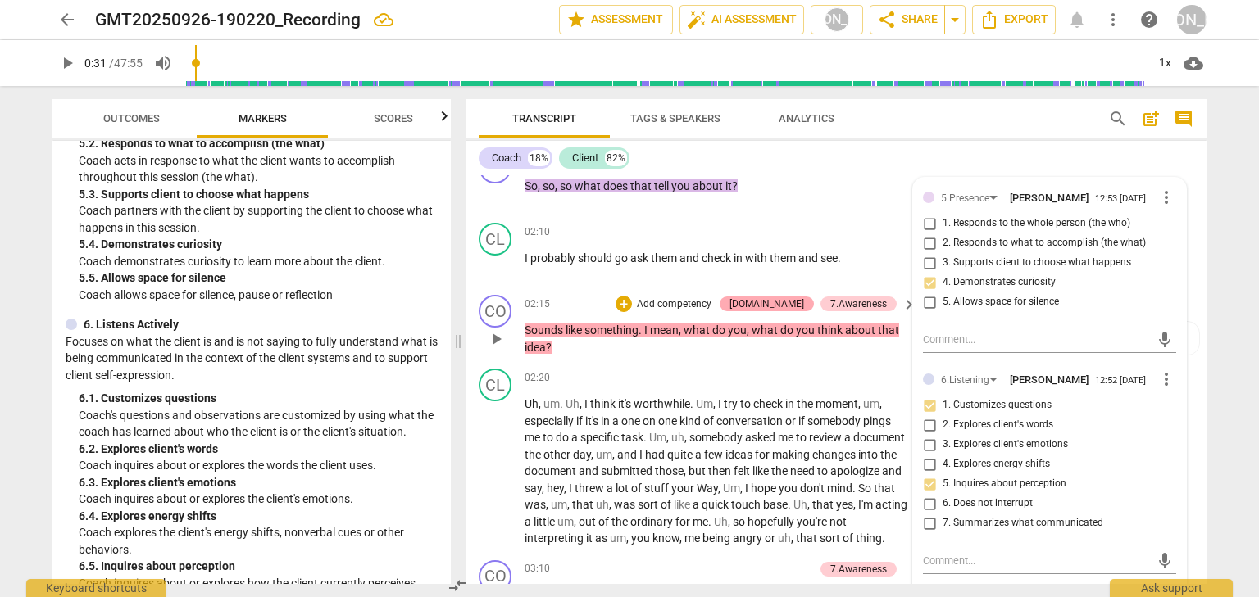
click at [798, 311] on div "[DOMAIN_NAME]" at bounding box center [766, 304] width 75 height 15
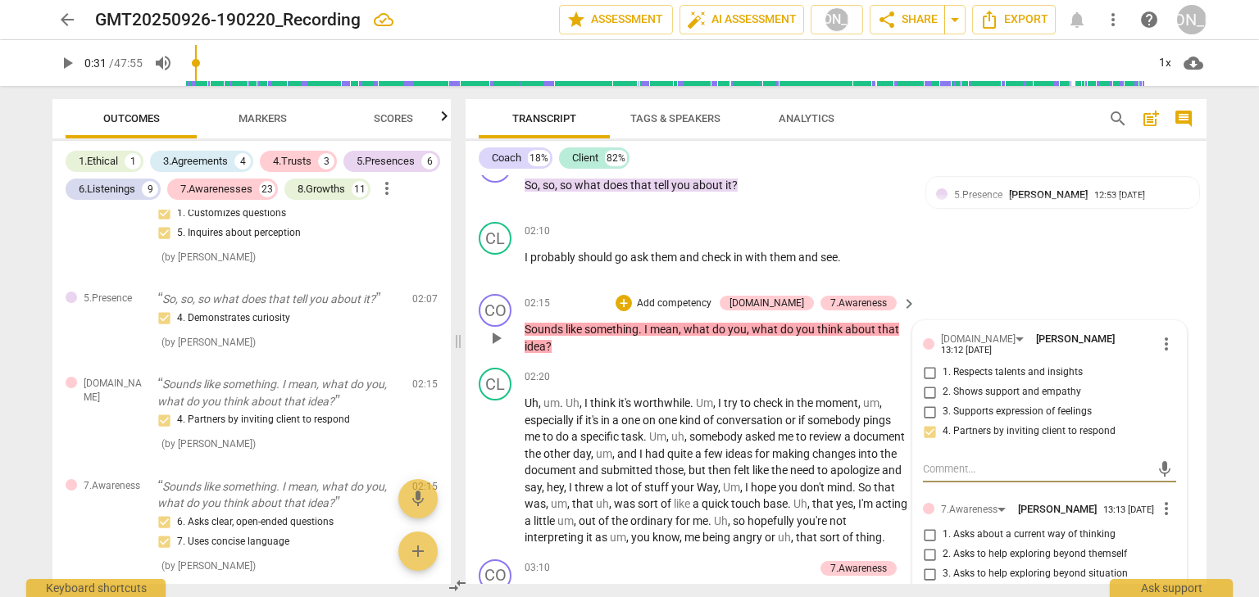
scroll to position [1029, 0]
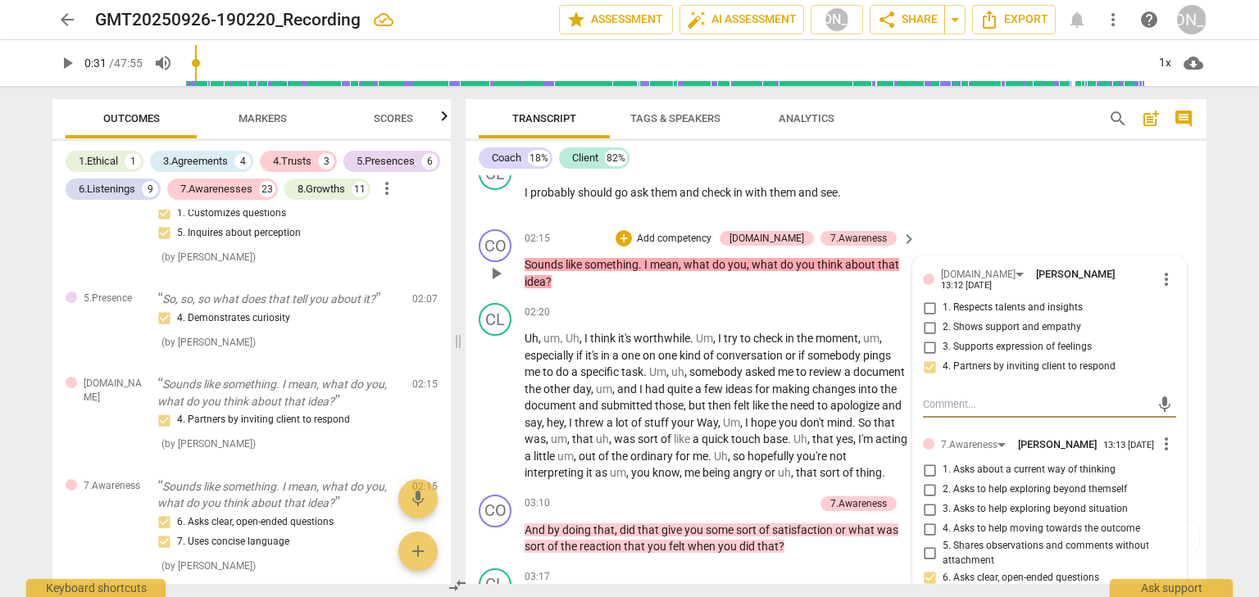
click at [931, 318] on input "1. Respects talents and insights" at bounding box center [929, 308] width 26 height 20
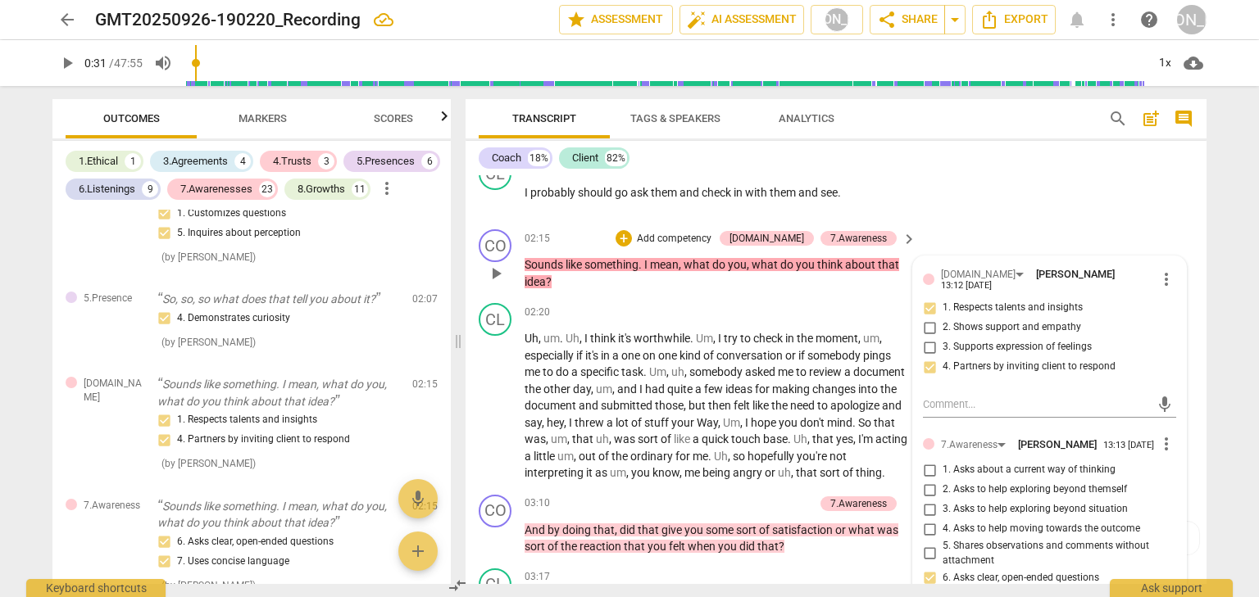
click at [929, 357] on input "3. Supports expression of feelings" at bounding box center [929, 348] width 26 height 20
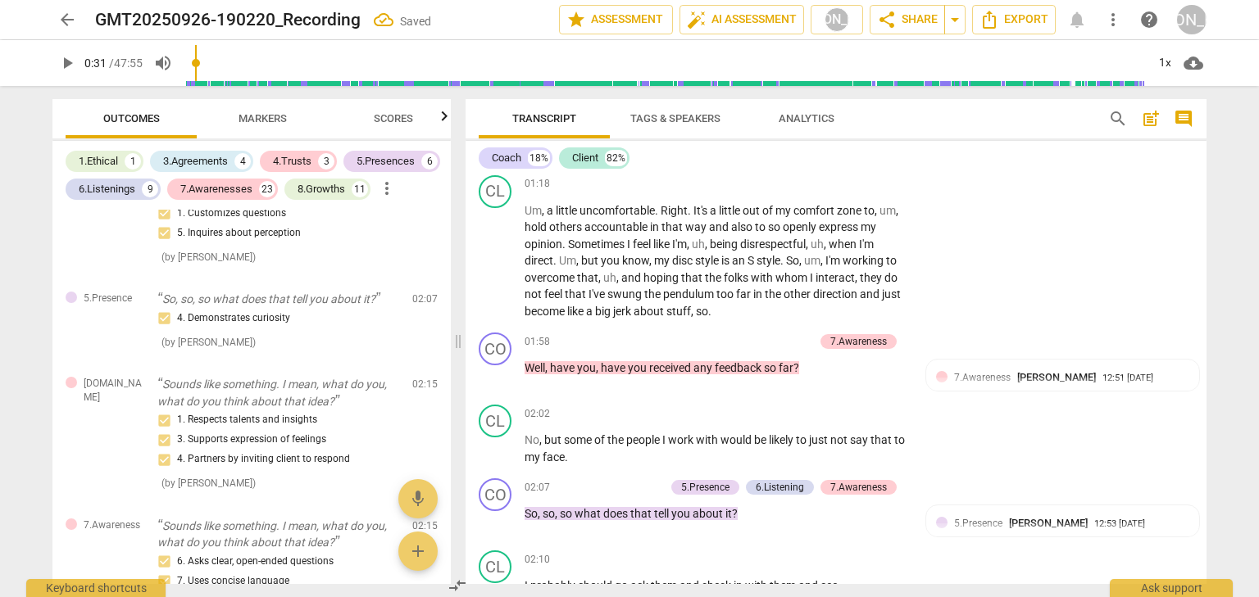
scroll to position [570, 0]
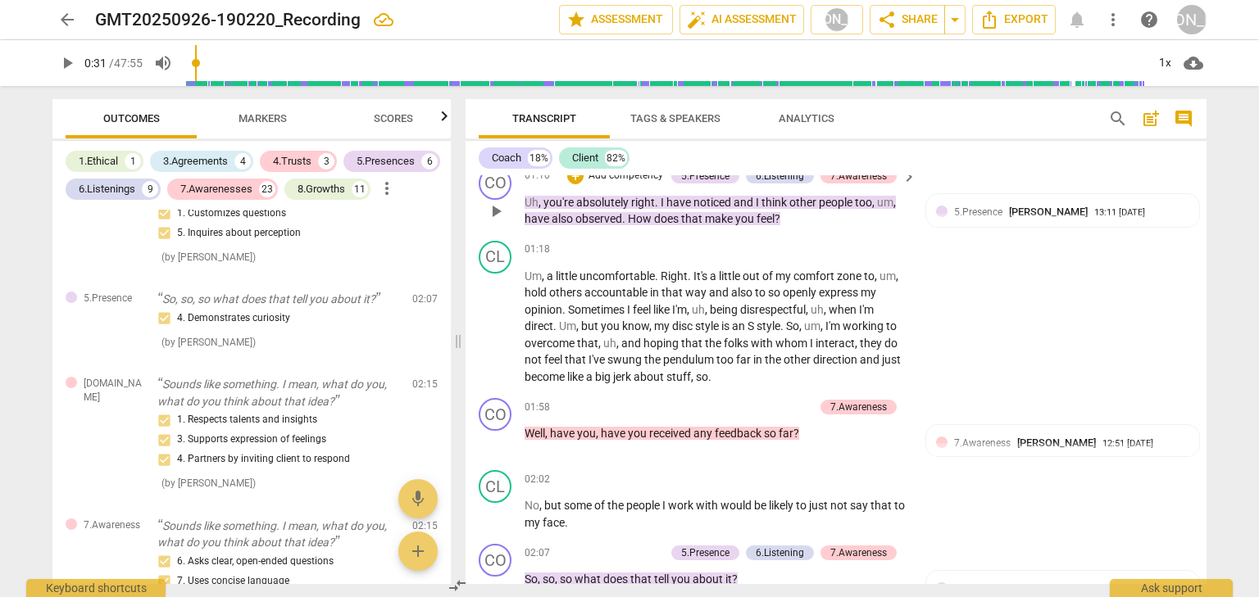
click at [637, 184] on p "Add competency" at bounding box center [626, 176] width 78 height 15
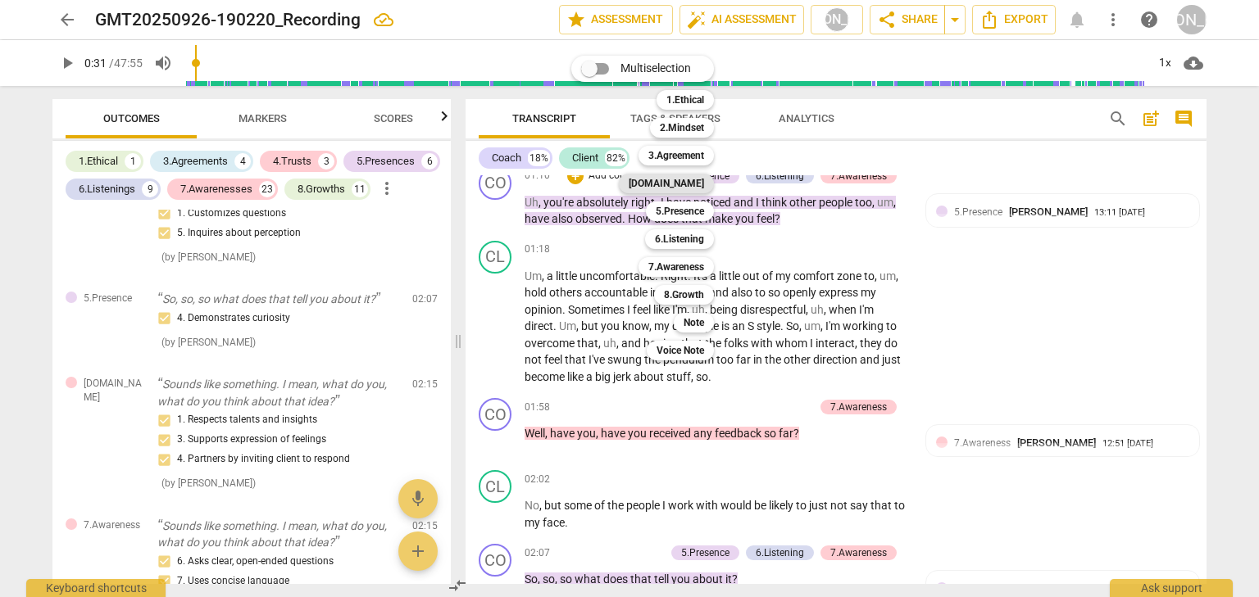
click at [698, 179] on b "[DOMAIN_NAME]" at bounding box center [666, 184] width 75 height 20
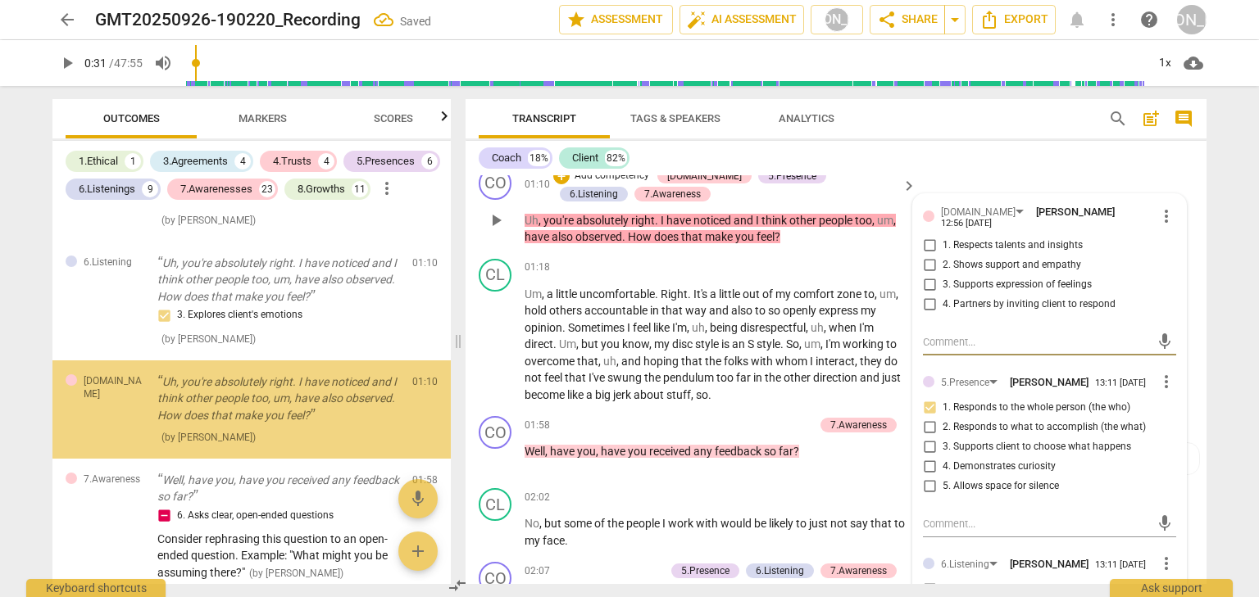
scroll to position [662, 0]
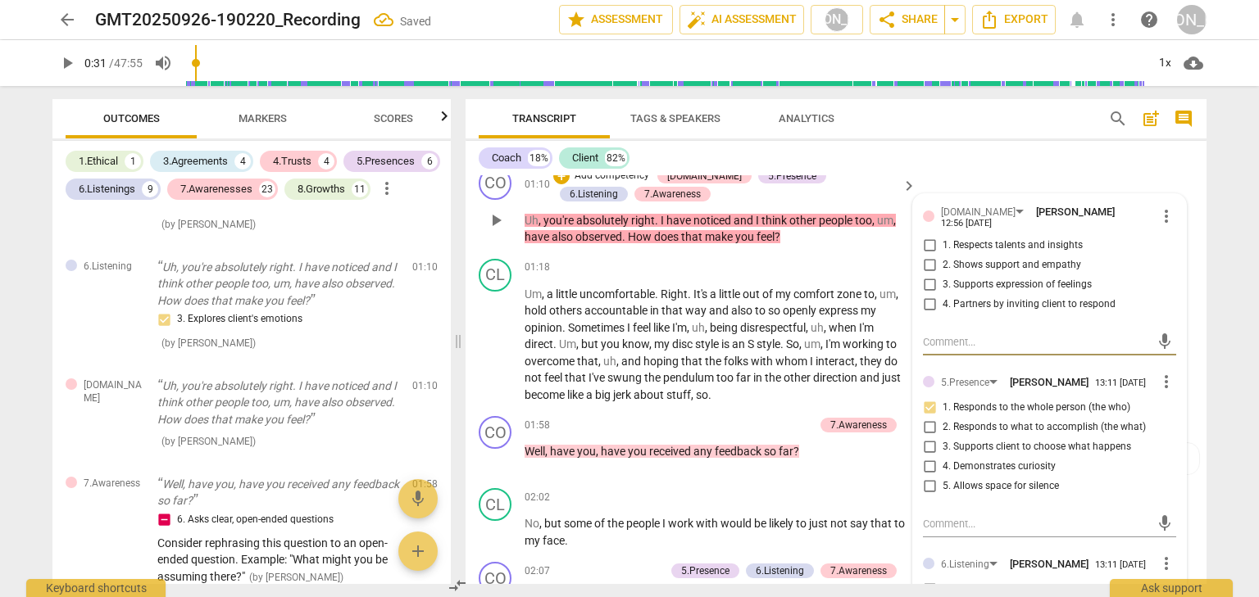
click at [929, 295] on input "3. Supports expression of feelings" at bounding box center [929, 285] width 26 height 20
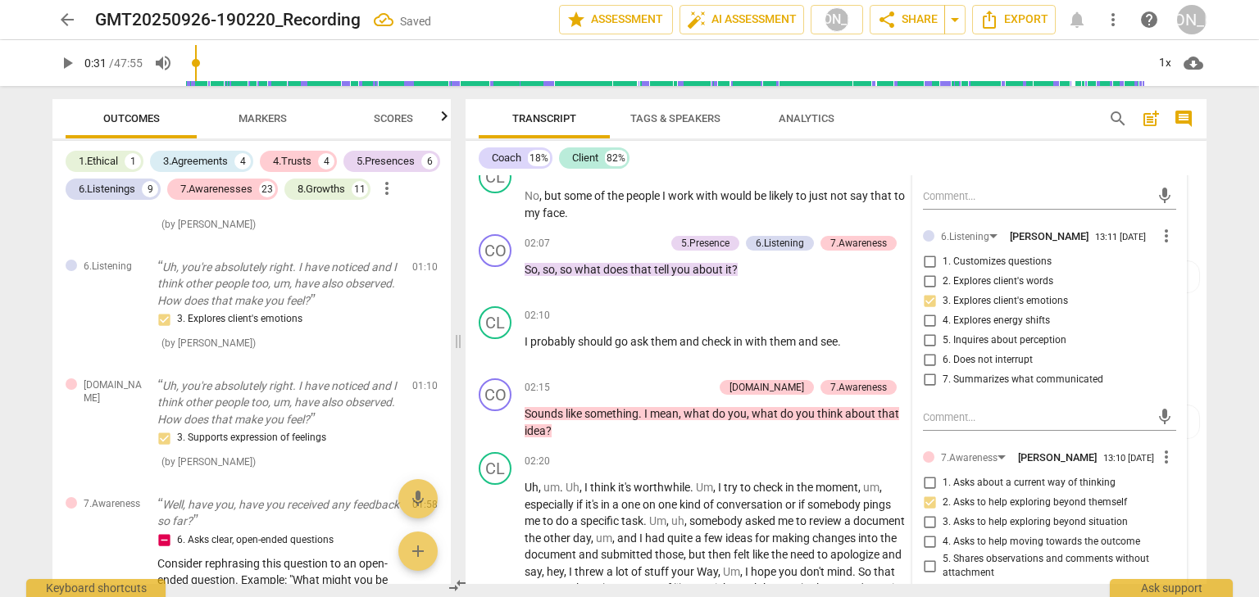
scroll to position [964, 0]
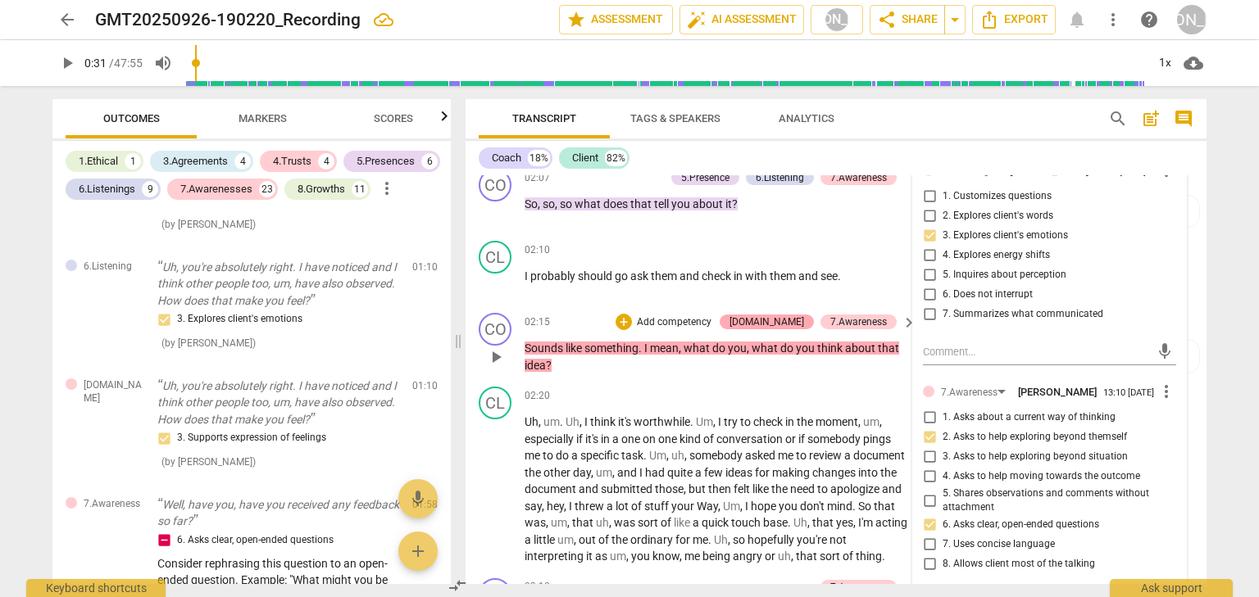
click at [800, 329] on div "[DOMAIN_NAME]" at bounding box center [766, 322] width 75 height 15
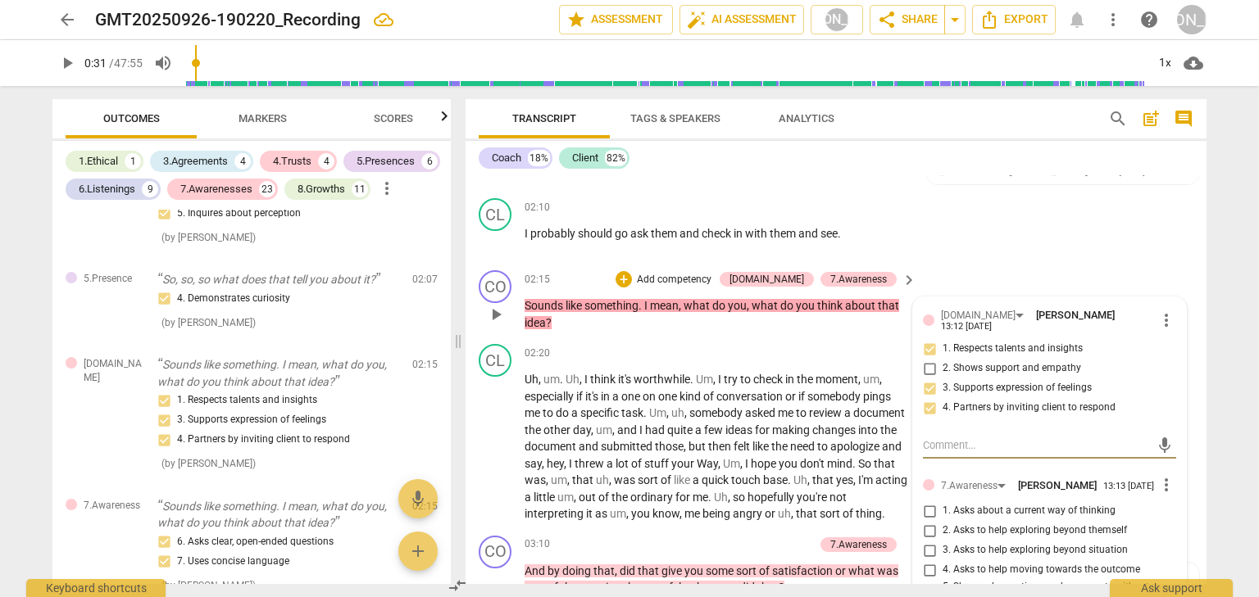
scroll to position [1029, 0]
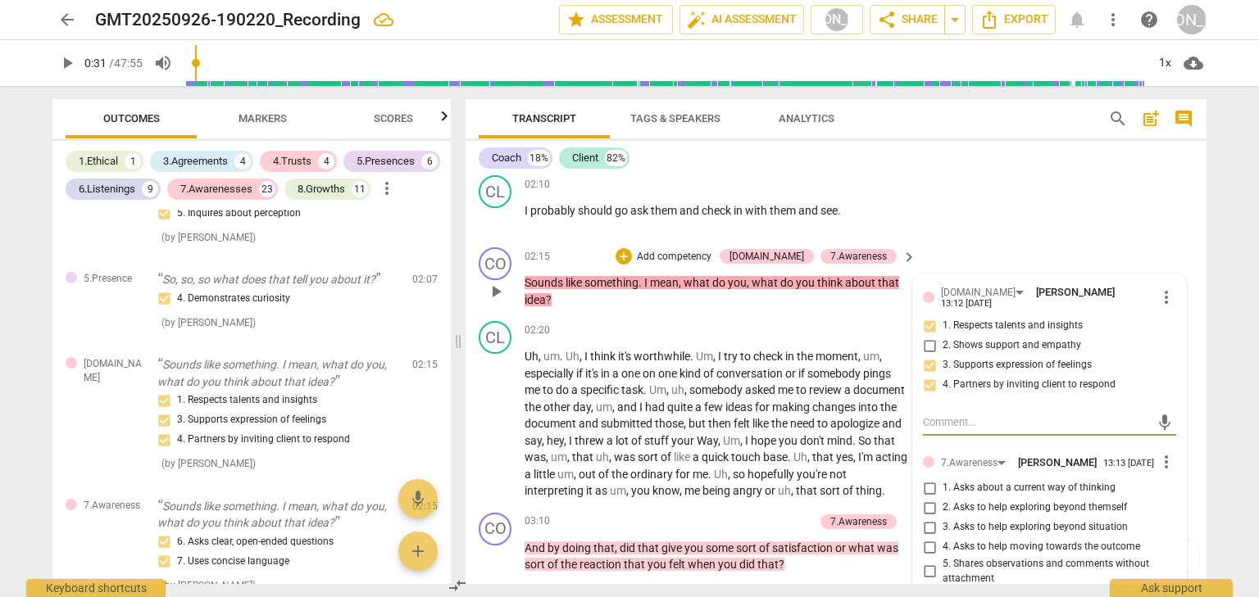
click at [920, 375] on input "3. Supports expression of feelings" at bounding box center [929, 366] width 26 height 20
click at [931, 375] on input "3. Supports expression of feelings" at bounding box center [929, 366] width 26 height 20
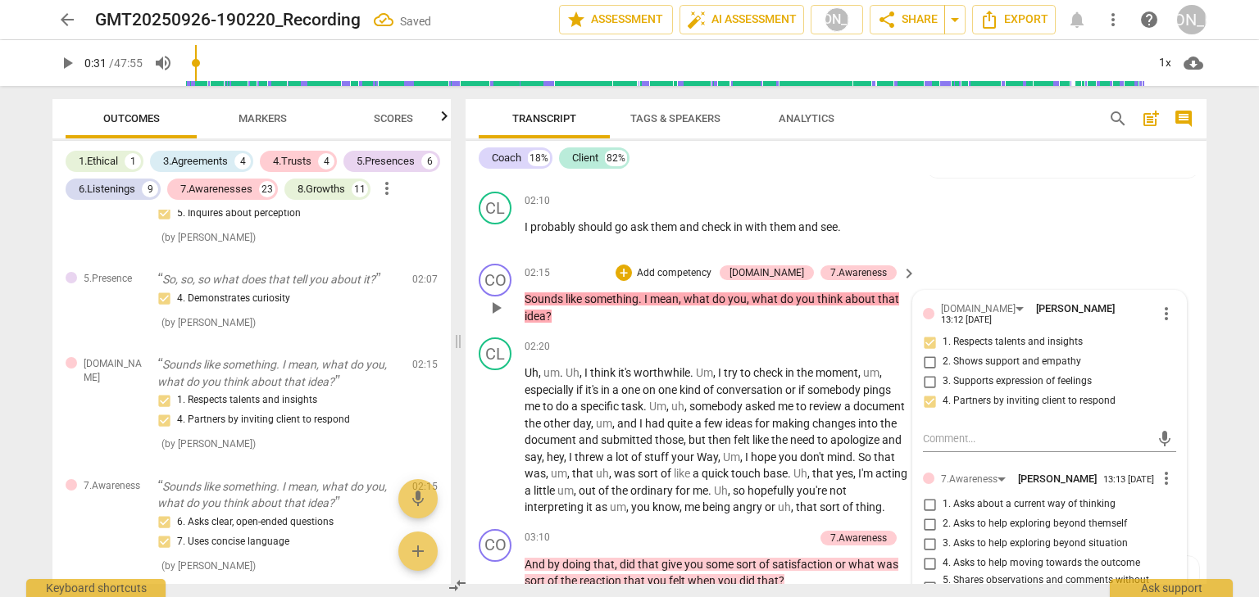
scroll to position [964, 0]
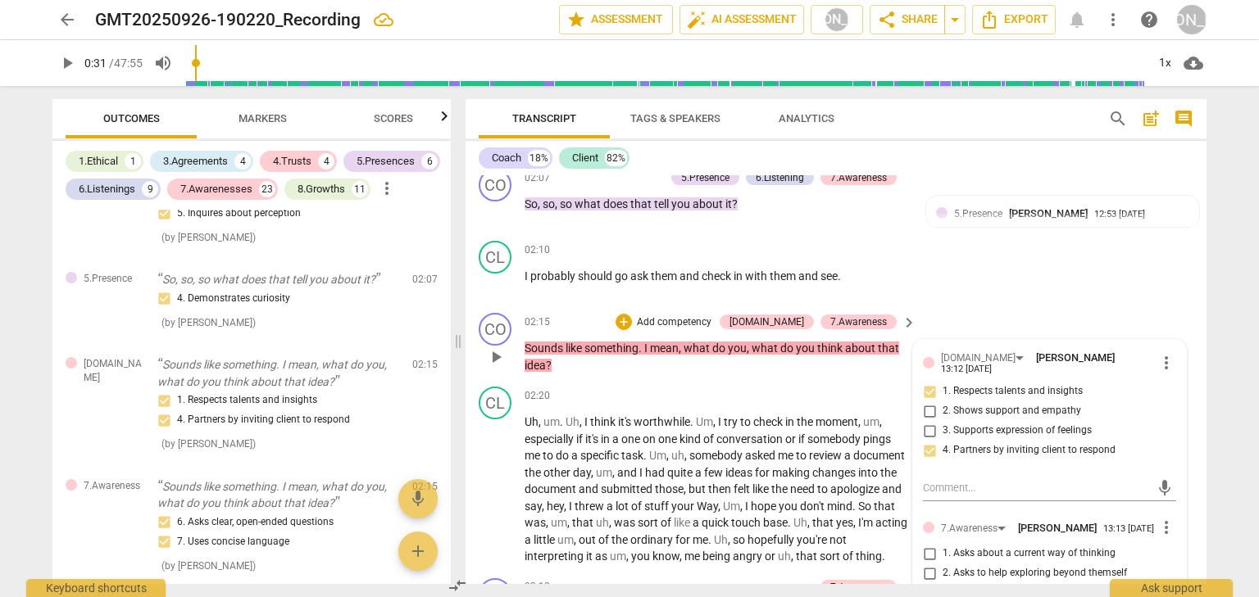
click at [713, 330] on p "Add competency" at bounding box center [674, 323] width 78 height 15
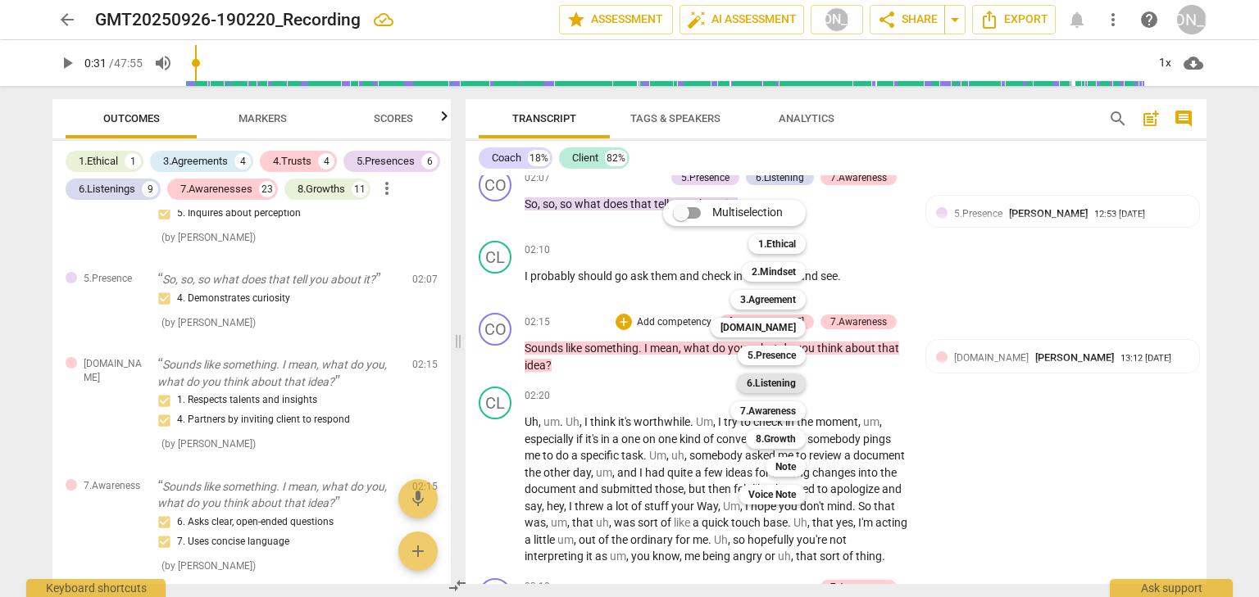
click at [806, 382] on div "6.Listening" at bounding box center [771, 384] width 69 height 20
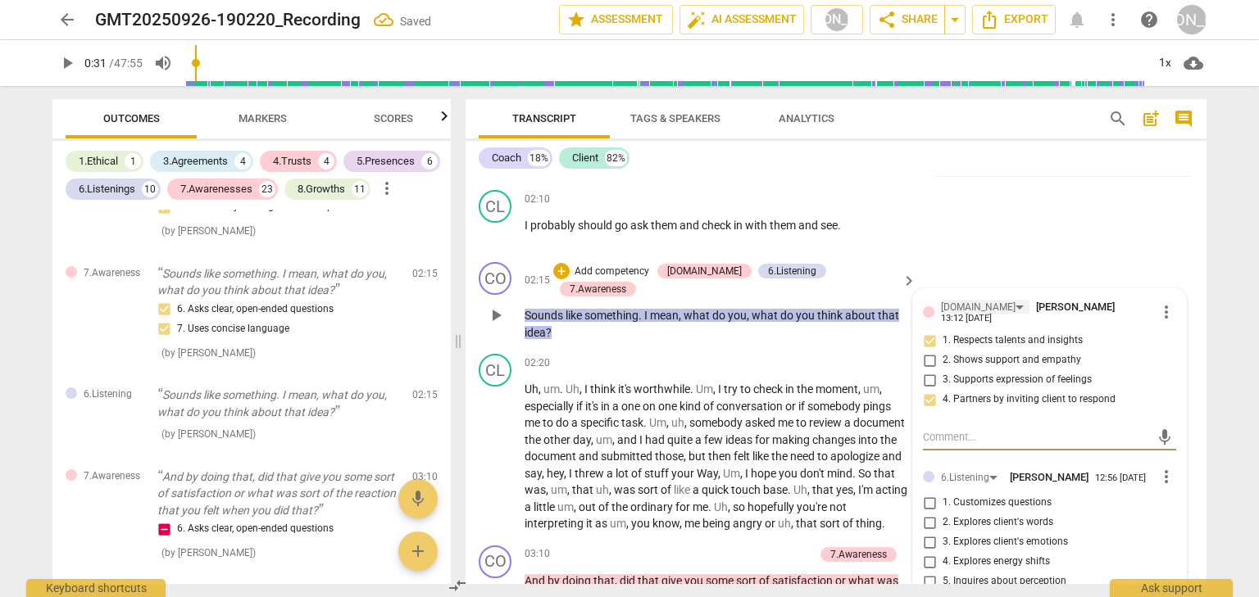
scroll to position [1161, 0]
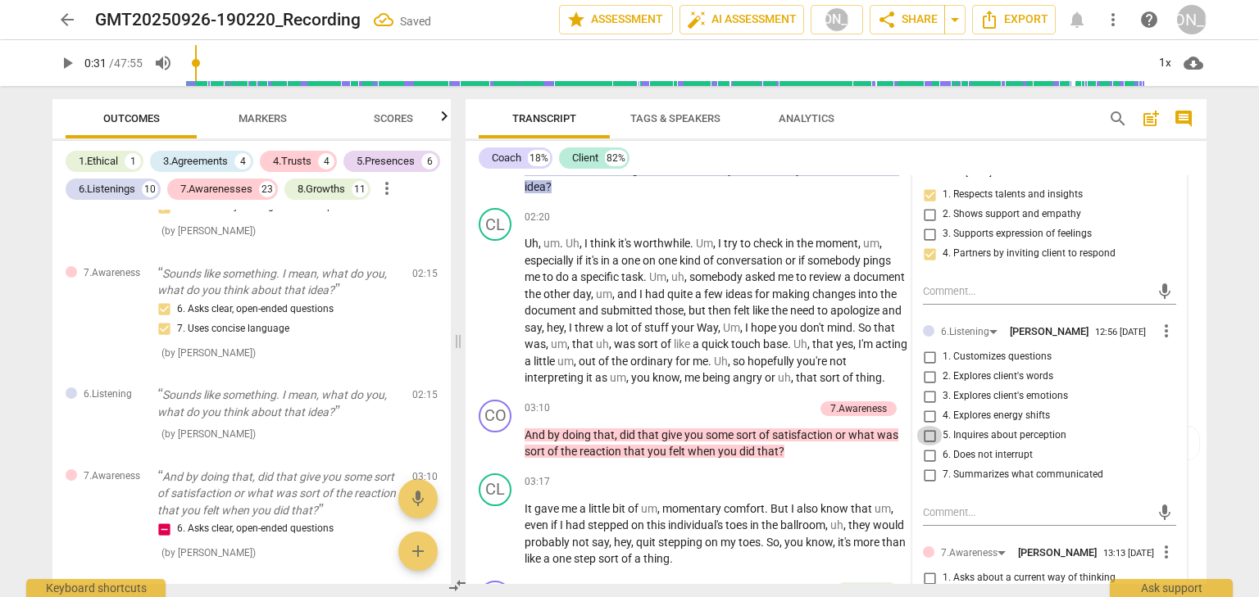
click at [925, 446] on input "5. Inquires about perception" at bounding box center [929, 436] width 26 height 20
